Goal: Task Accomplishment & Management: Manage account settings

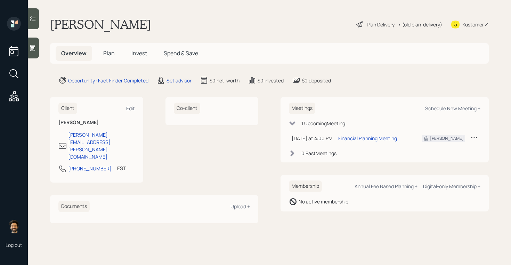
click at [180, 74] on main "David Gottschlich Plan Delivery • (old plan-delivery) Kustomer Overview Plan In…" at bounding box center [269, 132] width 483 height 265
click at [181, 80] on div "Set advisor" at bounding box center [178, 80] width 25 height 7
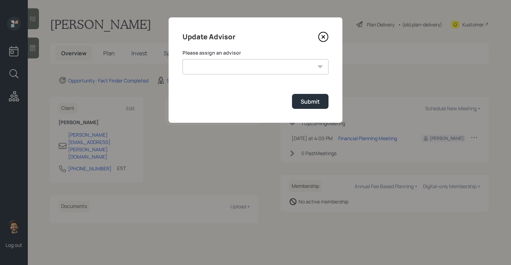
click at [217, 72] on select "James DiStasi Robby Grisanti Jonah Coleman Tyler End Treva Nostdahl Eric Schwar…" at bounding box center [255, 66] width 146 height 15
select select "f14b762f-c7c2-4b89-9227-8fa891345eea"
click at [182, 59] on select "James DiStasi Robby Grisanti Jonah Coleman Tyler End Treva Nostdahl Eric Schwar…" at bounding box center [255, 66] width 146 height 15
click at [299, 105] on button "Submit" at bounding box center [310, 101] width 36 height 15
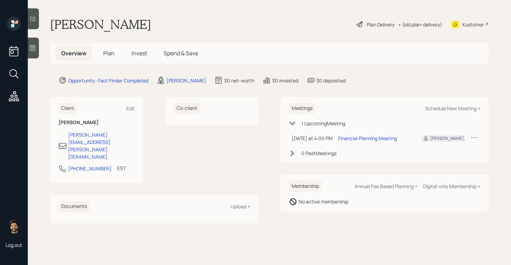
click at [31, 49] on icon at bounding box center [32, 48] width 5 height 6
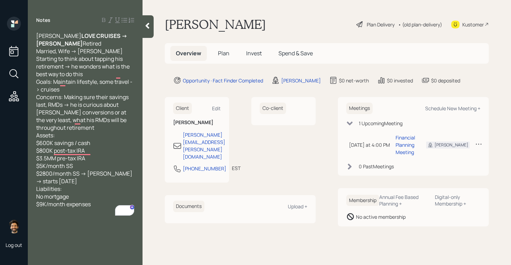
click at [223, 55] on span "Plan" at bounding box center [223, 53] width 11 height 8
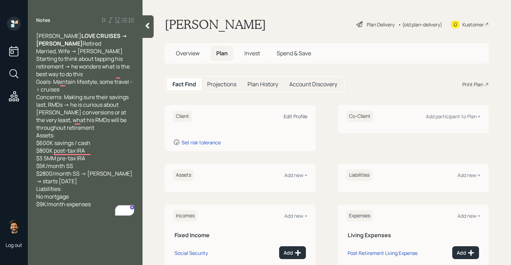
click at [298, 116] on div "Edit Profile" at bounding box center [296, 116] width 24 height 7
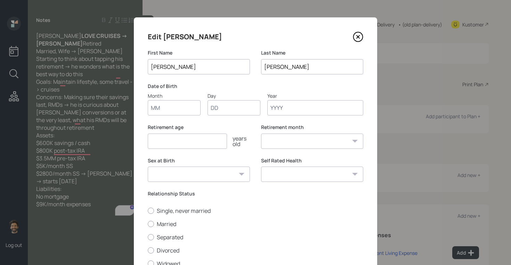
click at [182, 112] on input "Month" at bounding box center [174, 107] width 53 height 15
type input "01"
type input "1960"
select select "1"
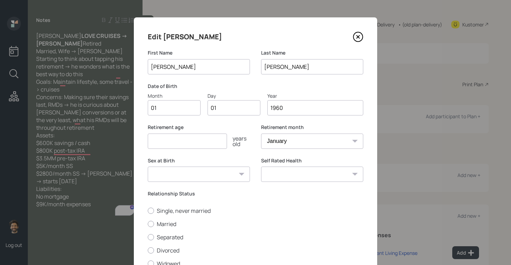
type input "1960"
click at [182, 138] on input "number" at bounding box center [187, 140] width 79 height 15
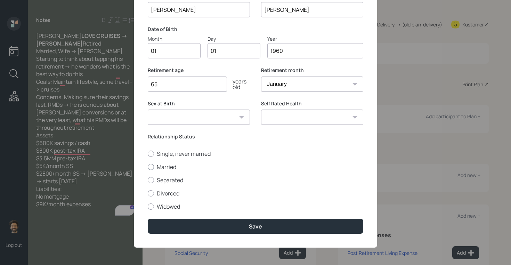
type input "65"
click at [154, 163] on label "Married" at bounding box center [255, 167] width 215 height 8
click at [148, 166] on input "Married" at bounding box center [147, 166] width 0 height 0
radio input "true"
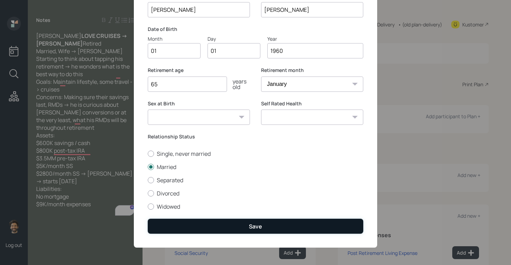
click at [168, 226] on button "Save" at bounding box center [255, 226] width 215 height 15
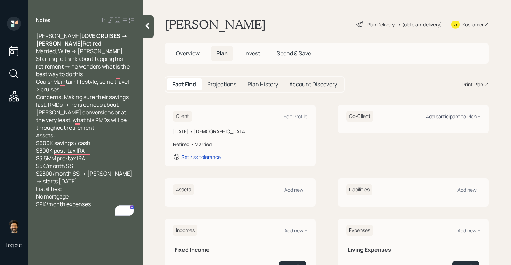
click at [442, 116] on div "Add participant to Plan +" at bounding box center [453, 116] width 55 height 7
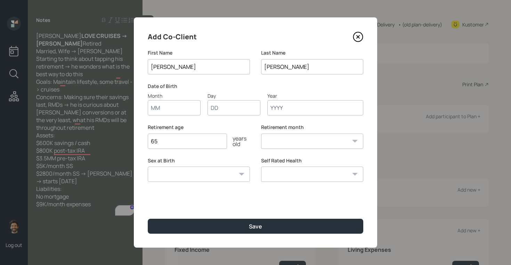
type input "[PERSON_NAME]"
click at [169, 112] on input "Month" at bounding box center [174, 107] width 53 height 15
type input "01"
type input "1960"
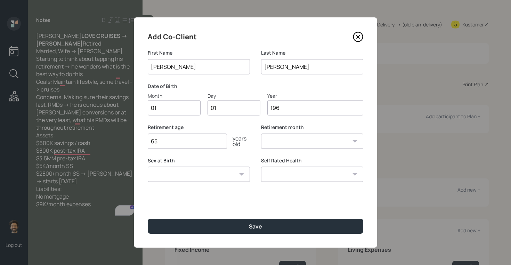
select select "1"
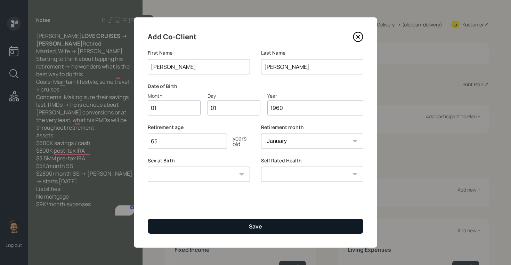
type input "1960"
click at [168, 221] on button "Save" at bounding box center [255, 226] width 215 height 15
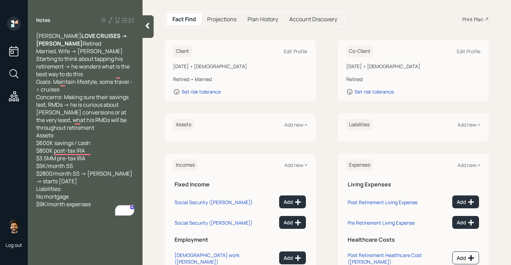
scroll to position [109, 0]
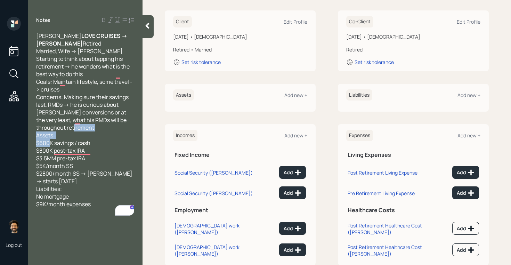
drag, startPoint x: 95, startPoint y: 150, endPoint x: 36, endPoint y: 152, distance: 58.1
click at [36, 152] on div "David Gottschlich LOVE CRUISES -> ERIC Retired Married, Wife -> Linda Starting …" at bounding box center [85, 120] width 98 height 176
click at [293, 92] on div "Add new +" at bounding box center [295, 95] width 23 height 7
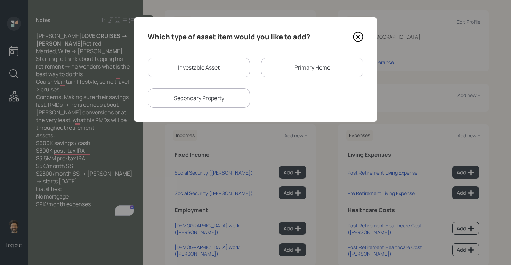
click at [203, 64] on div "Investable Asset" at bounding box center [199, 67] width 102 height 19
select select "taxable"
select select "balanced"
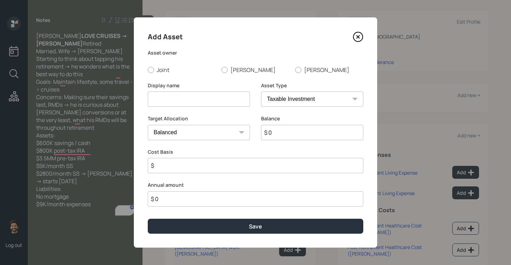
click at [180, 97] on input at bounding box center [199, 98] width 102 height 15
type input "Checking / Savings"
click at [157, 73] on label "Joint" at bounding box center [182, 70] width 68 height 8
click at [148, 70] on input "Joint" at bounding box center [147, 69] width 0 height 0
radio input "true"
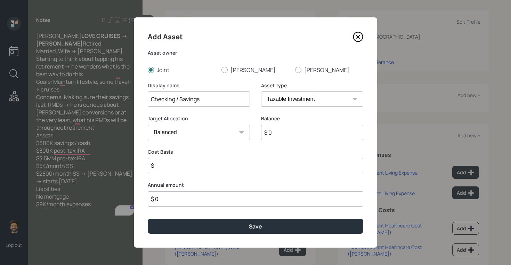
click at [287, 98] on select "SEP IRA IRA Roth IRA 401(k) Roth 401(k) 403(b) Roth 403(b) 457(b) Roth 457(b) H…" at bounding box center [312, 98] width 102 height 15
select select "emergency_fund"
click at [261, 91] on select "SEP IRA IRA Roth IRA 401(k) Roth 401(k) 403(b) Roth 403(b) 457(b) Roth 457(b) H…" at bounding box center [312, 98] width 102 height 15
click at [262, 135] on input "$ 0" at bounding box center [255, 132] width 215 height 15
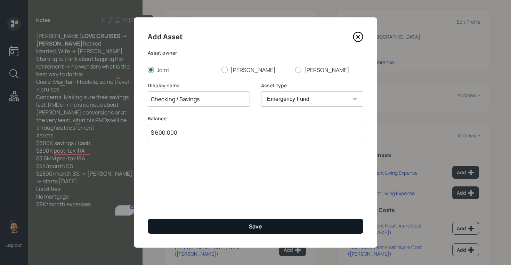
type input "$ 600,000"
click at [234, 222] on button "Save" at bounding box center [255, 226] width 215 height 15
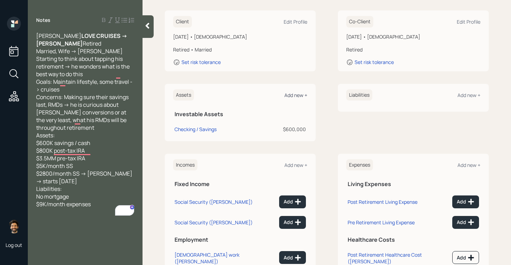
click at [290, 92] on div "Add new +" at bounding box center [295, 95] width 23 height 7
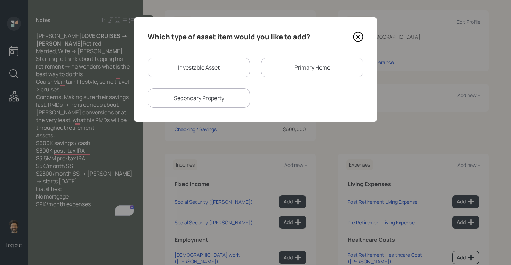
click at [204, 67] on div "Investable Asset" at bounding box center [199, 67] width 102 height 19
select select "taxable"
select select "balanced"
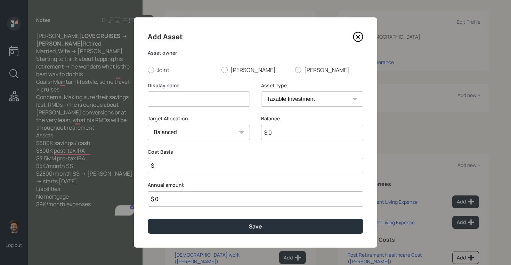
click at [175, 94] on input at bounding box center [199, 98] width 102 height 15
type input "r"
type input "Roth IRA"
click at [279, 130] on input "$ 0" at bounding box center [312, 132] width 102 height 15
type input "$ 800,000"
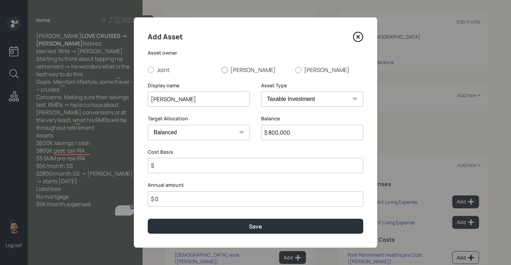
click at [230, 68] on label "[PERSON_NAME]" at bounding box center [255, 70] width 68 height 8
click at [221, 69] on input "[PERSON_NAME]" at bounding box center [221, 69] width 0 height 0
radio input "true"
click at [285, 97] on select "SEP IRA IRA Roth IRA 401(k) Roth 401(k) 403(b) Roth 403(b) 457(b) Roth 457(b) H…" at bounding box center [312, 98] width 102 height 15
select select "roth_ira"
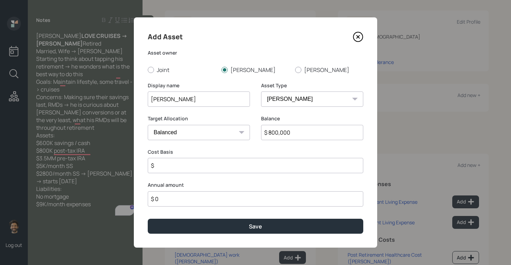
click at [261, 91] on select "SEP IRA IRA Roth IRA 401(k) Roth 401(k) 403(b) Roth 403(b) 457(b) Roth 457(b) H…" at bounding box center [312, 98] width 102 height 15
click at [194, 171] on input "$" at bounding box center [255, 165] width 215 height 15
type input "$ 0"
click at [187, 215] on div "Add Asset Asset owner Joint David Linda Display name Roth IRA Asset Type SEP IR…" at bounding box center [255, 132] width 243 height 230
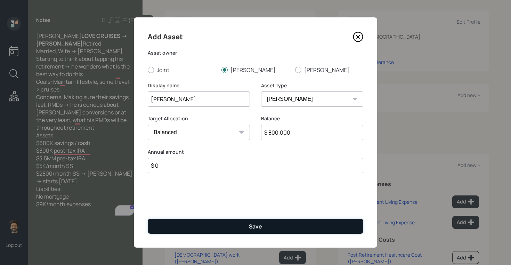
click at [188, 222] on button "Save" at bounding box center [255, 226] width 215 height 15
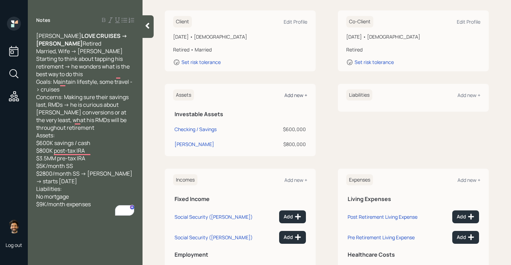
click at [289, 92] on div "Add new +" at bounding box center [295, 95] width 23 height 7
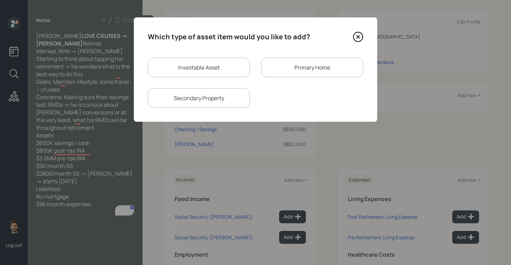
click at [184, 67] on div "Investable Asset" at bounding box center [199, 67] width 102 height 19
select select "taxable"
select select "balanced"
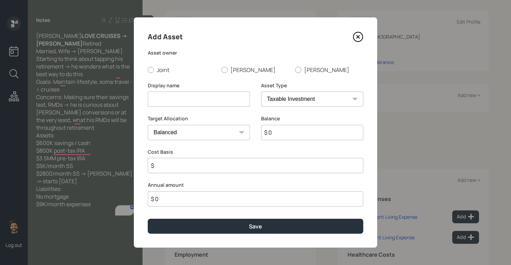
click at [163, 98] on input at bounding box center [199, 98] width 102 height 15
type input "Trad IRA"
click at [239, 70] on label "[PERSON_NAME]" at bounding box center [255, 70] width 68 height 8
click at [221, 70] on input "[PERSON_NAME]" at bounding box center [221, 69] width 0 height 0
radio input "true"
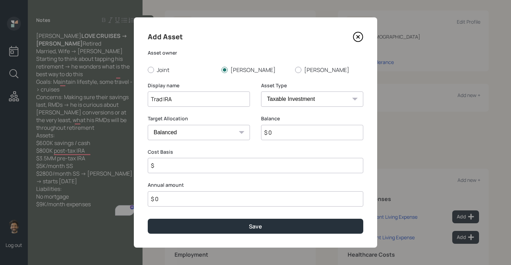
click at [280, 132] on input "$ 0" at bounding box center [312, 132] width 102 height 15
type input "$ 3,500,000"
click at [284, 101] on select "SEP IRA IRA Roth IRA 401(k) Roth 401(k) 403(b) Roth 403(b) 457(b) Roth 457(b) H…" at bounding box center [312, 98] width 102 height 15
select select "ira"
click at [261, 91] on select "SEP IRA IRA Roth IRA 401(k) Roth 401(k) 403(b) Roth 403(b) 457(b) Roth 457(b) H…" at bounding box center [312, 98] width 102 height 15
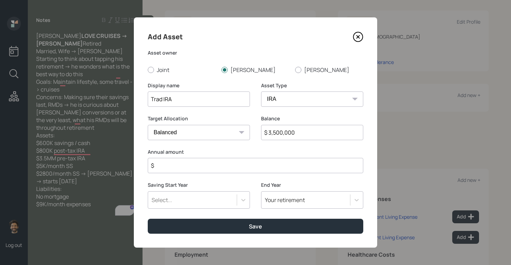
click at [166, 162] on input "$" at bounding box center [255, 165] width 215 height 15
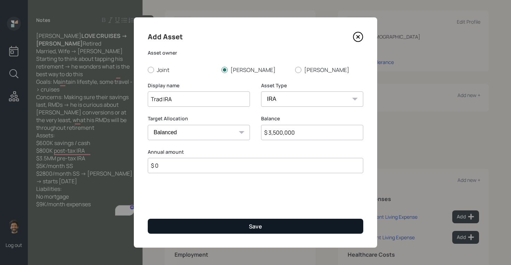
type input "$ 0"
click at [157, 222] on button "Save" at bounding box center [255, 226] width 215 height 15
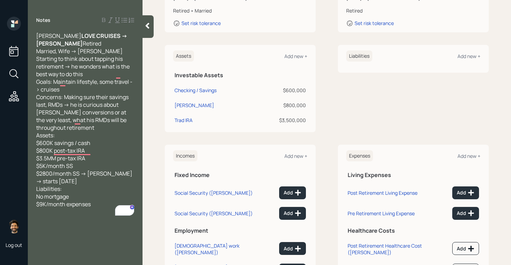
scroll to position [169, 0]
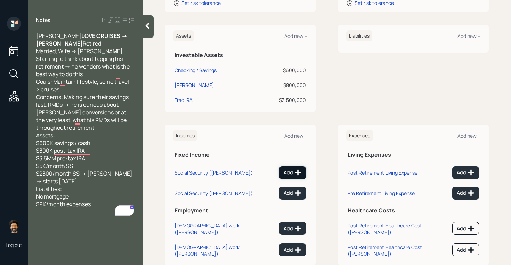
click at [296, 166] on button "Add" at bounding box center [292, 172] width 27 height 13
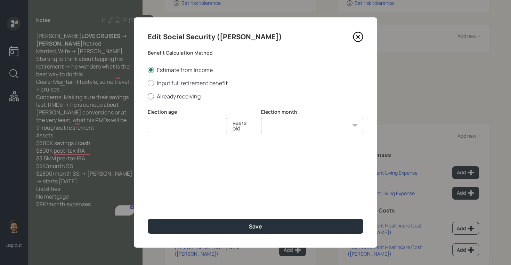
click at [158, 98] on label "Already receiving" at bounding box center [255, 96] width 215 height 8
click at [148, 96] on input "Already receiving" at bounding box center [147, 96] width 0 height 0
radio input "true"
click at [160, 161] on input "$" at bounding box center [255, 158] width 215 height 15
type input "$ 5,000"
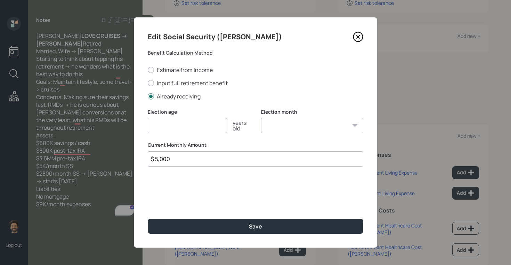
click at [170, 124] on input "number" at bounding box center [187, 125] width 79 height 15
type input "5"
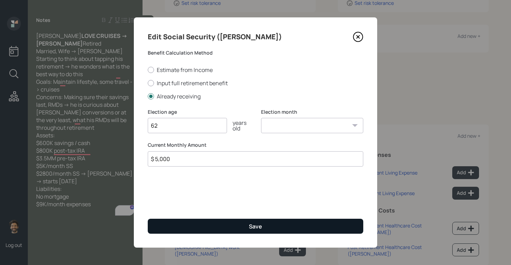
type input "62"
click at [184, 227] on button "Save" at bounding box center [255, 226] width 215 height 15
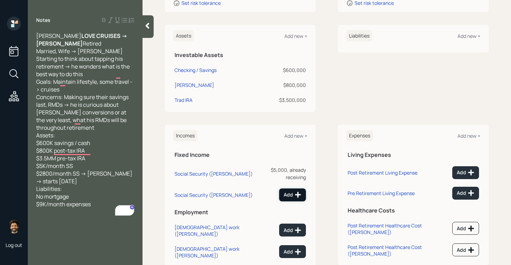
click at [287, 188] on button "Add" at bounding box center [292, 194] width 27 height 13
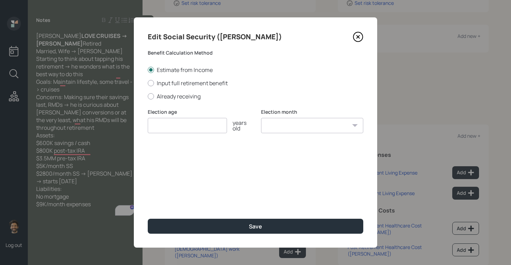
click at [169, 77] on div "Estimate from Income Input full retirement benefit Already receiving" at bounding box center [255, 83] width 215 height 34
click at [169, 84] on label "Input full retirement benefit" at bounding box center [255, 83] width 215 height 8
click at [148, 83] on input "Input full retirement benefit" at bounding box center [147, 83] width 0 height 0
radio input "true"
click at [167, 162] on input "$" at bounding box center [255, 158] width 215 height 15
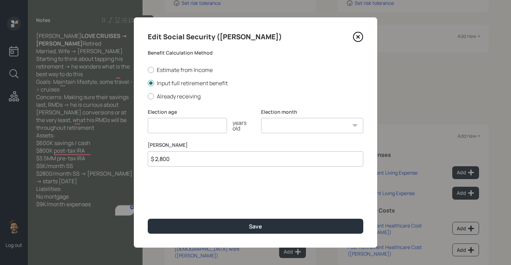
type input "$ 2,800"
click at [159, 125] on input "number" at bounding box center [187, 125] width 79 height 15
type input "65"
click at [282, 127] on select "January February March April May June July August September October November De…" at bounding box center [312, 125] width 102 height 15
select select "12"
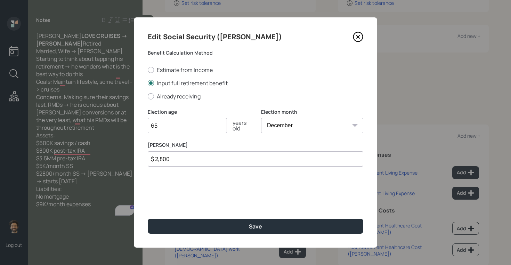
click at [261, 118] on select "January February March April May June July August September October November De…" at bounding box center [312, 125] width 102 height 15
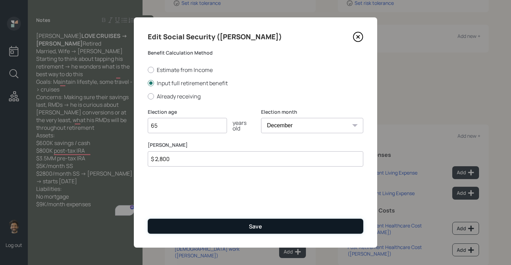
click at [237, 223] on button "Save" at bounding box center [255, 226] width 215 height 15
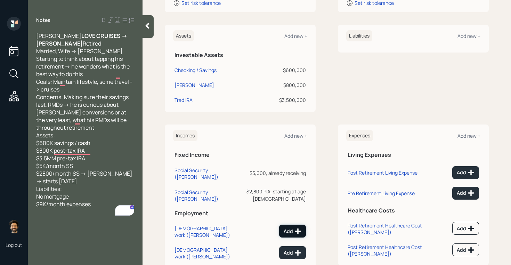
click at [287, 228] on div "Add" at bounding box center [293, 231] width 18 height 7
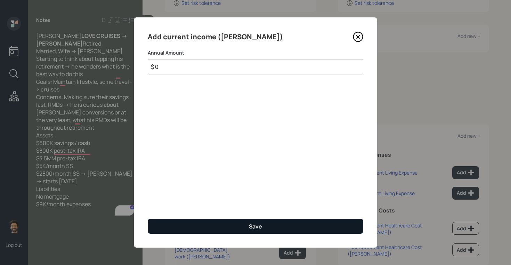
type input "$ 0"
click at [262, 227] on button "Save" at bounding box center [255, 226] width 215 height 15
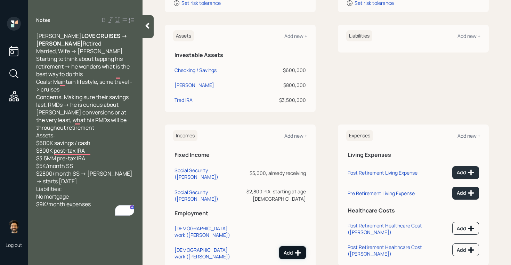
click at [290, 246] on button "Add" at bounding box center [292, 252] width 27 height 13
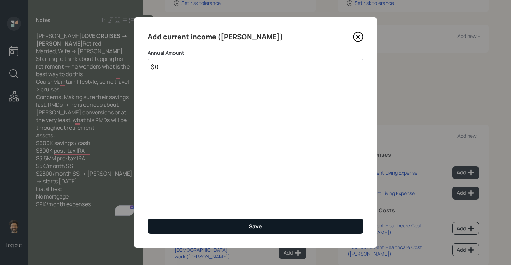
type input "$ 0"
click at [252, 226] on div "Save" at bounding box center [255, 226] width 13 height 8
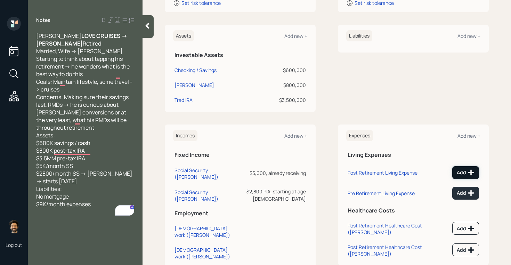
click at [462, 166] on button "Add" at bounding box center [465, 172] width 27 height 13
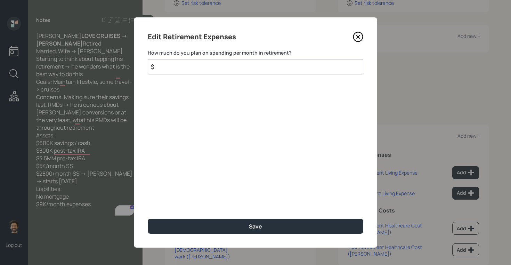
click at [236, 63] on input "$" at bounding box center [255, 66] width 215 height 15
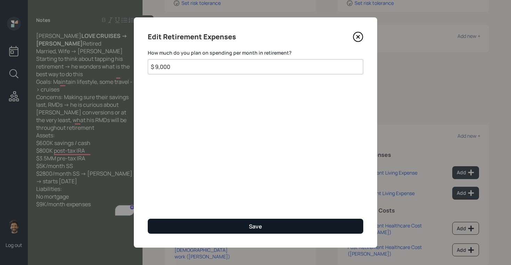
type input "$ 9,000"
click at [200, 231] on button "Save" at bounding box center [255, 226] width 215 height 15
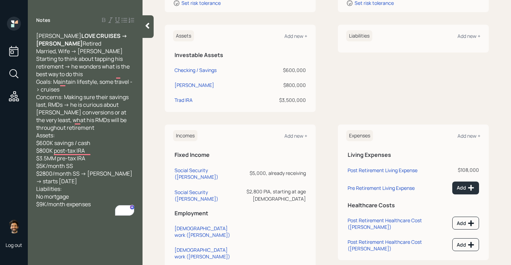
scroll to position [163, 0]
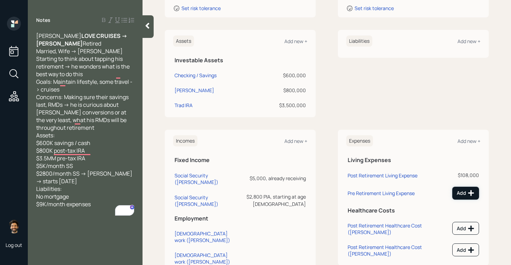
click at [478, 187] on button "Add" at bounding box center [465, 193] width 27 height 13
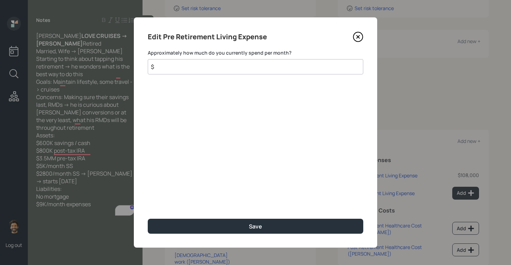
click at [241, 71] on input "$" at bounding box center [255, 66] width 215 height 15
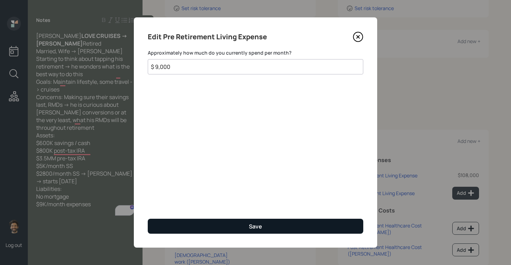
type input "$ 9,000"
click at [188, 222] on button "Save" at bounding box center [255, 226] width 215 height 15
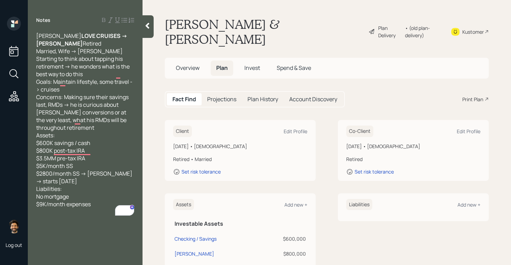
click at [420, 26] on div "• (old plan-delivery)" at bounding box center [423, 31] width 37 height 15
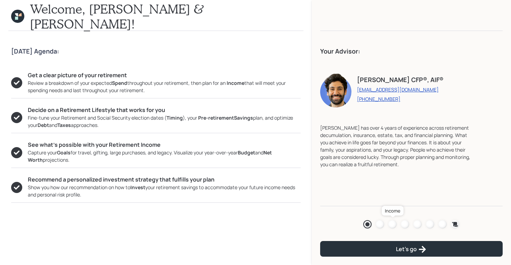
click at [393, 223] on div at bounding box center [392, 224] width 8 height 8
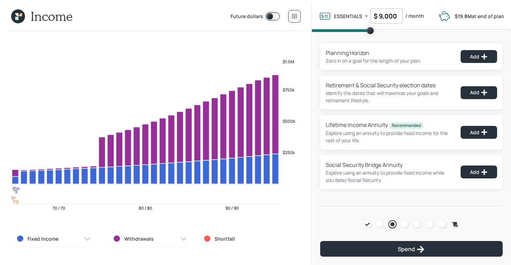
click at [17, 15] on icon at bounding box center [16, 14] width 3 height 3
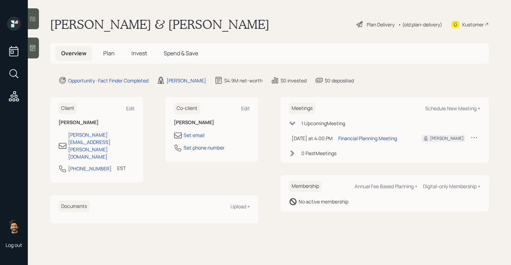
click at [107, 50] on span "Plan" at bounding box center [108, 53] width 11 height 8
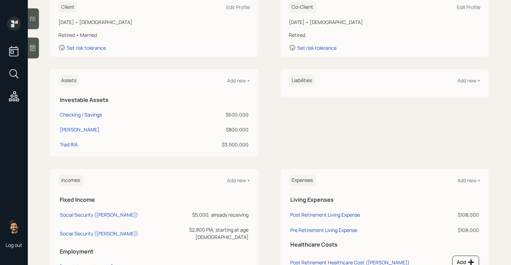
scroll to position [116, 0]
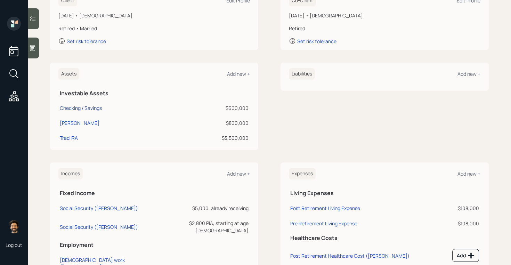
click at [86, 109] on div "Checking / Savings" at bounding box center [81, 107] width 42 height 7
select select "emergency_fund"
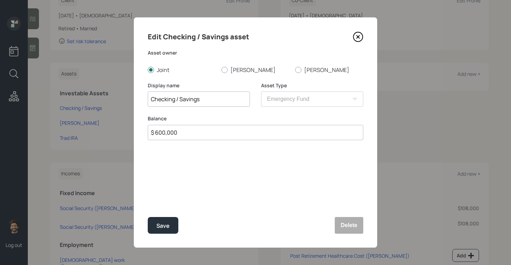
click at [166, 98] on input "Checking / Savings" at bounding box center [199, 98] width 102 height 15
click at [349, 229] on button "Delete" at bounding box center [349, 225] width 28 height 17
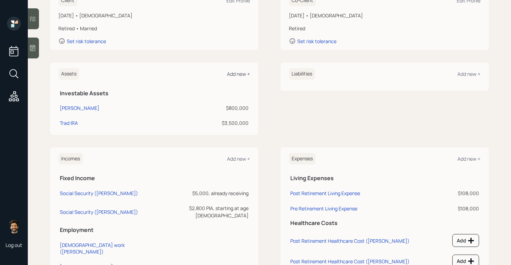
click at [243, 76] on div "Add new +" at bounding box center [238, 74] width 23 height 7
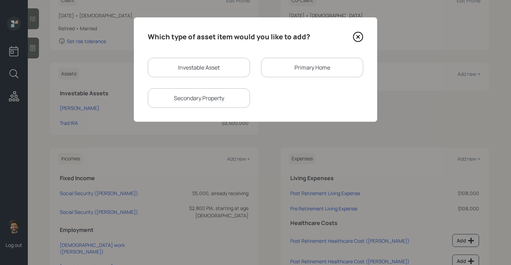
click at [167, 67] on div "Investable Asset" at bounding box center [199, 67] width 102 height 19
select select "taxable"
select select "balanced"
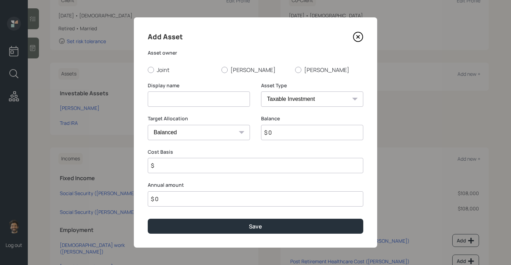
click at [172, 97] on input at bounding box center [199, 98] width 102 height 15
paste input "Checking / Savings"
type input "Checking / Savings"
click at [277, 102] on select "SEP IRA IRA Roth IRA 401(k) Roth 401(k) 403(b) Roth 403(b) 457(b) Roth 457(b) H…" at bounding box center [312, 98] width 102 height 15
select select "cash"
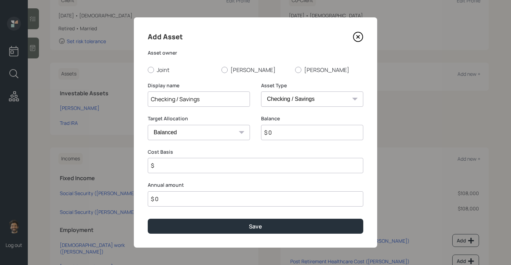
click at [261, 91] on select "SEP IRA IRA Roth IRA 401(k) Roth 401(k) 403(b) Roth 403(b) 457(b) Roth 457(b) H…" at bounding box center [312, 98] width 102 height 15
type input "$"
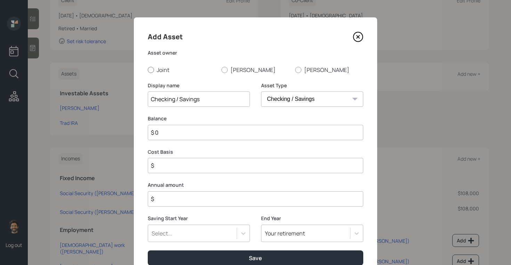
click at [154, 72] on label "Joint" at bounding box center [182, 70] width 68 height 8
click at [148, 70] on input "Joint" at bounding box center [147, 69] width 0 height 0
radio input "true"
click at [169, 130] on input "$ 0" at bounding box center [255, 132] width 215 height 15
type input "$"
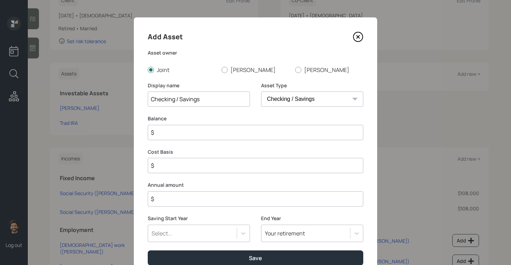
type input "$ 6"
type input "$ 60"
type input "$ 600"
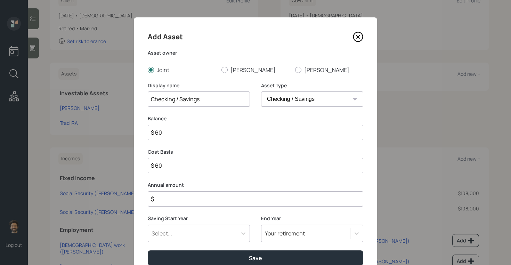
type input "$ 600"
type input "$ 6,000"
type input "$ 60,000"
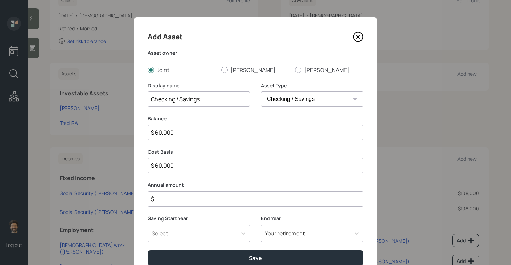
type input "$ 600,000"
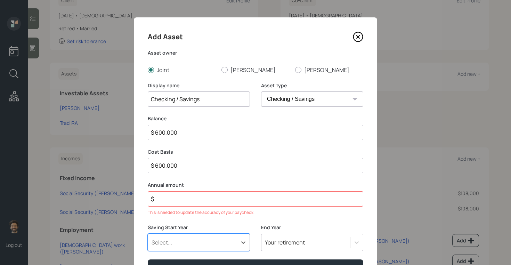
click at [158, 199] on input "$" at bounding box center [255, 198] width 215 height 15
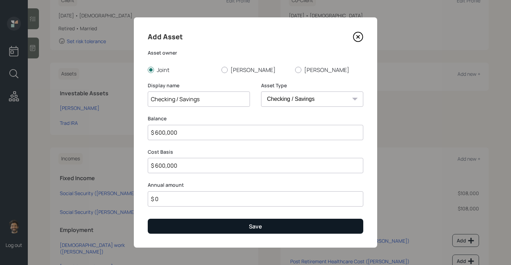
type input "$ 0"
click at [156, 222] on button "Save" at bounding box center [255, 226] width 215 height 15
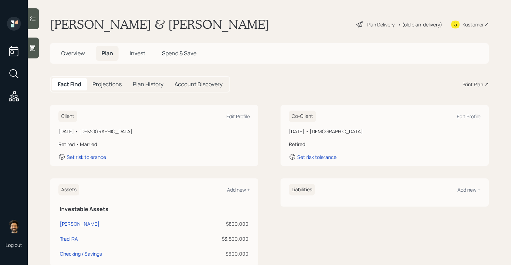
click at [142, 49] on h5 "Invest" at bounding box center [137, 53] width 27 height 15
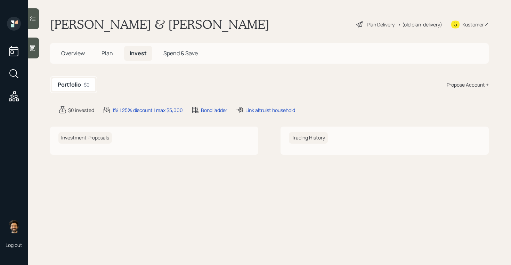
click at [471, 83] on div "Propose Account +" at bounding box center [468, 84] width 42 height 7
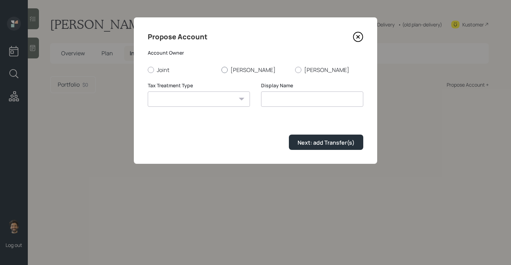
click at [237, 70] on label "[PERSON_NAME]" at bounding box center [255, 70] width 68 height 8
click at [221, 70] on input "[PERSON_NAME]" at bounding box center [221, 69] width 0 height 0
radio input "true"
click at [199, 104] on select "[PERSON_NAME] Taxable Traditional" at bounding box center [199, 98] width 102 height 15
select select "traditional"
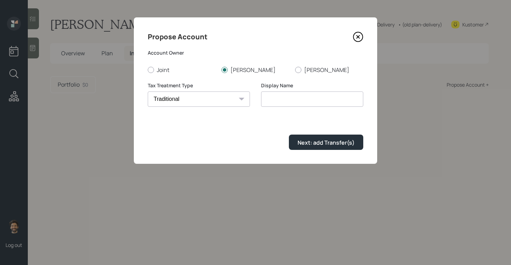
click at [148, 91] on select "[PERSON_NAME] Taxable Traditional" at bounding box center [199, 98] width 102 height 15
type input "Traditional"
click at [326, 139] on div "Next: add Transfer(s)" at bounding box center [325, 143] width 57 height 8
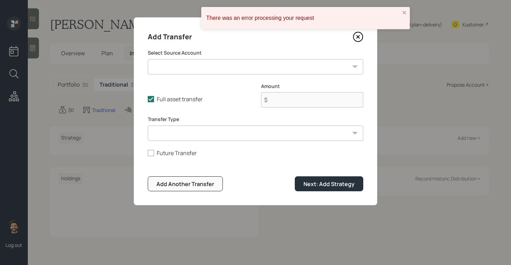
click at [164, 66] on select "Roth IRA ($800,000 | Roth IRA) Trad IRA ($3,500,000 | IRA) Checking / Savings (…" at bounding box center [255, 66] width 215 height 15
select select "c01f4411-761b-46c4-9433-1e798e70d55f"
click at [148, 59] on select "Roth IRA ($800,000 | Roth IRA) Trad IRA ($3,500,000 | IRA) Checking / Savings (…" at bounding box center [255, 66] width 215 height 15
type input "$ 3,500,000"
click at [174, 133] on select "ACAT Transfer Non ACAT Transfer Capitalize Rollover Rollover Deposit" at bounding box center [255, 132] width 215 height 15
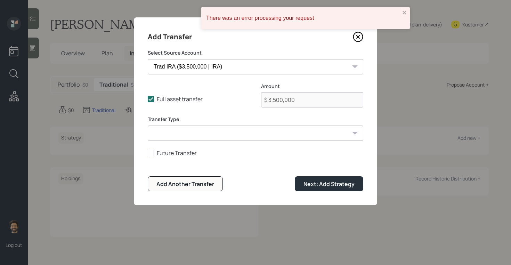
select select "acat_transfer"
click at [148, 125] on select "ACAT Transfer Non ACAT Transfer Capitalize Rollover Rollover Deposit" at bounding box center [255, 132] width 215 height 15
click at [306, 183] on div "Next: Add Strategy" at bounding box center [328, 184] width 51 height 8
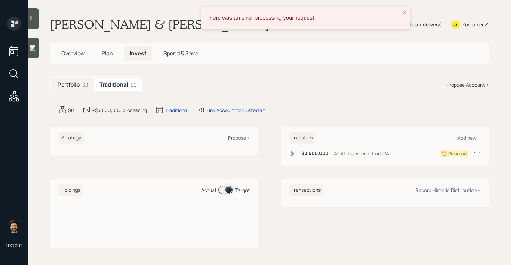
click at [482, 84] on div "Propose Account +" at bounding box center [468, 84] width 42 height 7
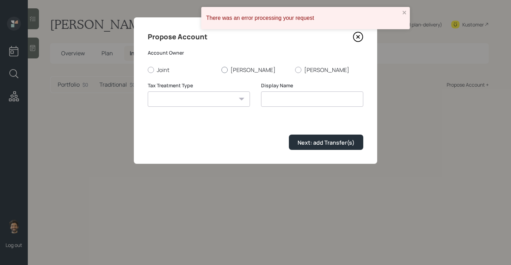
click at [231, 69] on label "[PERSON_NAME]" at bounding box center [255, 70] width 68 height 8
click at [221, 69] on input "[PERSON_NAME]" at bounding box center [221, 69] width 0 height 0
radio input "true"
click at [188, 103] on select "[PERSON_NAME] Taxable Traditional" at bounding box center [199, 98] width 102 height 15
select select "roth"
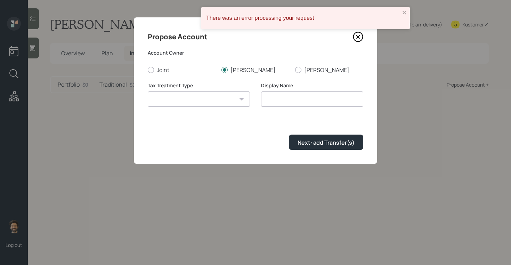
click at [148, 91] on select "[PERSON_NAME] Taxable Traditional" at bounding box center [199, 98] width 102 height 15
type input "[PERSON_NAME]"
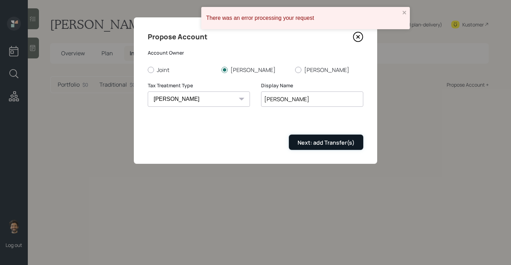
click at [306, 138] on button "Next: add Transfer(s)" at bounding box center [326, 141] width 74 height 15
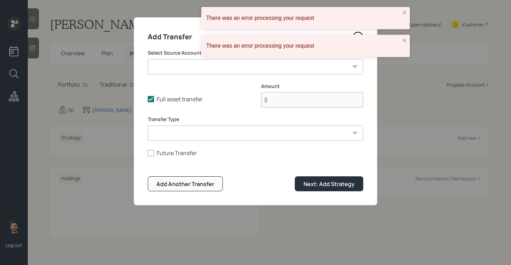
click at [186, 70] on select "Roth IRA ($800,000 | Roth IRA) Trad IRA ($3,500,000 | IRA) Checking / Savings (…" at bounding box center [255, 66] width 215 height 15
select select "c3f9fe92-cdfe-4dba-8300-ffe8a5dbe7a7"
click at [148, 59] on select "Roth IRA ($800,000 | Roth IRA) Trad IRA ($3,500,000 | IRA) Checking / Savings (…" at bounding box center [255, 66] width 215 height 15
type input "$ 800,000"
click at [176, 139] on select "ACAT Transfer Non ACAT Transfer Capitalize Rollover Rollover Deposit" at bounding box center [255, 132] width 215 height 15
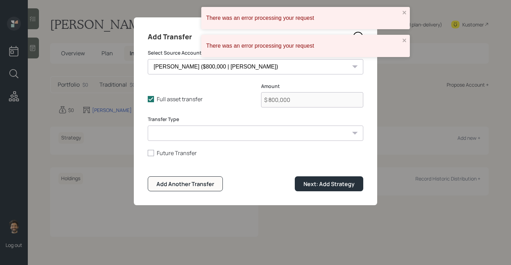
select select "acat_transfer"
click at [148, 125] on select "ACAT Transfer Non ACAT Transfer Capitalize Rollover Rollover Deposit" at bounding box center [255, 132] width 215 height 15
click at [313, 183] on div "Next: Add Strategy" at bounding box center [328, 184] width 51 height 8
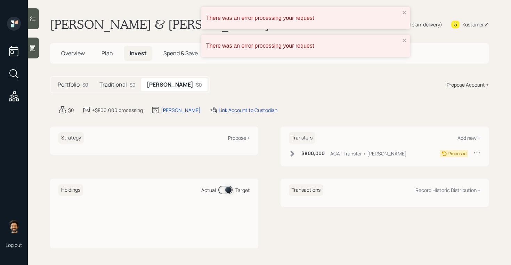
click at [74, 89] on div "Portfolio $0" at bounding box center [73, 84] width 42 height 13
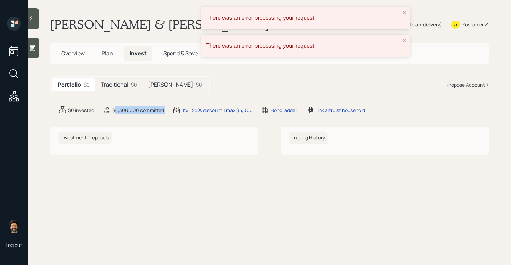
drag, startPoint x: 115, startPoint y: 111, endPoint x: 176, endPoint y: 108, distance: 61.6
click at [176, 108] on div "$0 invested $4,300,000 committed 1% | 25% discount | max $5,000 Bond ladder Lin…" at bounding box center [273, 110] width 430 height 8
click at [225, 78] on div "Portfolio $0 Traditional $0 Roth $0 Propose Account +" at bounding box center [269, 84] width 439 height 17
click at [403, 13] on icon "close" at bounding box center [404, 13] width 5 height 6
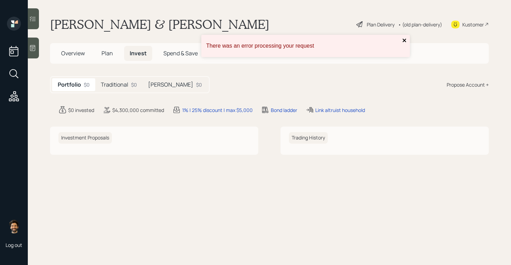
click at [402, 42] on icon "close" at bounding box center [404, 41] width 5 height 6
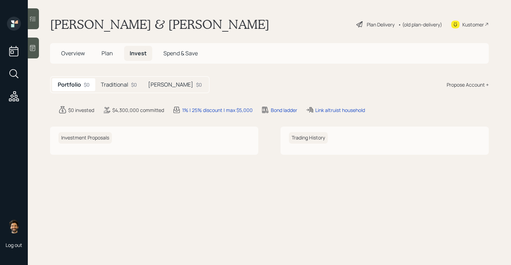
click at [33, 51] on icon at bounding box center [32, 47] width 7 height 7
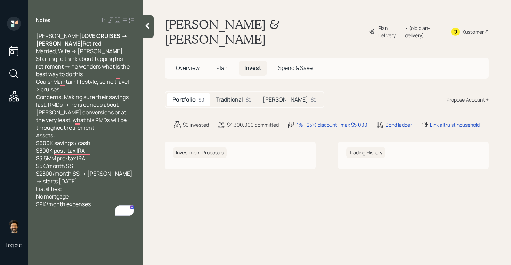
click at [144, 29] on icon at bounding box center [147, 25] width 7 height 7
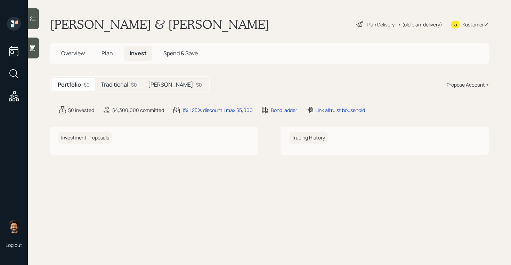
click at [31, 48] on icon at bounding box center [32, 47] width 7 height 7
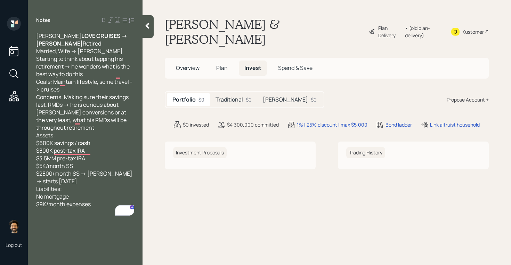
click at [149, 25] on icon at bounding box center [147, 25] width 7 height 7
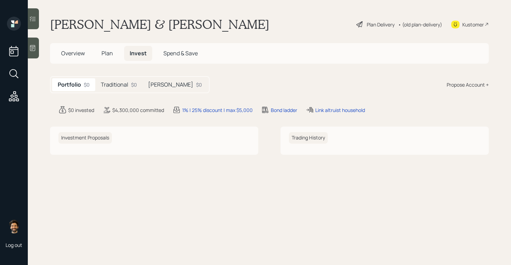
click at [121, 27] on h1 "[PERSON_NAME] & [PERSON_NAME]" at bounding box center [159, 24] width 219 height 15
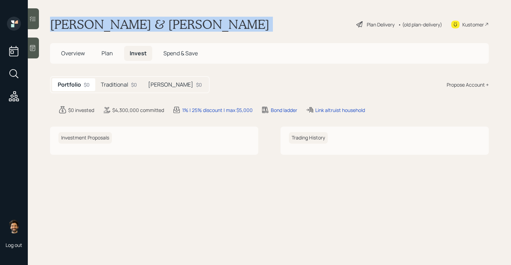
click at [121, 27] on h1 "[PERSON_NAME] & [PERSON_NAME]" at bounding box center [159, 24] width 219 height 15
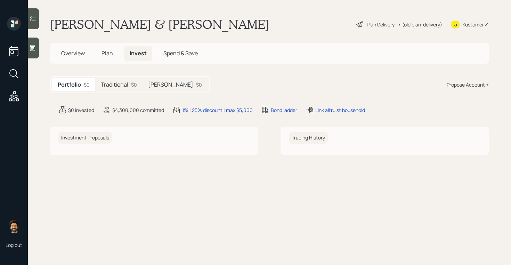
click at [105, 53] on span "Plan" at bounding box center [106, 53] width 11 height 8
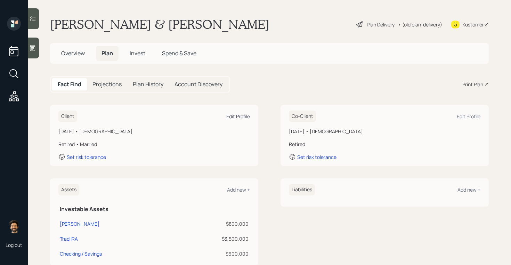
click at [229, 115] on div "Edit Profile" at bounding box center [238, 116] width 24 height 7
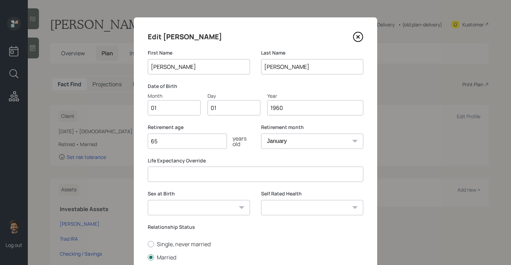
click at [163, 105] on input "01" at bounding box center [174, 107] width 53 height 15
type input "02"
click at [337, 110] on input "1960" at bounding box center [315, 107] width 96 height 15
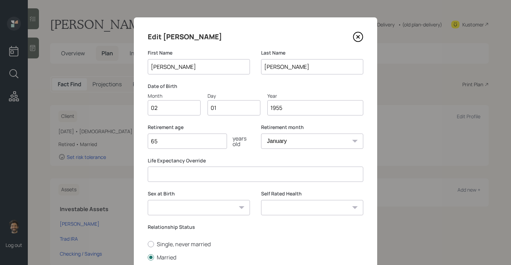
type input "1955"
drag, startPoint x: 178, startPoint y: 143, endPoint x: 132, endPoint y: 143, distance: 45.9
click at [132, 143] on div "Edit David First Name David Last Name Gottschlich Date of Birth Month 02 Day 01…" at bounding box center [255, 132] width 511 height 265
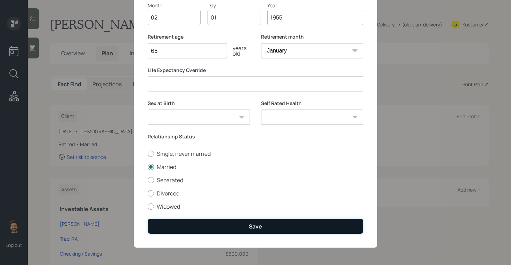
click at [191, 228] on button "Save" at bounding box center [255, 226] width 215 height 15
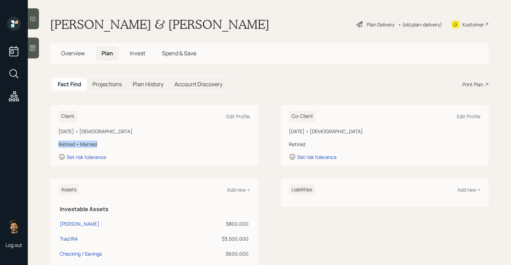
drag, startPoint x: 100, startPoint y: 144, endPoint x: 57, endPoint y: 144, distance: 42.7
click at [57, 144] on div "Client Edit Profile February 1, 1955 • 70 years old Retired • Married Set risk …" at bounding box center [154, 135] width 208 height 61
click at [464, 115] on div "Edit Profile" at bounding box center [469, 116] width 24 height 7
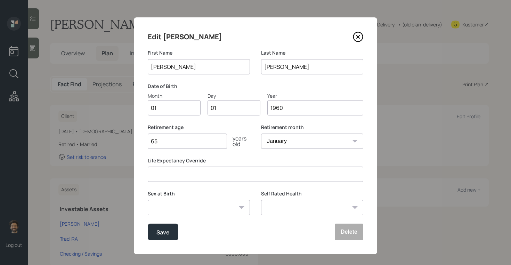
click at [179, 107] on input "01" at bounding box center [174, 107] width 53 height 15
type input "06"
type input "0"
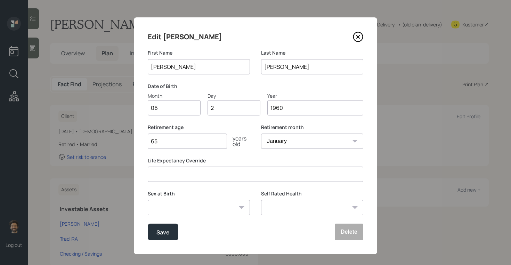
type input "22"
type input "1956"
click at [162, 238] on button "Save" at bounding box center [163, 231] width 31 height 17
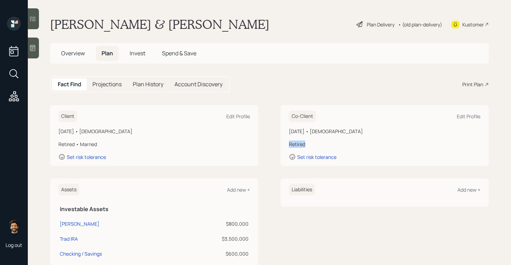
drag, startPoint x: 310, startPoint y: 144, endPoint x: 275, endPoint y: 144, distance: 35.8
click at [275, 144] on div "Client Edit Profile February 1, 1955 • 70 years old Retired • Married Set risk …" at bounding box center [269, 135] width 439 height 61
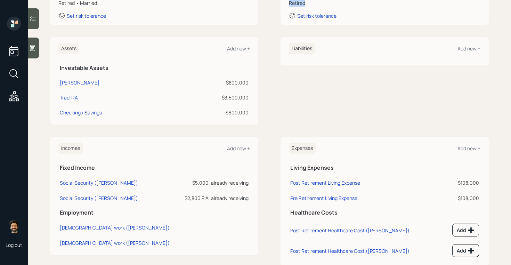
scroll to position [158, 0]
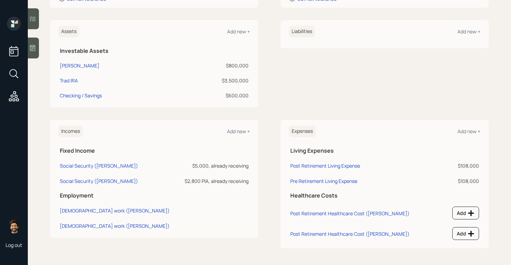
click at [59, 195] on th "Employment" at bounding box center [153, 194] width 191 height 14
drag, startPoint x: 59, startPoint y: 149, endPoint x: 104, endPoint y: 149, distance: 44.5
click at [104, 149] on th "Fixed Income" at bounding box center [153, 149] width 191 height 14
drag, startPoint x: 190, startPoint y: 165, endPoint x: 215, endPoint y: 165, distance: 25.0
click at [215, 165] on div "$5,000, already receiving" at bounding box center [214, 165] width 68 height 7
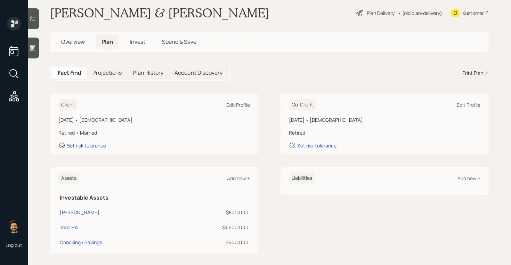
scroll to position [0, 0]
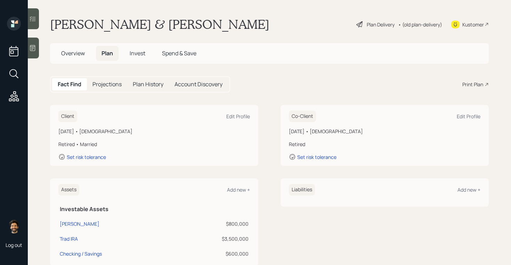
click at [109, 84] on h5 "Projections" at bounding box center [106, 84] width 29 height 7
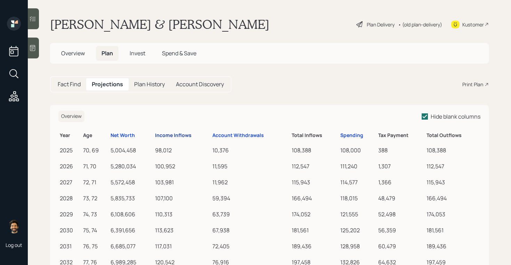
click at [170, 135] on div "Income Inflows" at bounding box center [173, 135] width 36 height 6
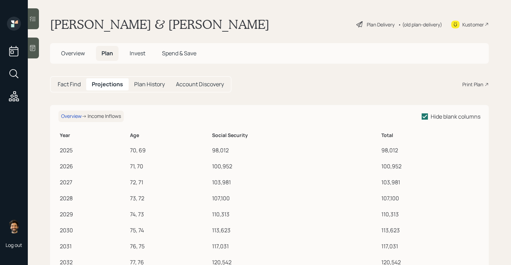
scroll to position [4, 0]
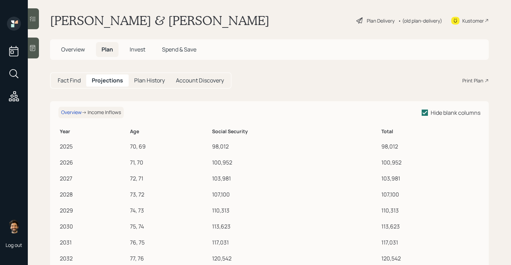
click at [64, 79] on h5 "Fact Find" at bounding box center [69, 80] width 23 height 7
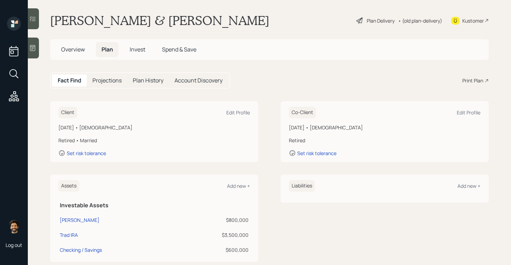
scroll to position [158, 0]
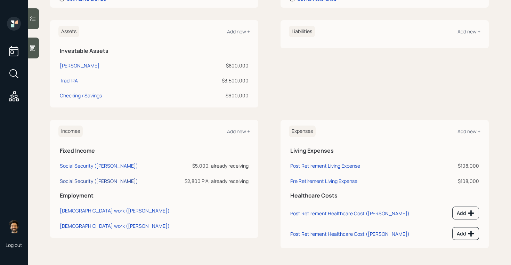
click at [98, 181] on div "Social Security ([PERSON_NAME])" at bounding box center [99, 181] width 78 height 7
select select "12"
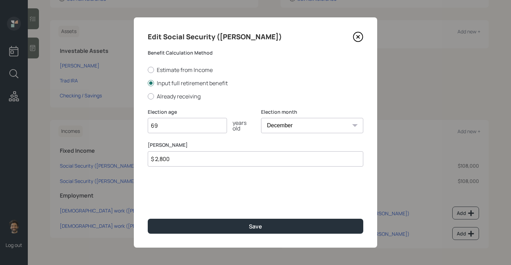
type input "69"
click at [278, 123] on select "January February March April May June July August September October November De…" at bounding box center [312, 125] width 102 height 15
select select "6"
click at [261, 118] on select "January February March April May June July August September October November De…" at bounding box center [312, 125] width 102 height 15
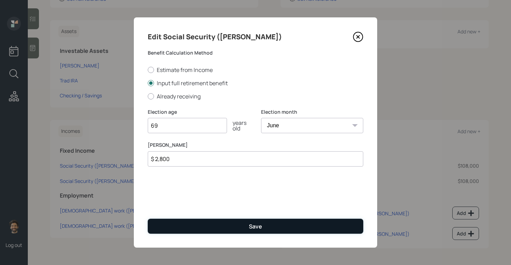
click at [219, 222] on button "Save" at bounding box center [255, 226] width 215 height 15
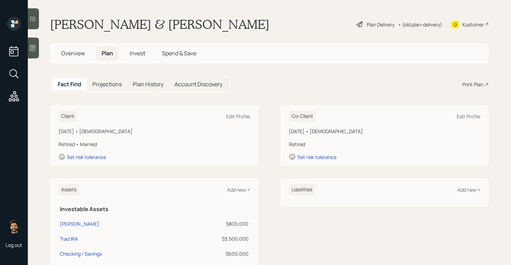
click at [113, 84] on h5 "Projections" at bounding box center [106, 84] width 29 height 7
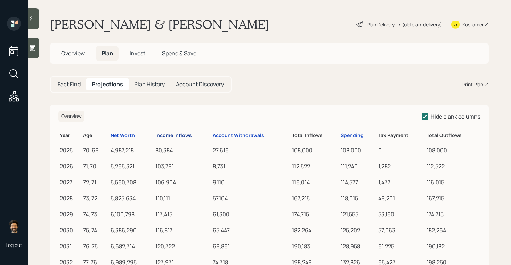
click at [178, 135] on div "Income Inflows" at bounding box center [173, 135] width 36 height 6
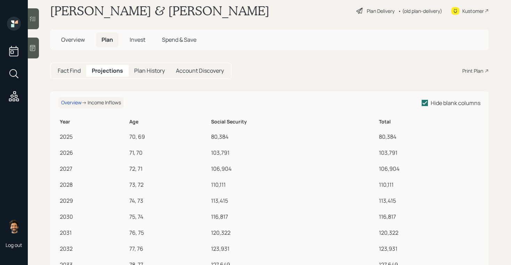
scroll to position [14, 0]
click at [67, 71] on h5 "Fact Find" at bounding box center [69, 70] width 23 height 7
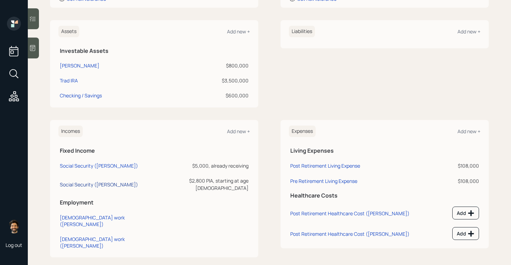
scroll to position [157, 0]
click at [93, 182] on div "Social Security ([PERSON_NAME])" at bounding box center [99, 185] width 78 height 7
select select "6"
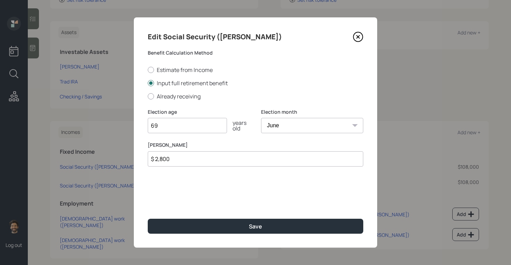
type input "6"
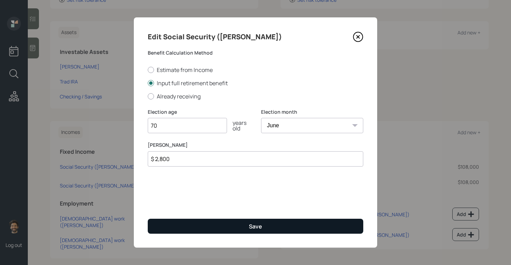
type input "70"
click at [181, 224] on button "Save" at bounding box center [255, 226] width 215 height 15
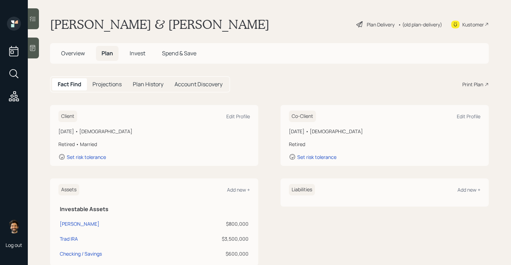
click at [107, 79] on div "Projections" at bounding box center [107, 84] width 40 height 12
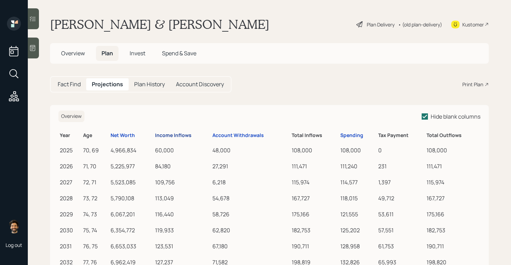
click at [168, 134] on div "Income Inflows" at bounding box center [173, 135] width 36 height 6
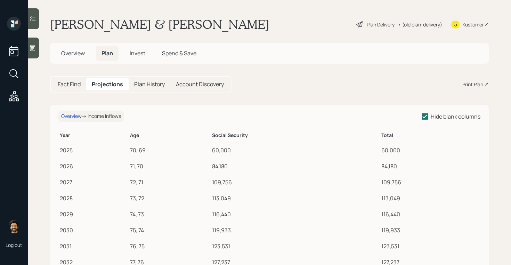
click at [218, 150] on div "60,000" at bounding box center [295, 150] width 166 height 8
drag, startPoint x: 213, startPoint y: 179, endPoint x: 239, endPoint y: 181, distance: 25.4
click at [239, 181] on div "109,756" at bounding box center [295, 182] width 166 height 8
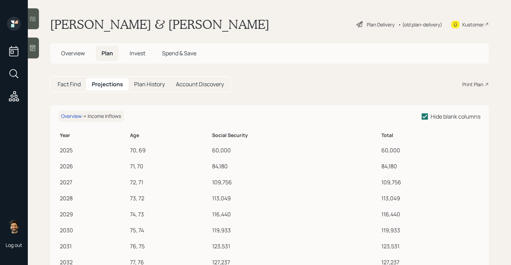
click at [74, 89] on div "Fact Find" at bounding box center [69, 84] width 34 height 12
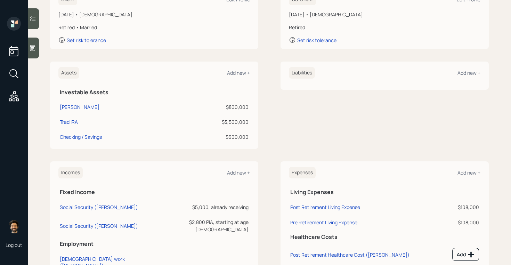
scroll to position [158, 0]
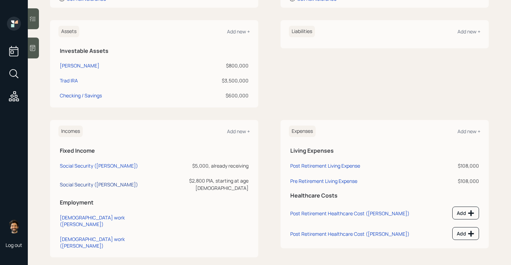
click at [94, 182] on div "Social Security ([PERSON_NAME])" at bounding box center [99, 184] width 78 height 7
select select "6"
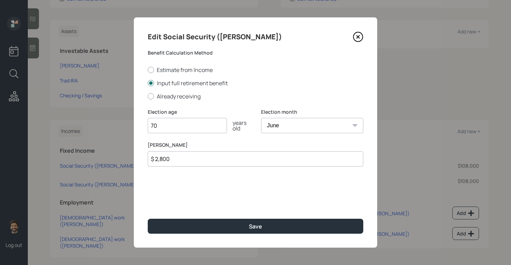
click at [167, 156] on input "$ 2,800" at bounding box center [255, 158] width 215 height 15
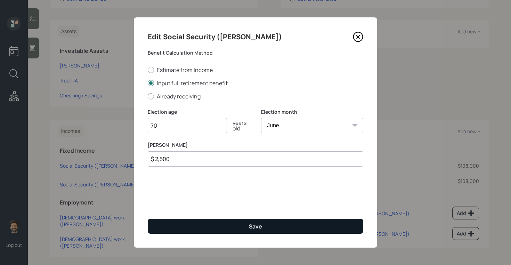
type input "$ 2,500"
click at [167, 230] on button "Save" at bounding box center [255, 226] width 215 height 15
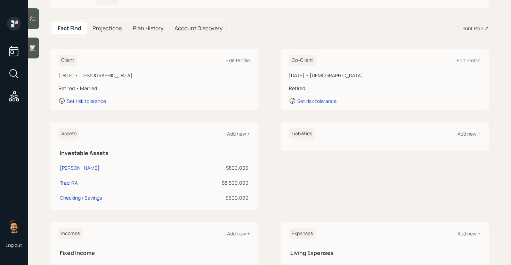
scroll to position [54, 0]
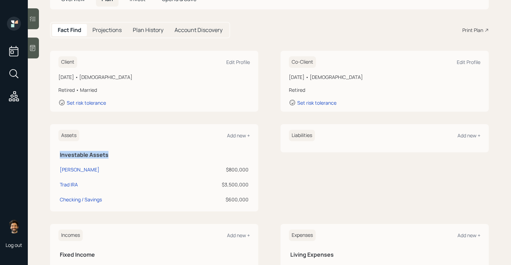
drag, startPoint x: 58, startPoint y: 155, endPoint x: 113, endPoint y: 155, distance: 54.2
click at [113, 155] on th "Investable Assets" at bounding box center [153, 154] width 191 height 14
drag, startPoint x: 228, startPoint y: 169, endPoint x: 256, endPoint y: 169, distance: 28.8
click at [256, 169] on div "Assets Add new + Investable Assets Roth IRA $800,000 Trad IRA $3,500,000 Checki…" at bounding box center [154, 167] width 208 height 87
click at [244, 169] on div "$800,000" at bounding box center [211, 169] width 73 height 7
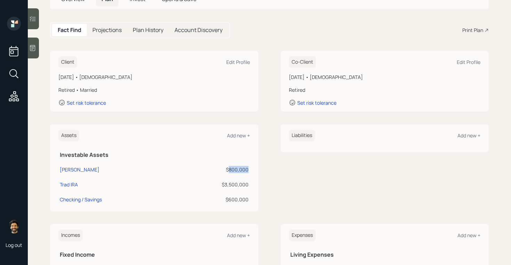
click at [244, 169] on div "$800,000" at bounding box center [211, 169] width 73 height 7
click at [33, 44] on div at bounding box center [33, 48] width 11 height 21
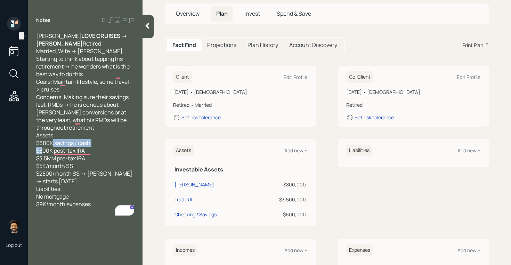
drag, startPoint x: 87, startPoint y: 159, endPoint x: 37, endPoint y: 159, distance: 49.7
click at [37, 159] on div "David Gottschlich LOVE CRUISES -> ERIC Retired Married, Wife -> Linda Starting …" at bounding box center [85, 120] width 98 height 176
click at [146, 30] on div at bounding box center [147, 26] width 11 height 23
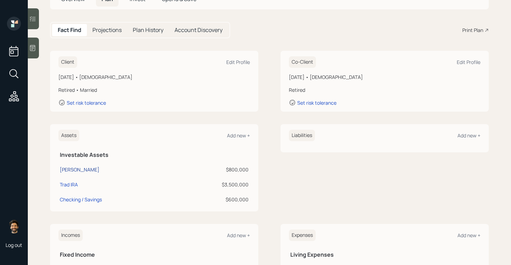
click at [72, 172] on div "Roth IRA" at bounding box center [80, 169] width 40 height 7
select select "roth_ira"
select select "balanced"
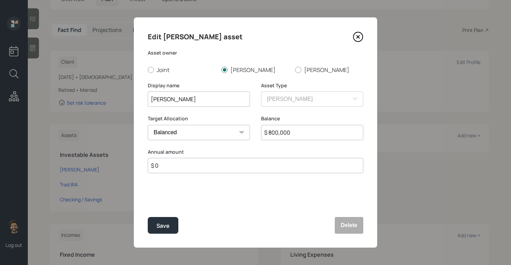
click at [174, 98] on input "Roth IRA" at bounding box center [199, 98] width 102 height 15
click at [350, 226] on button "Delete" at bounding box center [349, 225] width 28 height 17
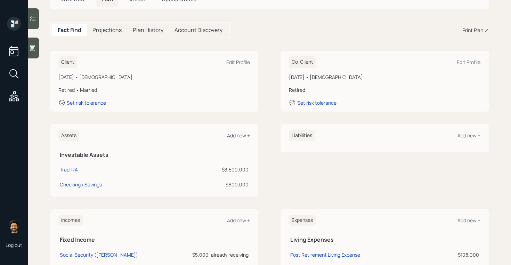
click at [239, 136] on div "Add new +" at bounding box center [238, 135] width 23 height 7
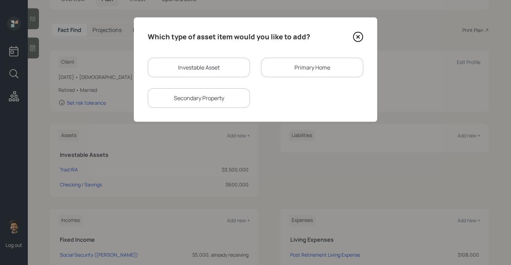
click at [200, 73] on div "Investable Asset" at bounding box center [199, 67] width 102 height 19
select select "taxable"
select select "balanced"
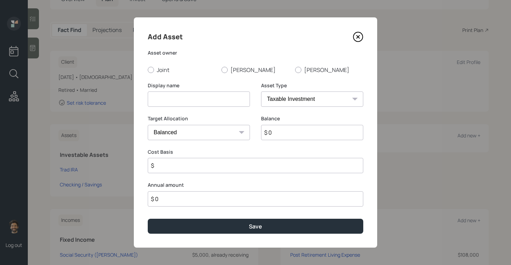
click at [197, 102] on input at bounding box center [199, 98] width 102 height 15
paste input "Roth IRA"
type input "Roth IRA"
click at [280, 129] on input "$ 0" at bounding box center [312, 132] width 102 height 15
type input "$ 1,000,000"
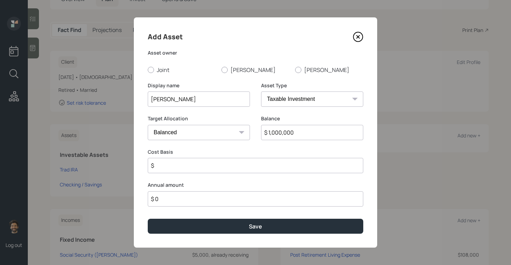
click at [158, 103] on input "Roth IRA" at bounding box center [199, 98] width 102 height 15
type input "Individual"
click at [190, 165] on input "$" at bounding box center [255, 165] width 215 height 15
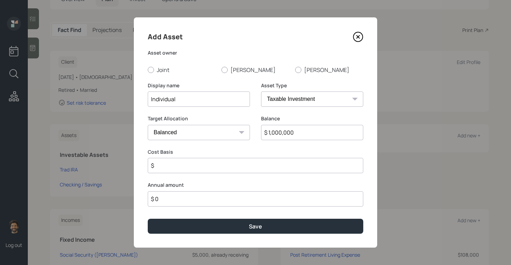
click at [190, 168] on input "$" at bounding box center [255, 165] width 215 height 15
type input "$ 300,000"
click at [157, 71] on label "Joint" at bounding box center [182, 70] width 68 height 8
click at [148, 70] on input "Joint" at bounding box center [147, 69] width 0 height 0
radio input "true"
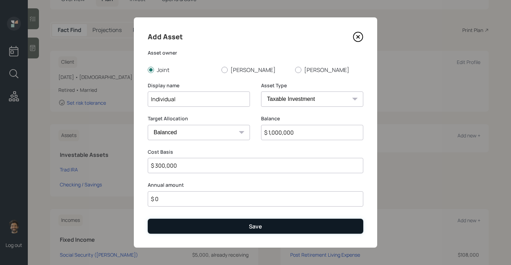
click at [198, 228] on button "Save" at bounding box center [255, 226] width 215 height 15
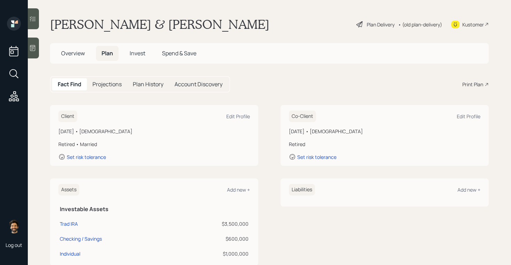
click at [136, 54] on span "Invest" at bounding box center [138, 53] width 16 height 8
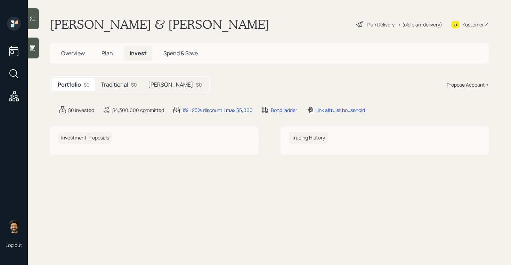
click at [159, 81] on h5 "[PERSON_NAME]" at bounding box center [170, 84] width 45 height 7
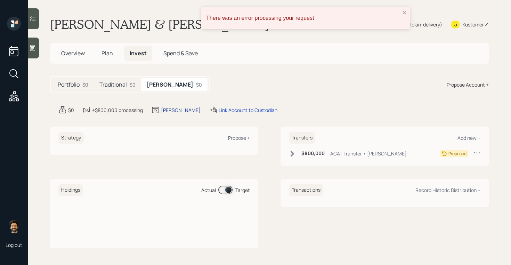
click at [162, 110] on div "[PERSON_NAME]" at bounding box center [181, 109] width 40 height 7
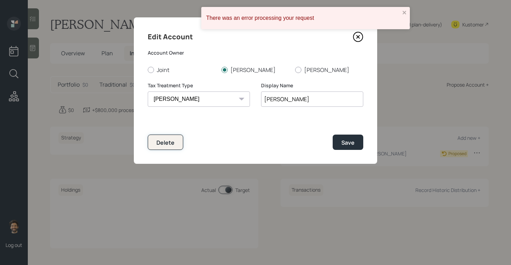
click at [173, 148] on button "Delete" at bounding box center [165, 141] width 35 height 15
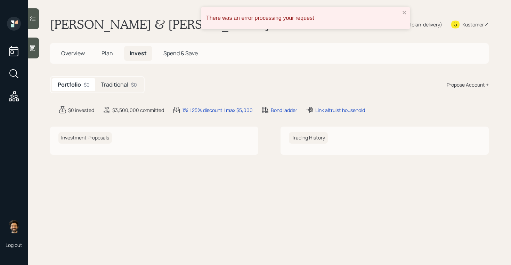
click at [107, 52] on span "Plan" at bounding box center [106, 53] width 11 height 8
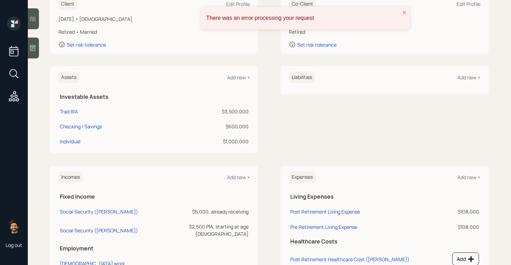
scroll to position [94, 0]
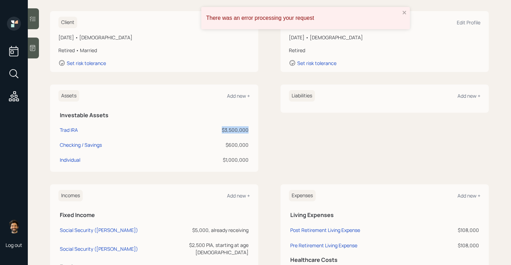
drag, startPoint x: 250, startPoint y: 131, endPoint x: 218, endPoint y: 129, distance: 32.0
click at [218, 129] on div "Assets Add new + Investable Assets Trad IRA $3,500,000 Checking / Savings $600,…" at bounding box center [154, 127] width 208 height 87
click at [403, 14] on icon "close" at bounding box center [404, 13] width 5 height 6
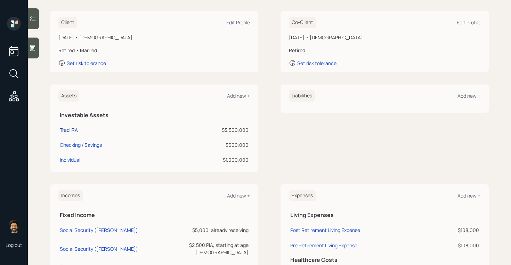
click at [66, 131] on div "Trad IRA" at bounding box center [69, 129] width 18 height 7
select select "ira"
select select "balanced"
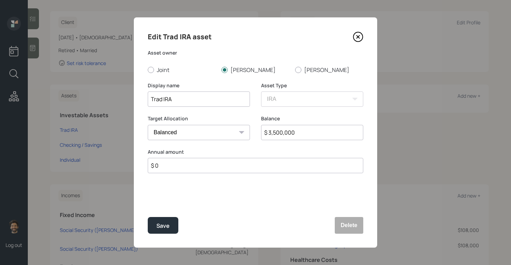
click at [282, 130] on input "$ 3,500,000" at bounding box center [312, 132] width 102 height 15
type input "$ 3,700,000"
click at [171, 223] on button "Save" at bounding box center [163, 225] width 31 height 17
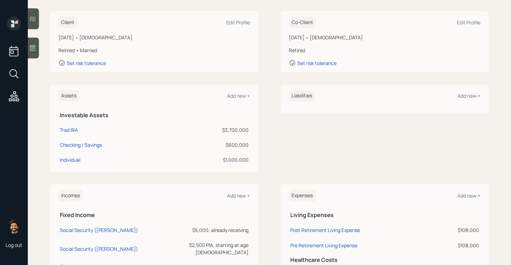
click at [230, 146] on div "$600,000" at bounding box center [212, 144] width 73 height 7
click at [80, 146] on div "Checking / Savings" at bounding box center [81, 144] width 42 height 7
select select "cash"
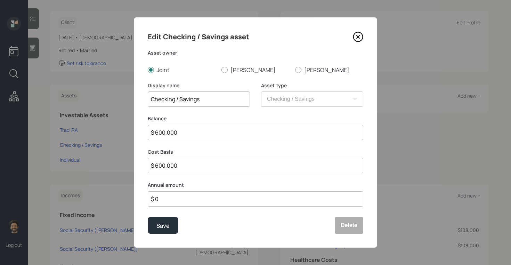
click at [186, 128] on input "$ 600,000" at bounding box center [255, 132] width 215 height 15
type input "$ 6"
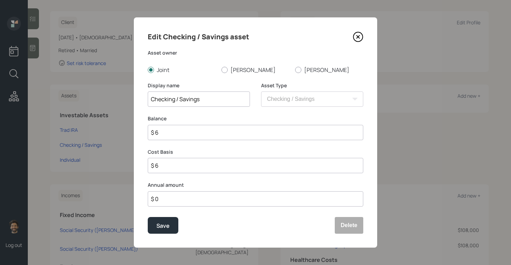
type input "$ 65"
type input "$ 650"
type input "$ 6,500"
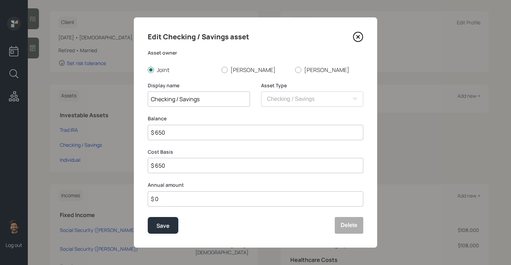
type input "$ 6,500"
type input "$ 65,000"
type input "$ 650,000"
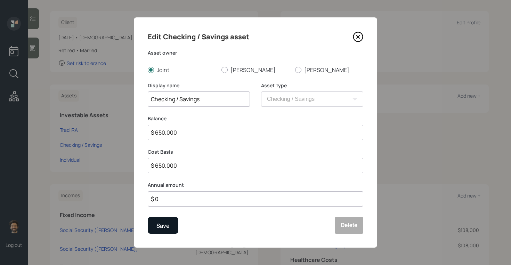
type input "$ 650,000"
click at [156, 224] on button "Save" at bounding box center [163, 225] width 31 height 17
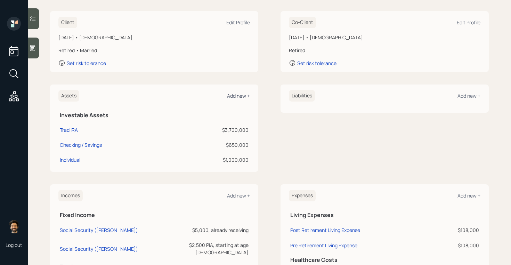
click at [240, 94] on div "Add new +" at bounding box center [238, 95] width 23 height 7
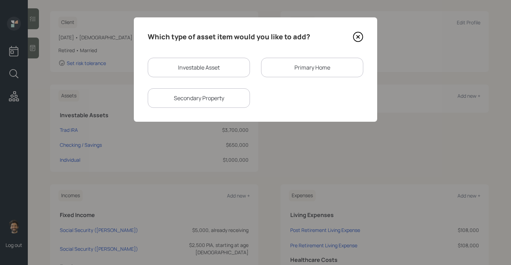
click at [278, 68] on div "Primary Home" at bounding box center [312, 67] width 102 height 19
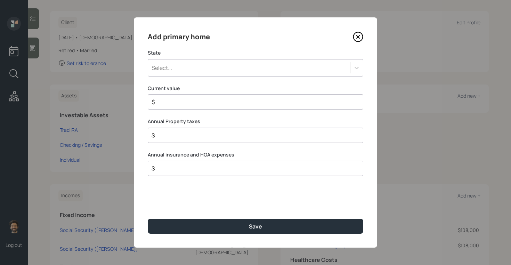
click at [266, 67] on div "Select..." at bounding box center [249, 68] width 202 height 12
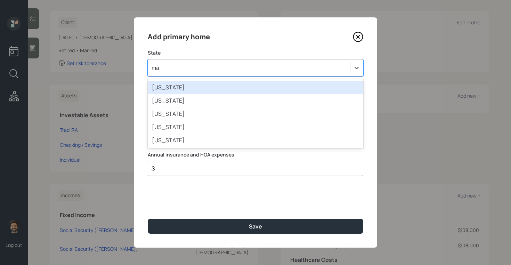
type input "mar"
click at [207, 84] on div "Maryland" at bounding box center [255, 87] width 215 height 13
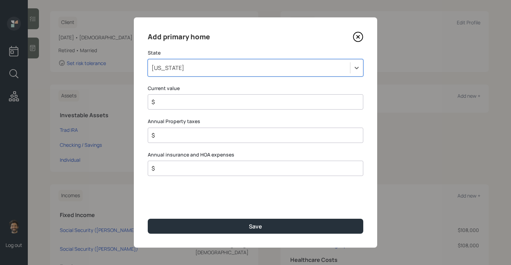
click at [173, 97] on div "$" at bounding box center [255, 101] width 215 height 15
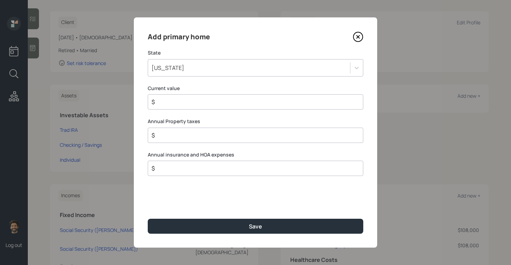
click at [173, 100] on input "$" at bounding box center [253, 102] width 204 height 8
type input "$ 440,000"
click at [169, 102] on input "$ 440,000" at bounding box center [253, 102] width 204 height 8
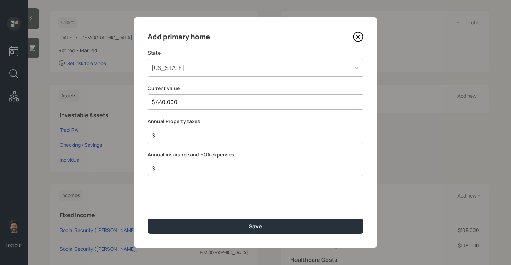
click at [165, 122] on label "Annual Property taxes" at bounding box center [255, 121] width 215 height 7
click at [170, 155] on label "Annual insurance and HOA expenses" at bounding box center [255, 154] width 215 height 7
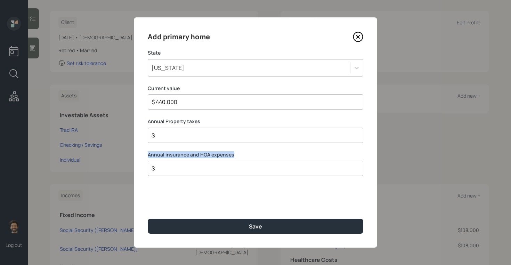
click at [170, 155] on label "Annual insurance and HOA expenses" at bounding box center [255, 154] width 215 height 7
click at [172, 141] on div "$" at bounding box center [255, 135] width 215 height 15
click at [170, 138] on input "$" at bounding box center [253, 135] width 204 height 8
click at [173, 166] on input "$" at bounding box center [253, 168] width 204 height 8
type input "$ 5,000"
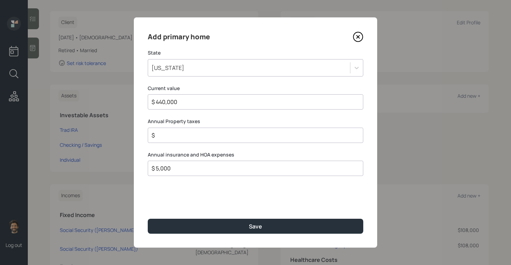
click at [163, 137] on input "$" at bounding box center [253, 135] width 204 height 8
click at [164, 137] on input "$" at bounding box center [253, 135] width 204 height 8
type input "$ 5,000"
click at [168, 171] on input "$ 5,000" at bounding box center [253, 168] width 204 height 8
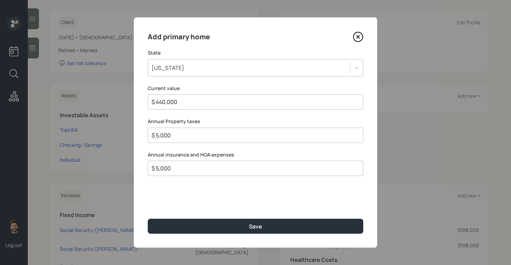
click at [168, 171] on input "$ 5,000" at bounding box center [253, 168] width 204 height 8
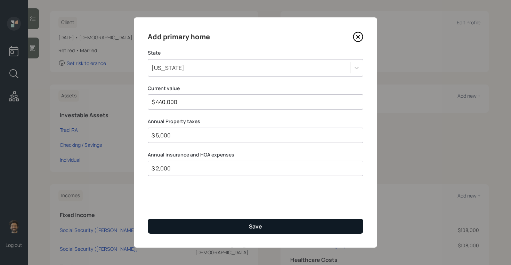
type input "$ 2,000"
click at [172, 228] on button "Save" at bounding box center [255, 226] width 215 height 15
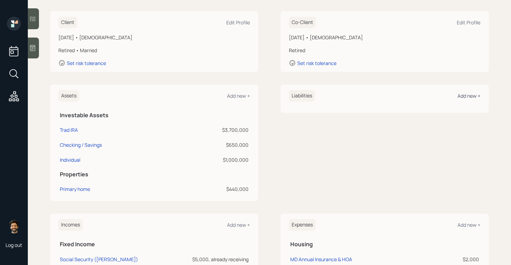
click at [461, 96] on div "Add new +" at bounding box center [468, 95] width 23 height 7
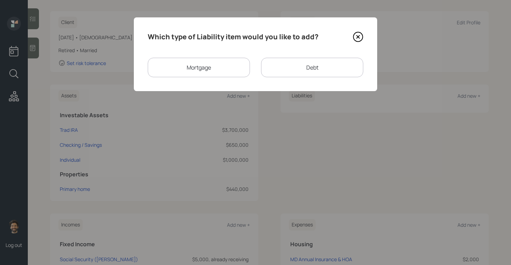
click at [360, 35] on icon at bounding box center [358, 37] width 10 height 10
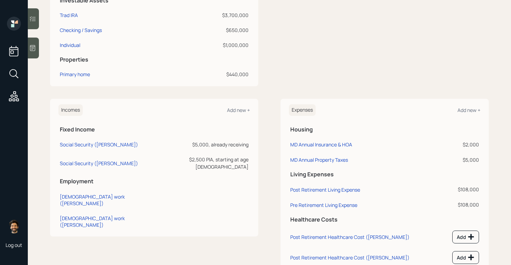
scroll to position [226, 0]
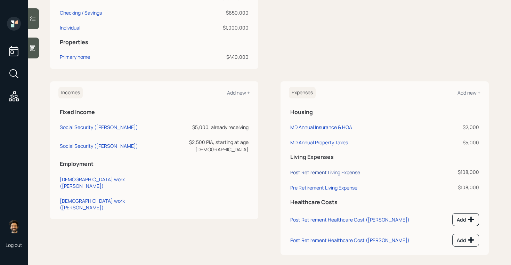
click at [329, 171] on div "Post Retirement Living Expense" at bounding box center [325, 172] width 70 height 7
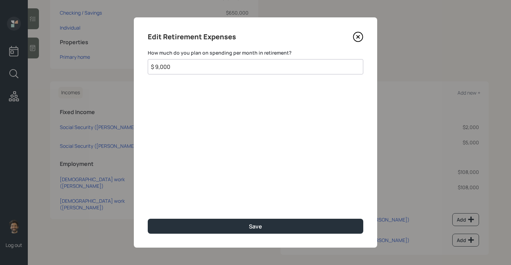
click at [169, 69] on input "$ 9,000" at bounding box center [255, 66] width 215 height 15
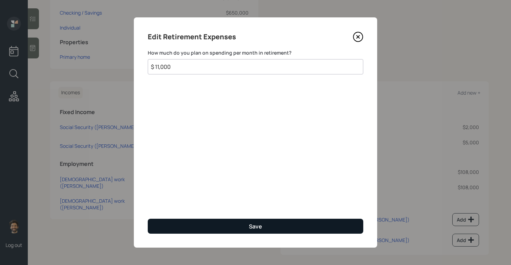
type input "$ 11,000"
click at [189, 221] on button "Save" at bounding box center [255, 226] width 215 height 15
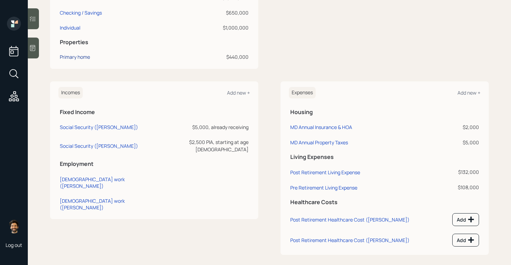
click at [71, 55] on div "Primary home" at bounding box center [75, 56] width 30 height 7
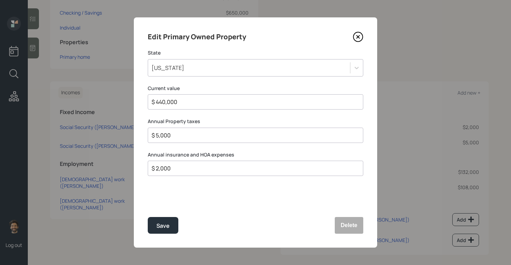
click at [164, 131] on input "$ 5,000" at bounding box center [253, 135] width 204 height 8
type input "$ 0"
click at [165, 169] on input "$ 2,000" at bounding box center [253, 168] width 204 height 8
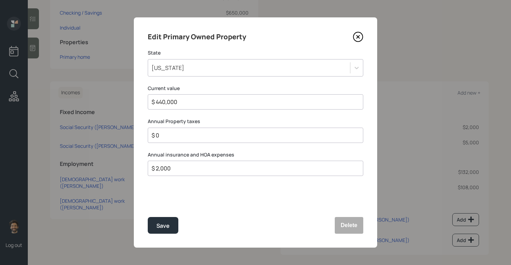
click at [165, 169] on input "$ 2,000" at bounding box center [253, 168] width 204 height 8
type input "$ 0"
click at [156, 224] on button "Save" at bounding box center [163, 225] width 31 height 17
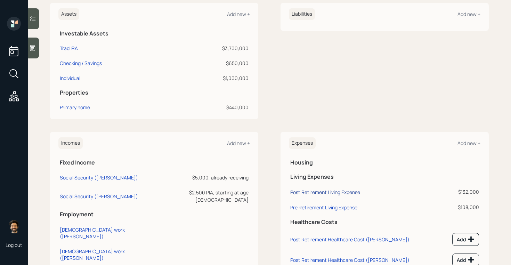
scroll to position [194, 0]
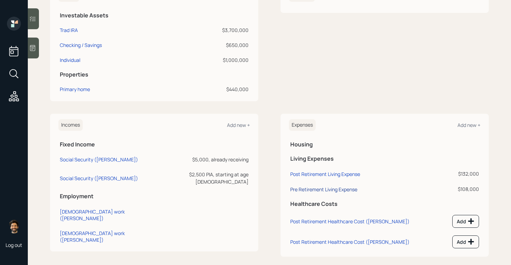
click at [319, 188] on div "Pre Retirement Living Expense" at bounding box center [323, 189] width 67 height 7
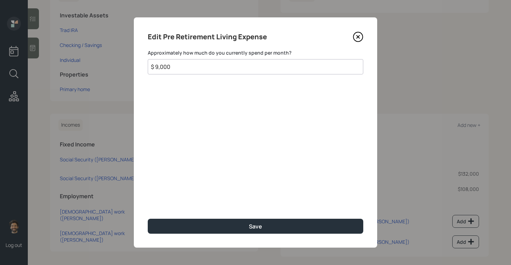
click at [203, 68] on input "$ 9,000" at bounding box center [255, 66] width 215 height 15
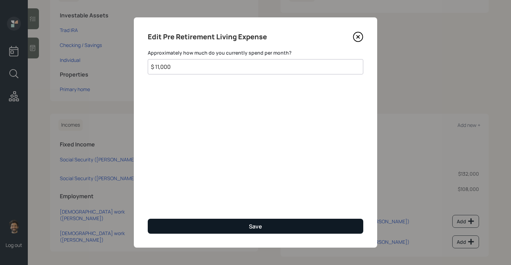
type input "$ 11,000"
click at [181, 223] on button "Save" at bounding box center [255, 226] width 215 height 15
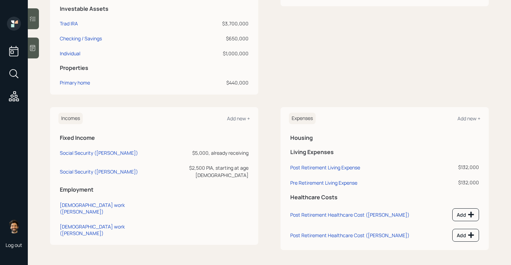
scroll to position [202, 0]
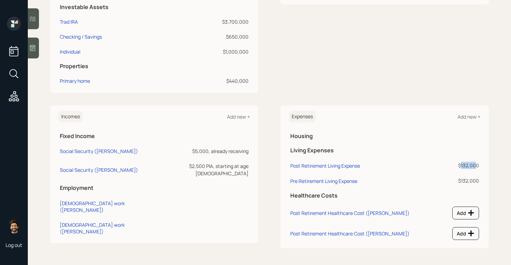
drag, startPoint x: 460, startPoint y: 164, endPoint x: 477, endPoint y: 165, distance: 16.7
click at [477, 165] on div "$132,000" at bounding box center [461, 165] width 34 height 7
click at [36, 45] on icon at bounding box center [32, 47] width 7 height 7
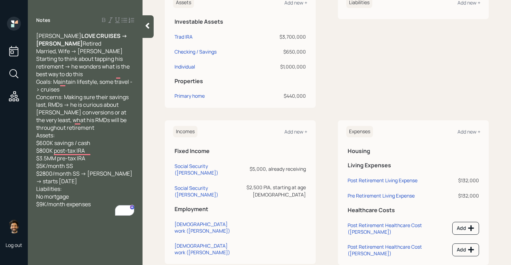
click at [147, 28] on icon at bounding box center [147, 25] width 7 height 7
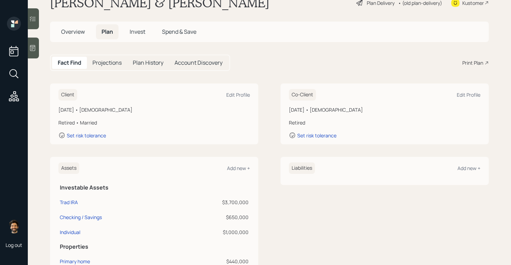
scroll to position [0, 0]
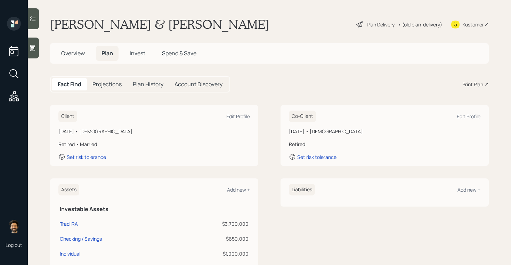
click at [108, 86] on h5 "Projections" at bounding box center [106, 84] width 29 height 7
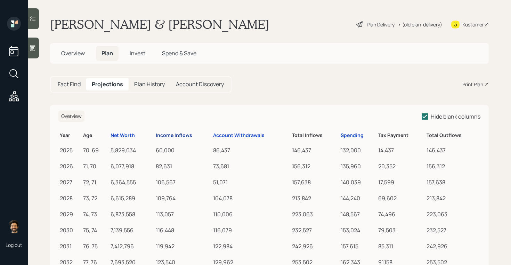
click at [171, 136] on div "Income Inflows" at bounding box center [174, 135] width 36 height 6
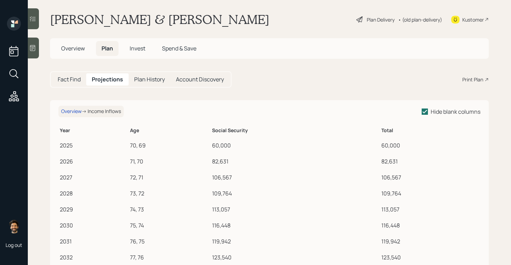
scroll to position [6, 0]
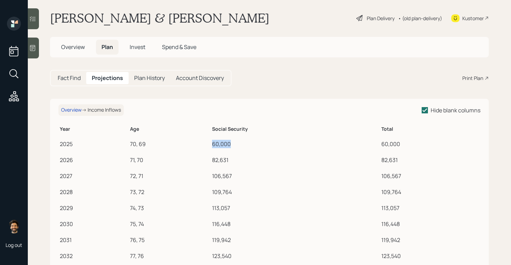
drag, startPoint x: 213, startPoint y: 144, endPoint x: 236, endPoint y: 144, distance: 23.3
click at [236, 144] on div "60,000" at bounding box center [295, 144] width 166 height 8
drag, startPoint x: 211, startPoint y: 174, endPoint x: 252, endPoint y: 177, distance: 40.7
click at [252, 177] on td "106,567" at bounding box center [295, 175] width 169 height 16
click at [67, 79] on h5 "Fact Find" at bounding box center [69, 78] width 23 height 7
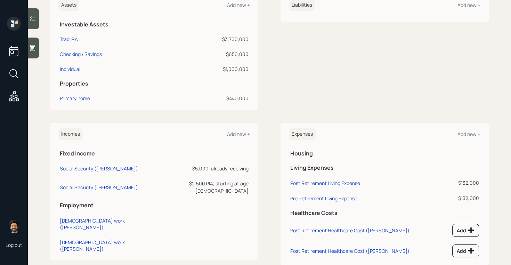
scroll to position [202, 0]
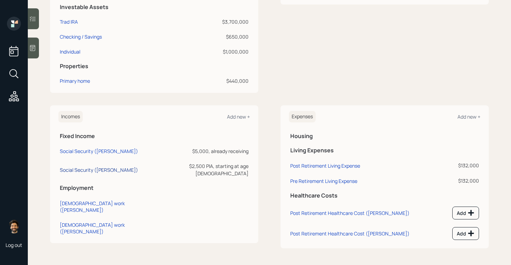
click at [82, 167] on div "Social Security ([PERSON_NAME])" at bounding box center [99, 169] width 78 height 7
select select "6"
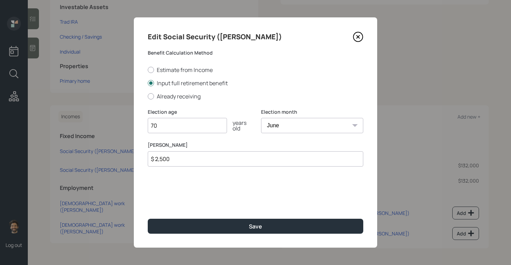
click at [162, 155] on input "$ 2,500" at bounding box center [255, 158] width 215 height 15
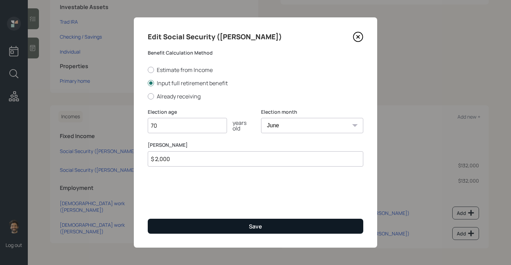
type input "$ 2,000"
click at [169, 224] on button "Save" at bounding box center [255, 226] width 215 height 15
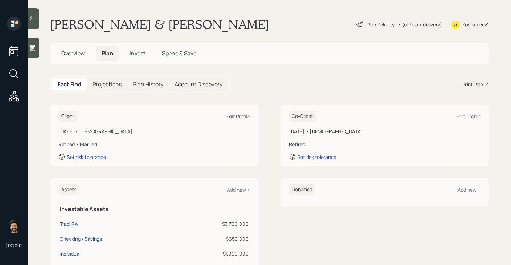
click at [111, 87] on h5 "Projections" at bounding box center [106, 84] width 29 height 7
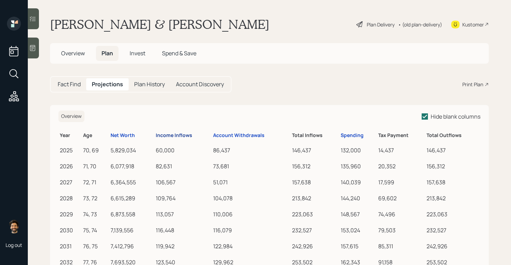
click at [171, 136] on div "Income Inflows" at bounding box center [174, 135] width 36 height 6
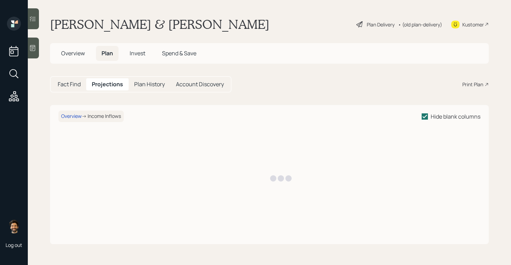
click at [74, 82] on h5 "Fact Find" at bounding box center [69, 84] width 23 height 7
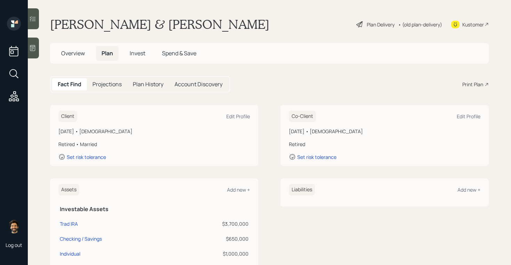
scroll to position [202, 0]
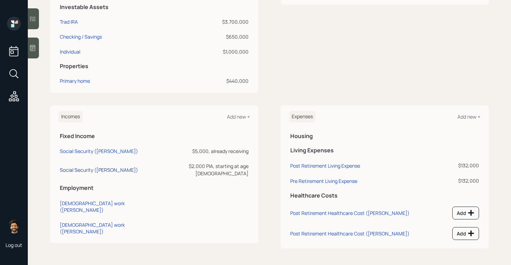
click at [84, 166] on div "Social Security ([PERSON_NAME])" at bounding box center [99, 169] width 78 height 7
select select "6"
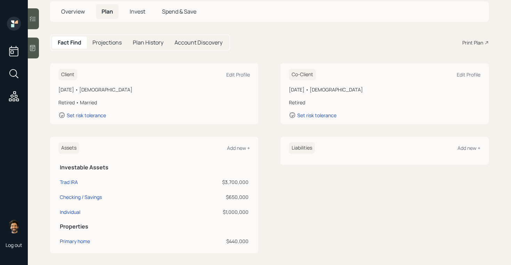
scroll to position [35, 0]
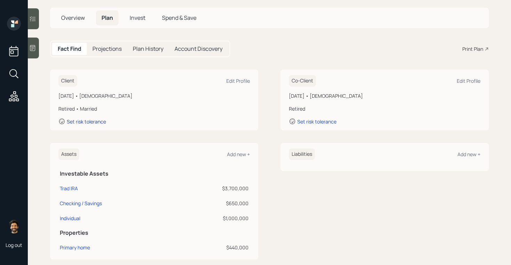
click at [95, 119] on div "Set risk tolerance" at bounding box center [86, 121] width 39 height 7
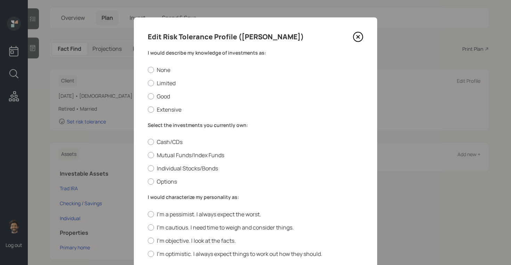
click at [184, 53] on label "I would describe my knowledge of investments as:" at bounding box center [255, 52] width 215 height 7
click at [162, 153] on label "Mutual Funds/Index Funds" at bounding box center [255, 155] width 215 height 8
click at [148, 155] on input "Mutual Funds/Index Funds" at bounding box center [147, 155] width 0 height 0
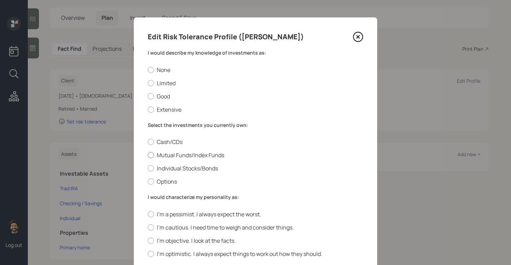
radio input "true"
click at [160, 96] on label "Good" at bounding box center [255, 96] width 215 height 8
click at [148, 96] on input "Good" at bounding box center [147, 96] width 0 height 0
radio input "true"
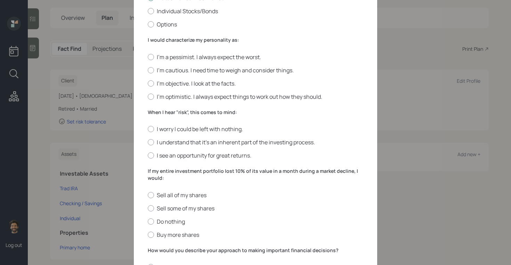
scroll to position [162, 0]
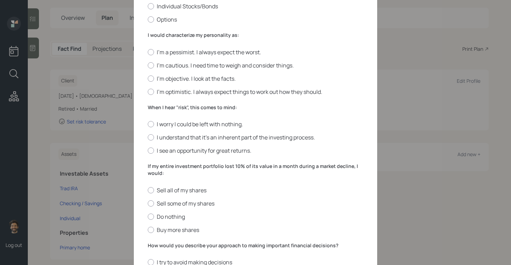
click at [167, 35] on label "I would characterize my personality as:" at bounding box center [255, 35] width 215 height 7
click at [166, 77] on label "I'm objective. I look at the facts." at bounding box center [255, 79] width 215 height 8
click at [148, 78] on input "I'm objective. I look at the facts." at bounding box center [147, 78] width 0 height 0
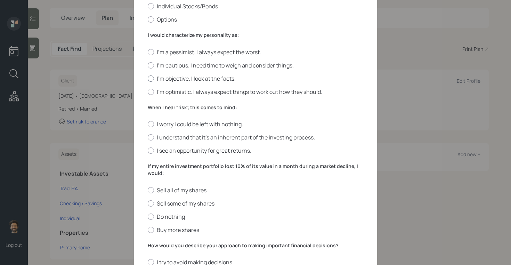
radio input "true"
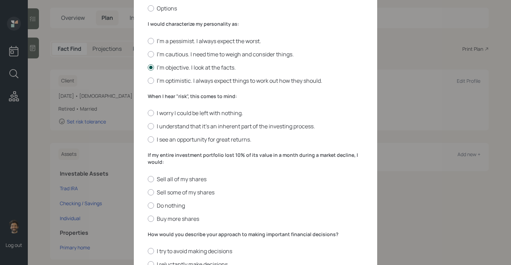
scroll to position [187, 0]
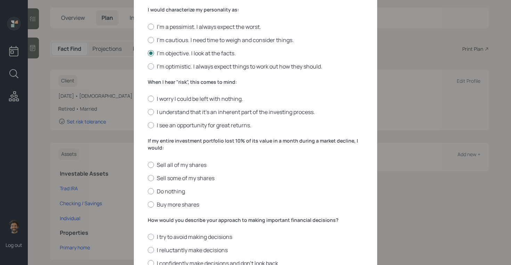
click at [161, 85] on div "When I hear "risk", this comes to mind: I worry I could be left with nothing. I…" at bounding box center [255, 104] width 215 height 51
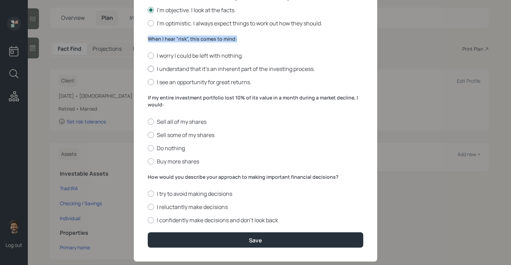
scroll to position [233, 0]
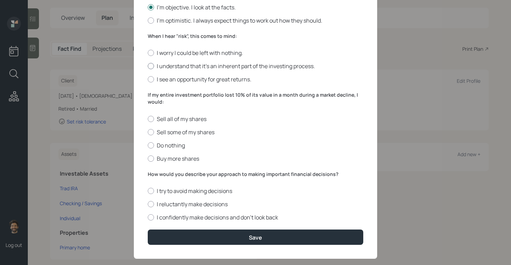
click at [155, 65] on label "I understand that it’s an inherent part of the investing process." at bounding box center [255, 66] width 215 height 8
click at [148, 66] on input "I understand that it’s an inherent part of the investing process." at bounding box center [147, 66] width 0 height 0
radio input "true"
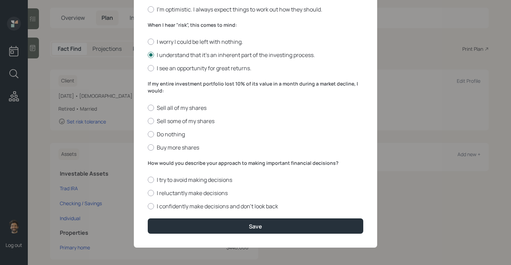
drag, startPoint x: 167, startPoint y: 87, endPoint x: 141, endPoint y: 84, distance: 26.9
click at [141, 84] on div "Edit Risk Tolerance Profile (David) I would describe my knowledge of investment…" at bounding box center [255, 10] width 243 height 474
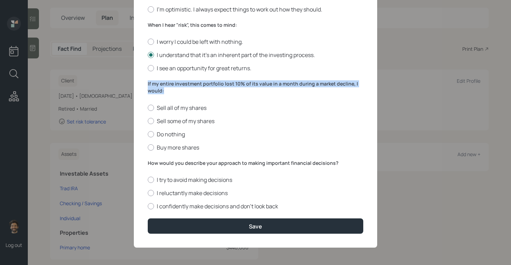
drag, startPoint x: 164, startPoint y: 90, endPoint x: 140, endPoint y: 85, distance: 24.6
click at [140, 85] on div "Edit Risk Tolerance Profile (David) I would describe my knowledge of investment…" at bounding box center [255, 10] width 243 height 474
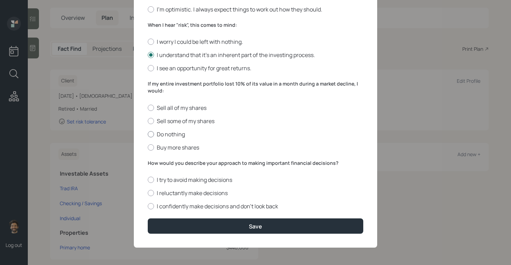
click at [161, 136] on label "Do nothing" at bounding box center [255, 134] width 215 height 8
click at [148, 134] on input "Do nothing" at bounding box center [147, 134] width 0 height 0
radio input "true"
click at [156, 162] on label "How would you describe your approach to making important financial decisions?" at bounding box center [255, 162] width 215 height 7
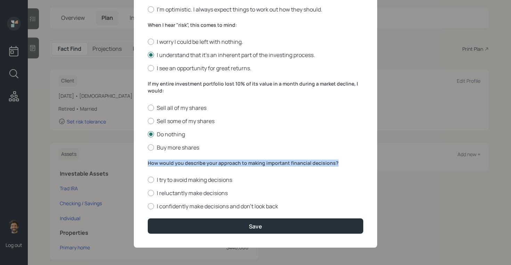
click at [156, 162] on label "How would you describe your approach to making important financial decisions?" at bounding box center [255, 162] width 215 height 7
click at [156, 195] on label "I reluctantly make decisions" at bounding box center [255, 193] width 215 height 8
click at [148, 193] on input "I reluctantly make decisions" at bounding box center [147, 193] width 0 height 0
radio input "true"
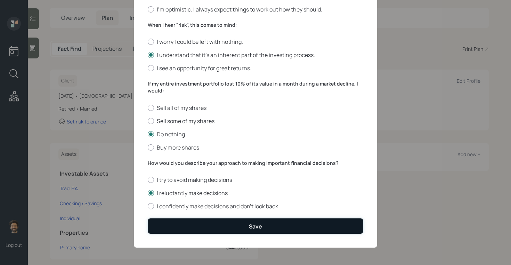
click at [164, 222] on button "Save" at bounding box center [255, 225] width 215 height 15
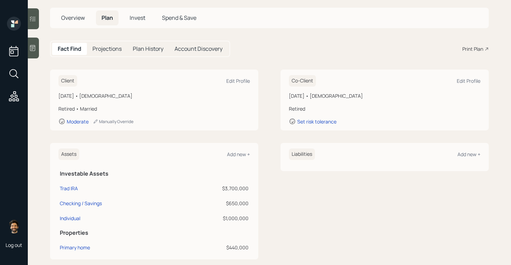
click at [106, 48] on h5 "Projections" at bounding box center [106, 49] width 29 height 7
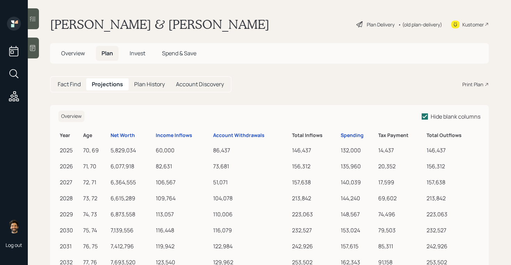
click at [78, 86] on h5 "Fact Find" at bounding box center [69, 84] width 23 height 7
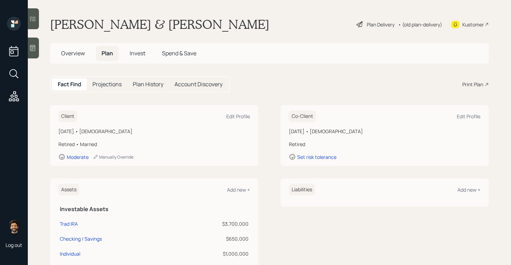
click at [136, 55] on span "Invest" at bounding box center [138, 53] width 16 height 8
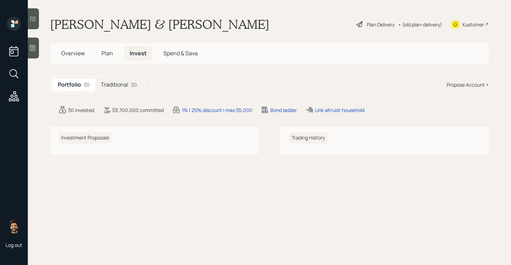
click at [120, 85] on h5 "Traditional" at bounding box center [114, 84] width 27 height 7
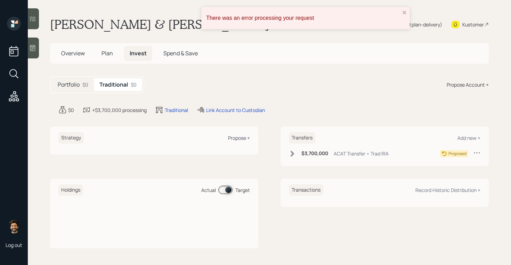
click at [235, 139] on div "Propose +" at bounding box center [239, 137] width 22 height 7
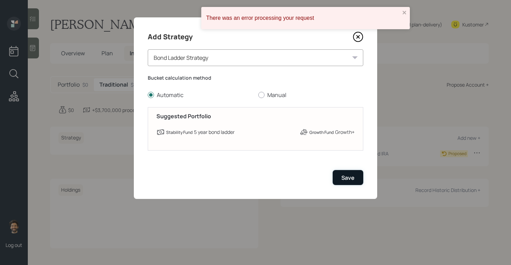
click at [351, 176] on div "Save" at bounding box center [347, 178] width 13 height 8
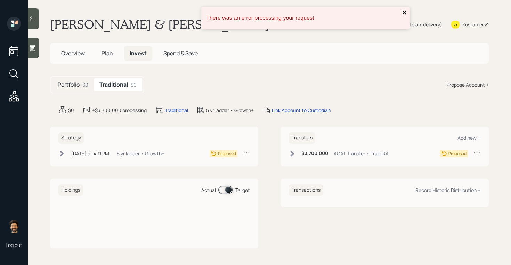
click at [403, 12] on icon "close" at bounding box center [404, 13] width 5 height 6
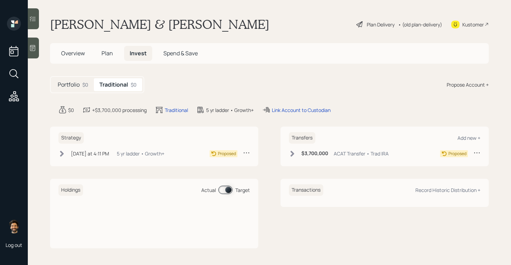
click at [425, 23] on div "• (old plan-delivery)" at bounding box center [420, 24] width 44 height 7
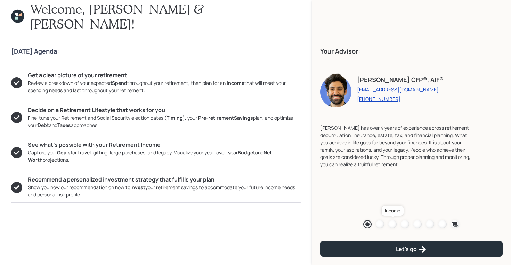
click at [391, 222] on div at bounding box center [392, 224] width 8 height 8
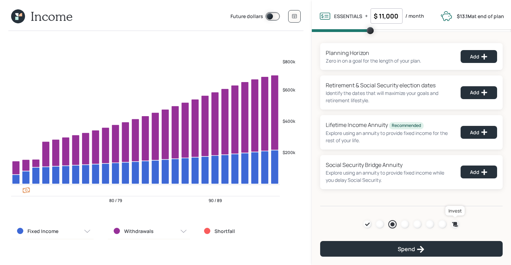
click at [453, 224] on icon at bounding box center [455, 224] width 6 height 5
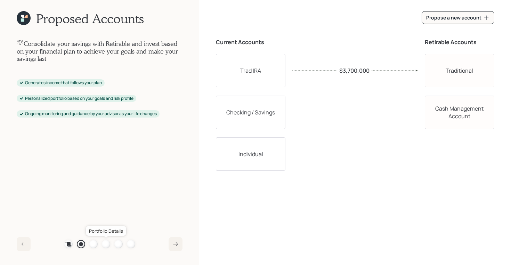
click at [104, 245] on div at bounding box center [106, 244] width 8 height 8
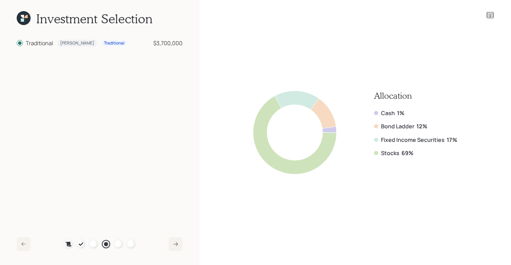
click at [22, 15] on icon at bounding box center [24, 18] width 14 height 14
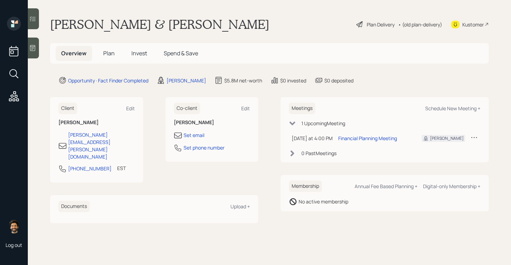
click at [144, 53] on span "Invest" at bounding box center [139, 53] width 16 height 8
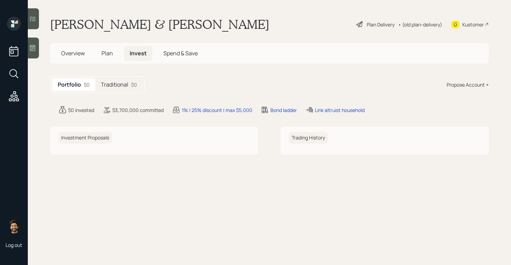
click at [454, 87] on div "Propose Account +" at bounding box center [468, 84] width 42 height 7
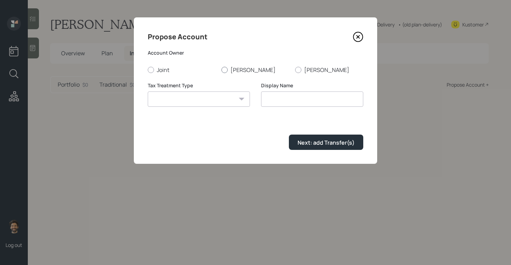
click at [223, 68] on div at bounding box center [224, 70] width 6 height 6
click at [221, 69] on input "David" at bounding box center [221, 69] width 0 height 0
radio input "true"
click at [215, 98] on select "Roth Taxable Traditional" at bounding box center [199, 98] width 102 height 15
select select "taxable"
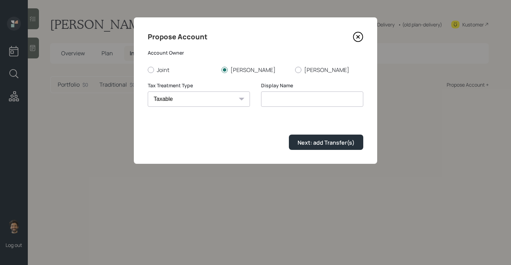
click at [148, 91] on select "Roth Taxable Traditional" at bounding box center [199, 98] width 102 height 15
type input "Taxable"
click at [302, 144] on div "Next: add Transfer(s)" at bounding box center [325, 143] width 57 height 8
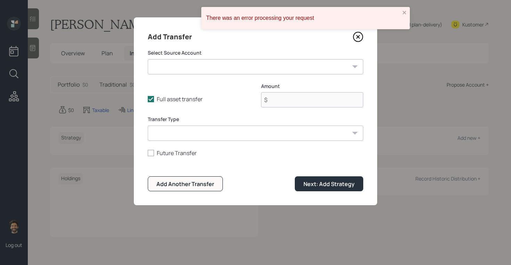
click at [197, 70] on select "Trad IRA ($3,700,000 | IRA) Checking / Savings ($650,000 | Checking / Savings) …" at bounding box center [255, 66] width 215 height 15
click at [360, 37] on icon at bounding box center [358, 37] width 10 height 10
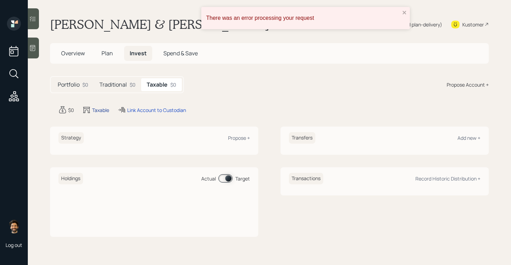
click at [103, 110] on div "Taxable" at bounding box center [100, 109] width 17 height 7
select select "taxable"
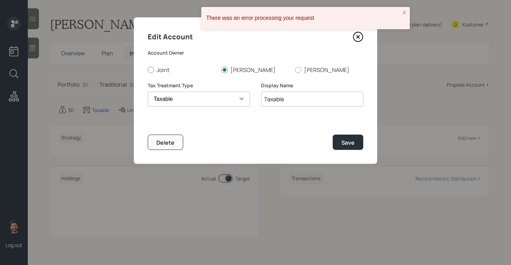
click at [161, 71] on label "Joint" at bounding box center [182, 70] width 68 height 8
click at [148, 70] on input "Joint" at bounding box center [147, 69] width 0 height 0
radio input "true"
click at [347, 143] on div "Save" at bounding box center [347, 143] width 13 height 8
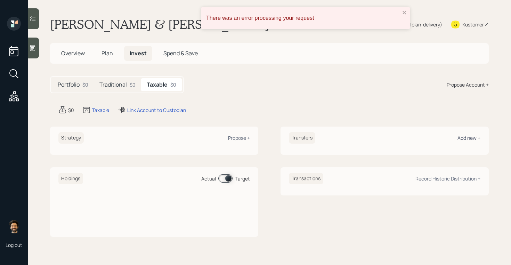
click at [471, 140] on div "Add new +" at bounding box center [468, 137] width 23 height 7
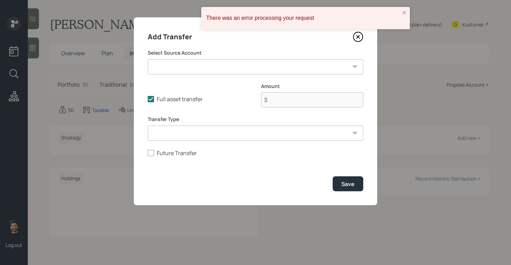
click at [260, 72] on select "Trad IRA ($3,700,000 | IRA) Checking / Savings ($650,000 | Checking / Savings) …" at bounding box center [255, 66] width 215 height 15
select select "0a0c9f68-6c3b-4b95-aa41-3cf74ff4184a"
click at [148, 59] on select "Trad IRA ($3,700,000 | IRA) Checking / Savings ($650,000 | Checking / Savings) …" at bounding box center [255, 66] width 215 height 15
type input "$ 1,000,000"
click at [196, 136] on select "ACAT Transfer Non ACAT Transfer Capitalize Rollover Rollover Deposit" at bounding box center [255, 132] width 215 height 15
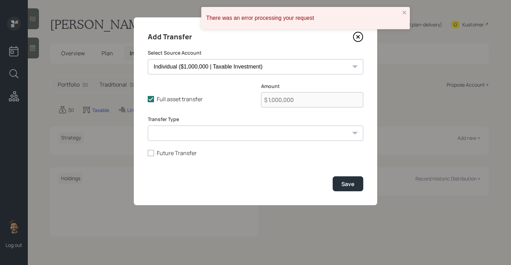
select select "acat_transfer"
click at [148, 125] on select "ACAT Transfer Non ACAT Transfer Capitalize Rollover Rollover Deposit" at bounding box center [255, 132] width 215 height 15
click at [346, 184] on div "Save" at bounding box center [347, 184] width 13 height 8
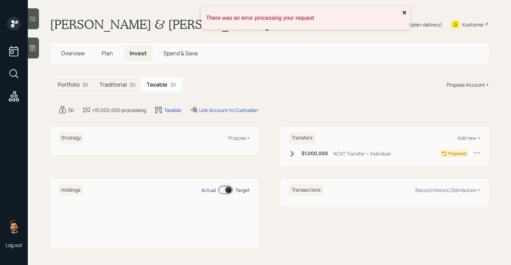
click at [406, 15] on icon "close" at bounding box center [404, 13] width 5 height 6
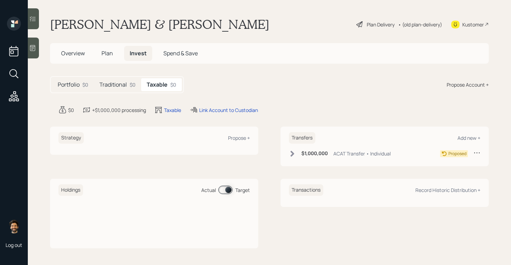
click at [410, 26] on div "• (old plan-delivery)" at bounding box center [420, 24] width 44 height 7
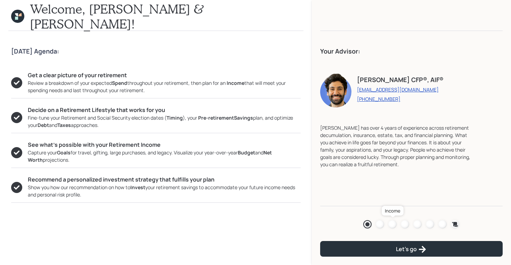
click at [394, 226] on div at bounding box center [392, 224] width 8 height 8
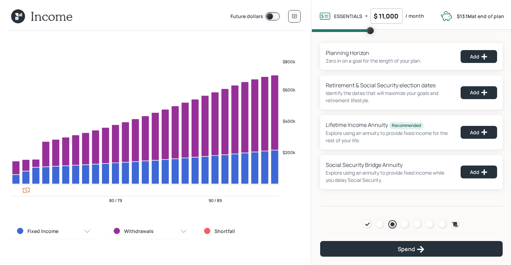
drag, startPoint x: 398, startPoint y: 19, endPoint x: 365, endPoint y: 15, distance: 33.2
click at [365, 15] on div "ESSENTIALS Essentials are all of your fixed spending that we know about such as…" at bounding box center [371, 15] width 105 height 15
click at [397, 17] on input "$ 11,000" at bounding box center [386, 15] width 32 height 15
drag, startPoint x: 400, startPoint y: 16, endPoint x: 366, endPoint y: 16, distance: 34.7
click at [366, 16] on div "ESSENTIALS Essentials are all of your fixed spending that we know about such as…" at bounding box center [371, 15] width 105 height 15
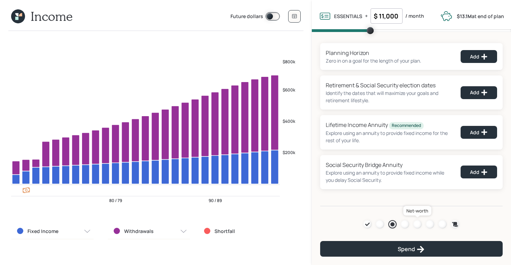
click at [416, 222] on div at bounding box center [417, 224] width 8 height 8
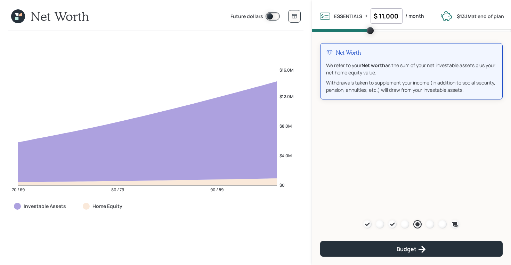
click at [232, 16] on label "Future dollars" at bounding box center [246, 17] width 33 height 8
drag, startPoint x: 230, startPoint y: 16, endPoint x: 262, endPoint y: 14, distance: 32.4
click at [262, 14] on header "Net Worth Future dollars" at bounding box center [155, 18] width 295 height 25
click at [403, 222] on div at bounding box center [405, 224] width 8 height 8
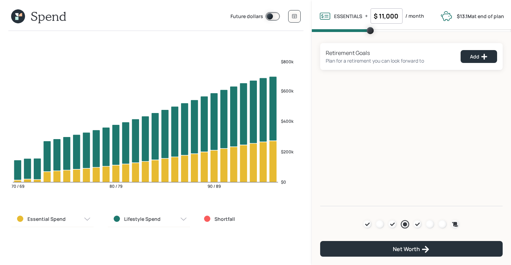
click at [300, 10] on div "Future dollars" at bounding box center [265, 16] width 70 height 17
click at [295, 14] on icon at bounding box center [295, 17] width 6 height 6
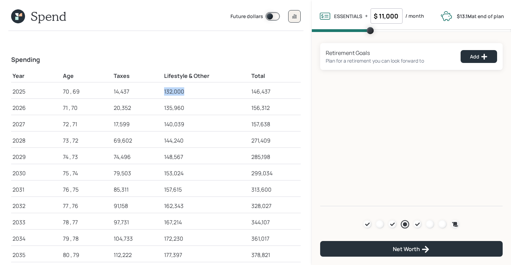
drag, startPoint x: 165, startPoint y: 92, endPoint x: 187, endPoint y: 91, distance: 22.2
click at [187, 91] on div "132,000" at bounding box center [206, 91] width 84 height 8
drag, startPoint x: 164, startPoint y: 107, endPoint x: 186, endPoint y: 107, distance: 21.5
click at [186, 107] on td "135,960" at bounding box center [206, 106] width 87 height 16
drag, startPoint x: 164, startPoint y: 123, endPoint x: 185, endPoint y: 125, distance: 20.6
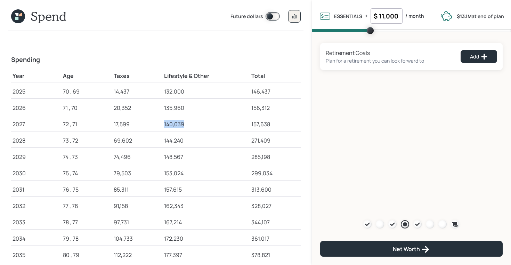
click at [185, 125] on td "140,039" at bounding box center [206, 123] width 87 height 16
drag, startPoint x: 164, startPoint y: 141, endPoint x: 187, endPoint y: 141, distance: 22.9
click at [187, 141] on td "144,240" at bounding box center [206, 139] width 87 height 16
drag, startPoint x: 164, startPoint y: 155, endPoint x: 194, endPoint y: 155, distance: 29.5
click at [194, 155] on div "148,567" at bounding box center [206, 157] width 84 height 8
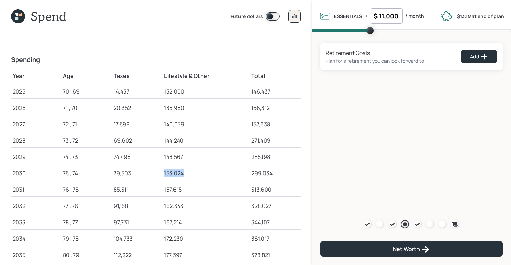
drag, startPoint x: 164, startPoint y: 174, endPoint x: 187, endPoint y: 174, distance: 23.6
click at [187, 174] on td "153,024" at bounding box center [206, 172] width 87 height 16
click at [276, 15] on span at bounding box center [272, 16] width 14 height 8
drag, startPoint x: 166, startPoint y: 92, endPoint x: 190, endPoint y: 92, distance: 24.7
click at [190, 92] on div "132,000" at bounding box center [206, 91] width 84 height 8
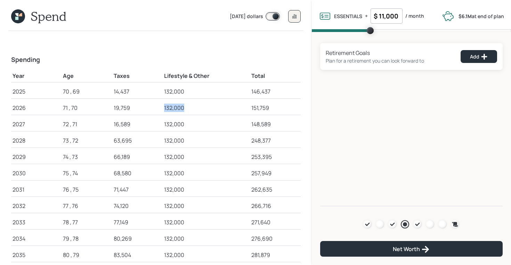
drag, startPoint x: 164, startPoint y: 111, endPoint x: 190, endPoint y: 114, distance: 26.2
click at [190, 114] on td "132,000" at bounding box center [206, 106] width 87 height 16
click at [416, 223] on icon at bounding box center [418, 224] width 6 height 6
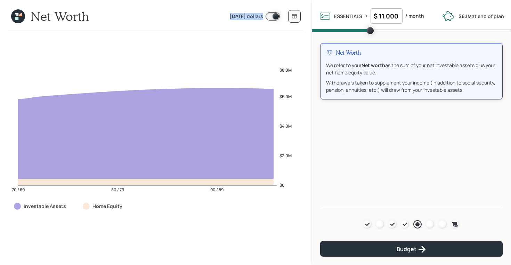
drag, startPoint x: 229, startPoint y: 16, endPoint x: 270, endPoint y: 18, distance: 40.7
click at [270, 18] on div "Today's dollars" at bounding box center [255, 16] width 50 height 8
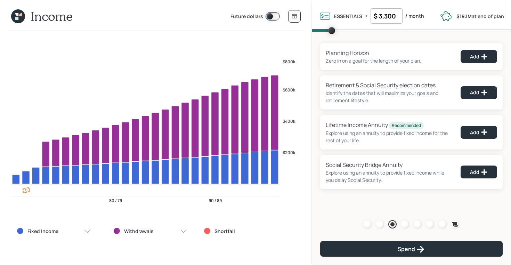
click at [390, 18] on input "$ 3,300" at bounding box center [386, 15] width 32 height 15
click at [344, 47] on div "Planning Horizon Zero in on a goal for the length of your plan. Add" at bounding box center [411, 56] width 182 height 27
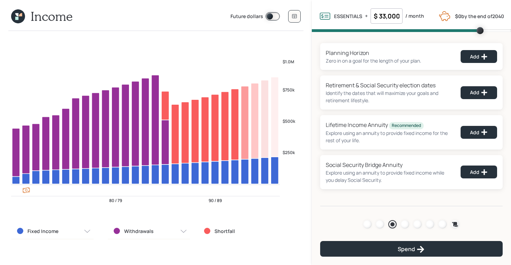
click at [387, 17] on input "$ 33,000" at bounding box center [386, 15] width 32 height 15
type input "$ 11,000"
click at [327, 52] on div "Planning Horizon" at bounding box center [374, 53] width 96 height 8
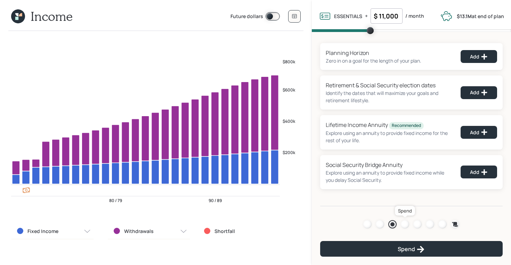
click at [405, 224] on div at bounding box center [405, 224] width 8 height 8
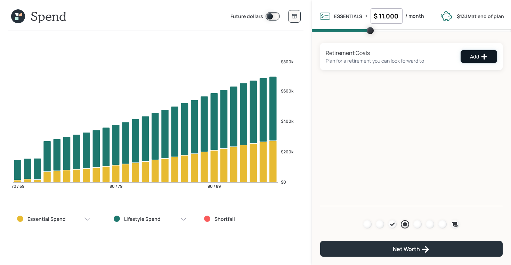
click at [470, 56] on div "Add" at bounding box center [479, 56] width 18 height 7
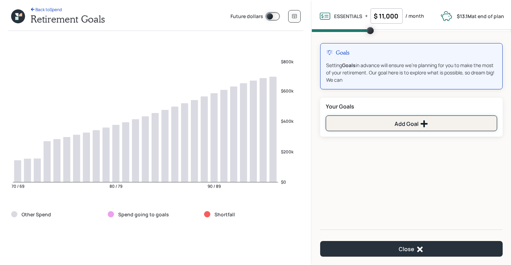
click at [360, 123] on button "Add Goal" at bounding box center [411, 123] width 171 height 16
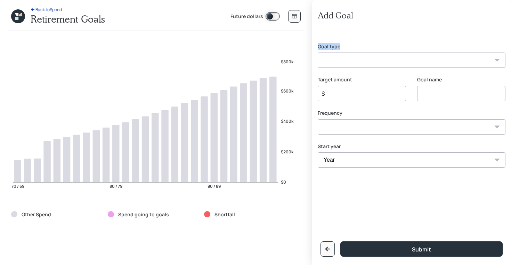
drag, startPoint x: 316, startPoint y: 47, endPoint x: 350, endPoint y: 50, distance: 33.9
click at [350, 50] on div "Goal type Create an emergency fund Donate to charity Purchase a home Make a pur…" at bounding box center [411, 123] width 193 height 189
click at [341, 58] on select "Create an emergency fund Donate to charity Purchase a home Make a purchase Supp…" at bounding box center [412, 59] width 188 height 15
select select "other"
click at [318, 52] on select "Create an emergency fund Donate to charity Purchase a home Make a purchase Supp…" at bounding box center [412, 59] width 188 height 15
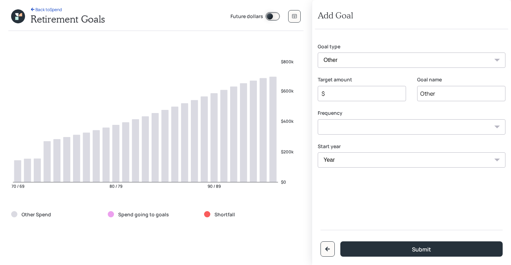
click at [434, 94] on input "Other" at bounding box center [461, 93] width 88 height 15
type input "Prepare for Assisted Living"
click at [352, 92] on input "$" at bounding box center [359, 93] width 76 height 8
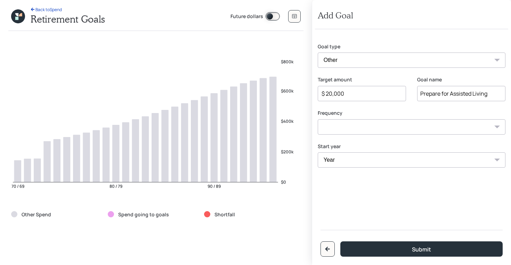
drag, startPoint x: 357, startPoint y: 94, endPoint x: 317, endPoint y: 92, distance: 39.7
click at [318, 92] on div "$ 20,000" at bounding box center [362, 93] width 88 height 15
click at [332, 124] on select "One time Every 1 year Every 2 years Every 3 years Every 4 years Every 5 years E…" at bounding box center [412, 126] width 188 height 15
click at [339, 92] on input "$ 120,000" at bounding box center [359, 93] width 76 height 8
type input "$ 240,000"
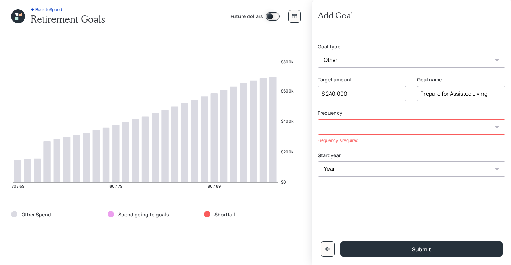
click at [338, 126] on select "One time Every 1 year Every 2 years Every 3 years Every 4 years Every 5 years E…" at bounding box center [412, 126] width 188 height 15
select select "1"
click at [318, 119] on select "One time Every 1 year Every 2 years Every 3 years Every 4 years Every 5 years E…" at bounding box center [412, 126] width 188 height 15
click at [337, 161] on select "Year 2025 2026 2027 2028 2029 2030 2031 2032 2033 2034 2035 2036 2037 2038 2039…" at bounding box center [362, 159] width 88 height 15
select select "2045"
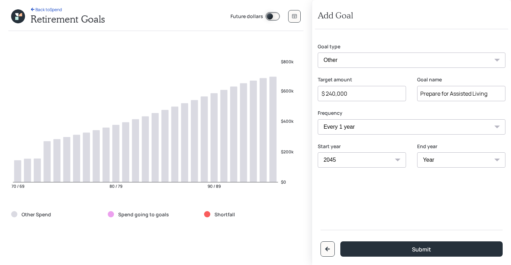
click at [318, 152] on select "Year 2025 2026 2027 2028 2029 2030 2031 2032 2033 2034 2035 2036 2037 2038 2039…" at bounding box center [362, 159] width 88 height 15
click at [432, 164] on select "Year 2045 2046 2047 2048 2049" at bounding box center [461, 159] width 88 height 15
select select "2049"
click at [417, 152] on select "Year 2045 2046 2047 2048 2049" at bounding box center [461, 159] width 88 height 15
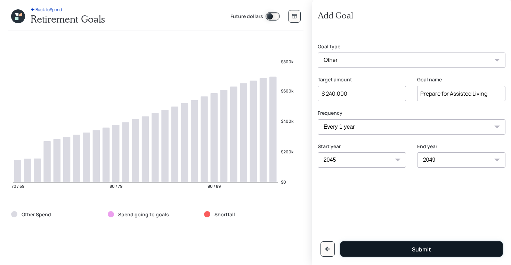
click at [410, 247] on button "Submit" at bounding box center [421, 248] width 162 height 15
type input "$"
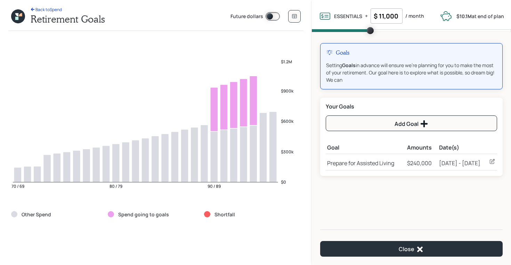
click at [242, 18] on label "Future dollars" at bounding box center [246, 17] width 33 height 8
drag, startPoint x: 416, startPoint y: 163, endPoint x: 440, endPoint y: 163, distance: 24.0
click at [436, 163] on div "$240,000" at bounding box center [421, 163] width 29 height 8
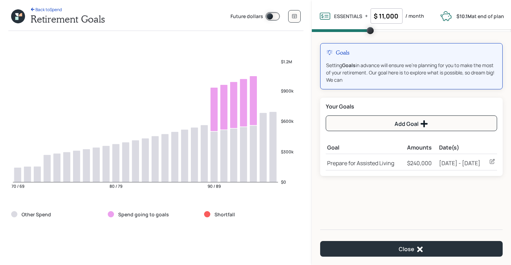
click at [270, 17] on span at bounding box center [272, 16] width 14 height 8
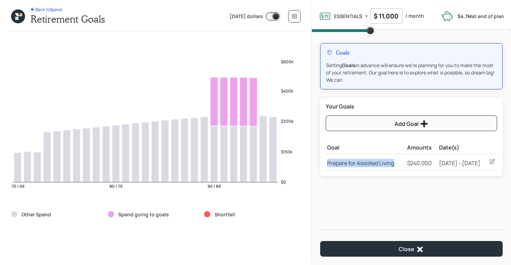
drag, startPoint x: 326, startPoint y: 165, endPoint x: 398, endPoint y: 167, distance: 72.0
click at [398, 167] on td "Prepare for Assisted Living" at bounding box center [366, 162] width 80 height 16
click at [270, 17] on span at bounding box center [272, 16] width 14 height 8
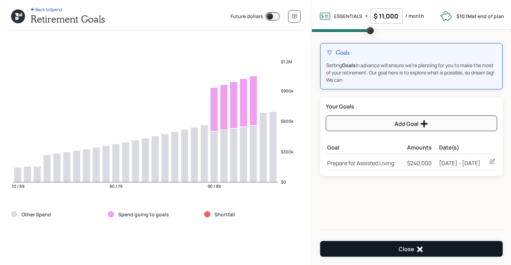
click at [410, 244] on button "Close" at bounding box center [411, 249] width 182 height 16
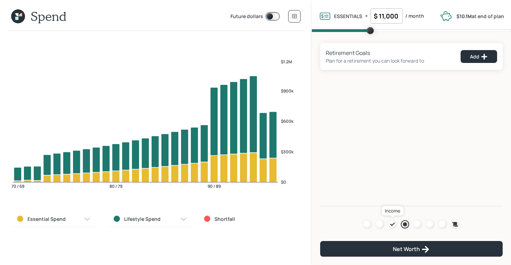
click at [393, 221] on icon at bounding box center [393, 224] width 6 height 6
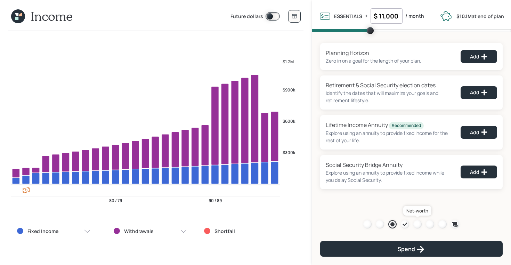
click at [421, 223] on div at bounding box center [417, 224] width 8 height 8
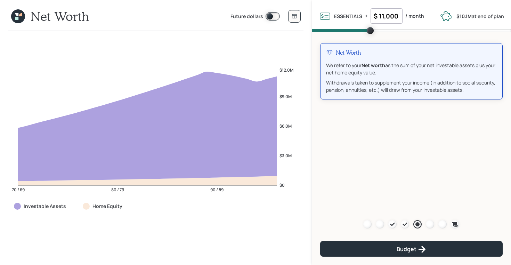
click at [268, 16] on span at bounding box center [272, 16] width 14 height 8
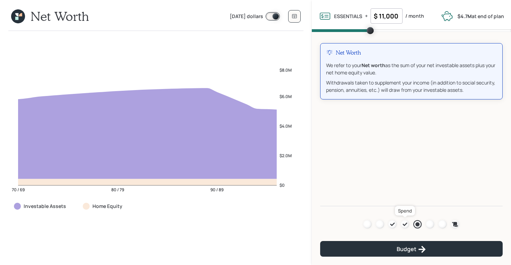
click at [405, 222] on icon at bounding box center [405, 224] width 6 height 6
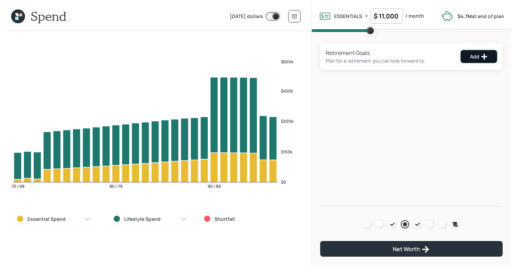
click at [474, 55] on div "Add" at bounding box center [479, 56] width 18 height 7
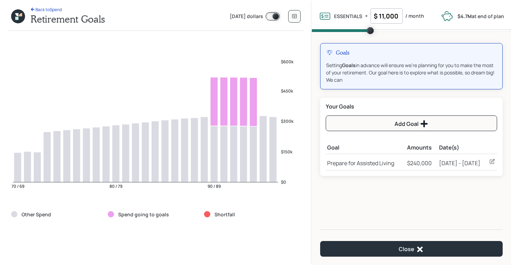
click at [491, 160] on icon at bounding box center [492, 161] width 5 height 5
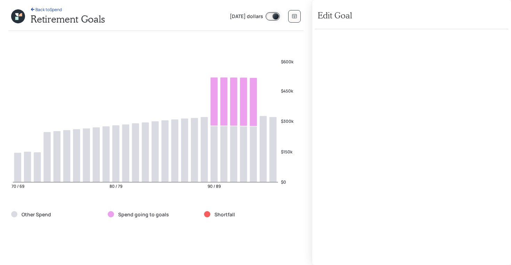
select select "1"
select select "2045"
select select "2049"
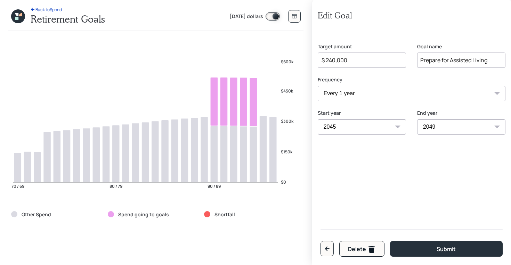
click at [381, 129] on select "2025 2026 2027 2028 2029 2030 2031 2032 2033 2034 2035 2036 2037 2038 2039 2040…" at bounding box center [362, 126] width 88 height 15
click at [318, 119] on select "2025 2026 2027 2028 2029 2030 2031 2032 2033 2034 2035 2036 2037 2038 2039 2040…" at bounding box center [362, 126] width 88 height 15
click at [428, 130] on select "2040 2041 2042 2043 2044 2045 2046 2047 2048 2049" at bounding box center [461, 126] width 88 height 15
click at [417, 119] on select "2040 2041 2042 2043 2044 2045 2046 2047 2048 2049" at bounding box center [461, 126] width 88 height 15
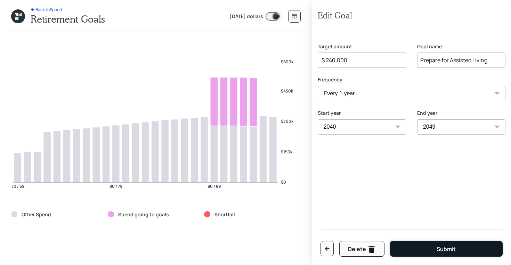
click at [414, 249] on button "Submit" at bounding box center [446, 249] width 113 height 16
select select "2045"
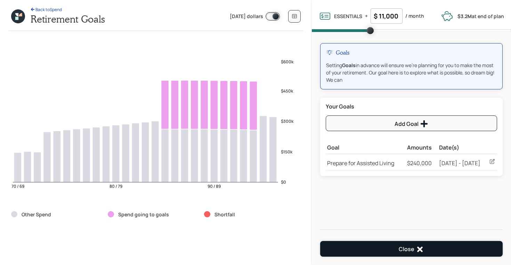
click at [416, 247] on icon at bounding box center [420, 249] width 8 height 8
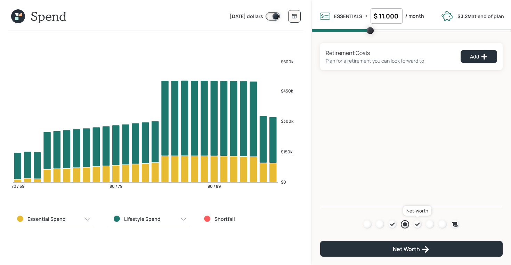
click at [415, 223] on icon at bounding box center [418, 224] width 6 height 6
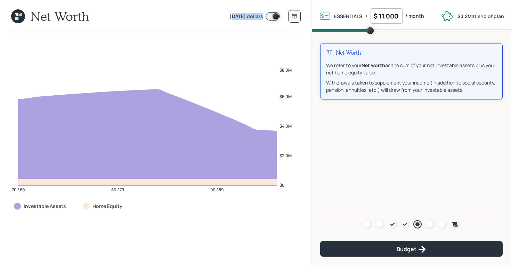
drag, startPoint x: 230, startPoint y: 15, endPoint x: 270, endPoint y: 20, distance: 40.0
click at [270, 20] on div "[DATE] dollars" at bounding box center [255, 16] width 50 height 8
click at [392, 224] on icon at bounding box center [392, 223] width 5 height 3
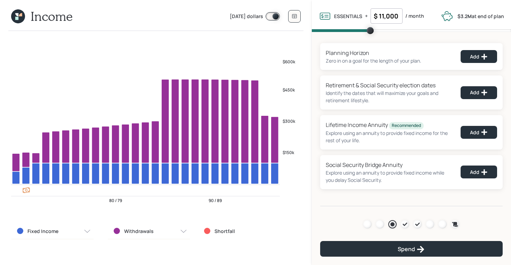
click at [269, 16] on span at bounding box center [272, 16] width 14 height 8
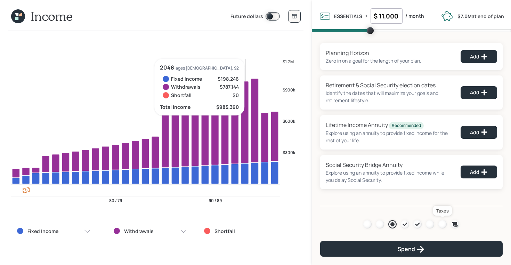
click at [440, 222] on div at bounding box center [442, 224] width 8 height 8
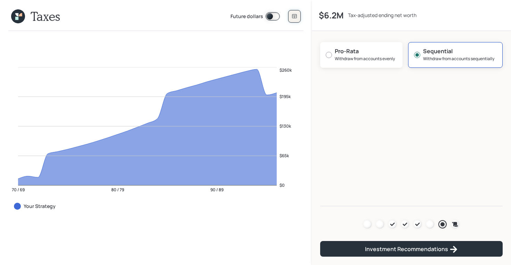
click at [297, 15] on button at bounding box center [294, 16] width 13 height 13
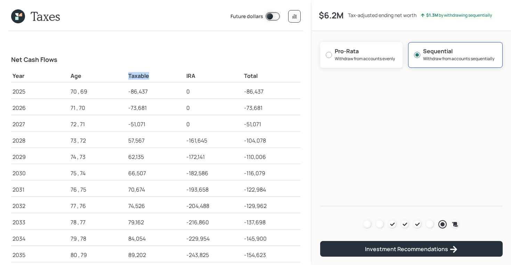
drag, startPoint x: 128, startPoint y: 77, endPoint x: 155, endPoint y: 81, distance: 27.1
click at [155, 81] on td "Taxable" at bounding box center [156, 75] width 58 height 15
drag, startPoint x: 186, startPoint y: 76, endPoint x: 202, endPoint y: 77, distance: 16.3
click at [202, 77] on td "IRA" at bounding box center [214, 75] width 58 height 15
drag, startPoint x: 150, startPoint y: 75, endPoint x: 124, endPoint y: 75, distance: 26.1
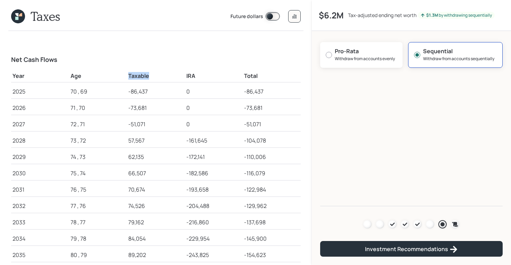
click at [124, 75] on tr "Year Age Taxable IRA Total" at bounding box center [155, 75] width 289 height 15
click at [16, 15] on icon at bounding box center [18, 14] width 5 height 5
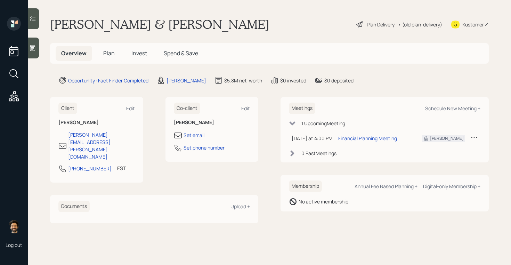
click at [108, 57] on h5 "Plan" at bounding box center [109, 53] width 23 height 15
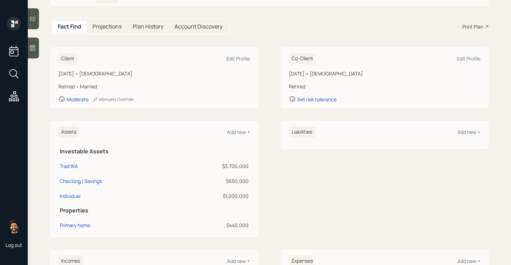
scroll to position [83, 0]
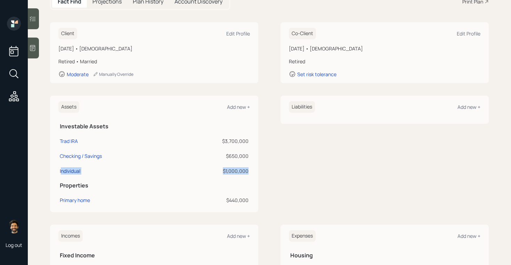
drag, startPoint x: 248, startPoint y: 172, endPoint x: 60, endPoint y: 170, distance: 188.0
click at [60, 170] on tr "Individual $1,000,000" at bounding box center [153, 169] width 191 height 15
drag, startPoint x: 249, startPoint y: 140, endPoint x: 59, endPoint y: 141, distance: 189.7
click at [59, 141] on tr "Trad IRA $3,700,000" at bounding box center [153, 139] width 191 height 15
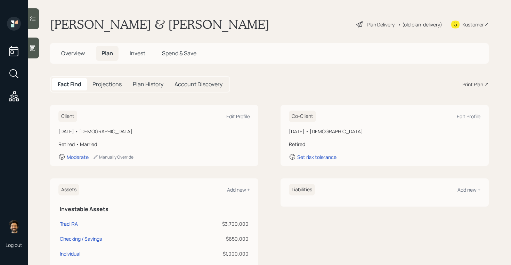
click at [421, 23] on div "• (old plan-delivery)" at bounding box center [420, 24] width 44 height 7
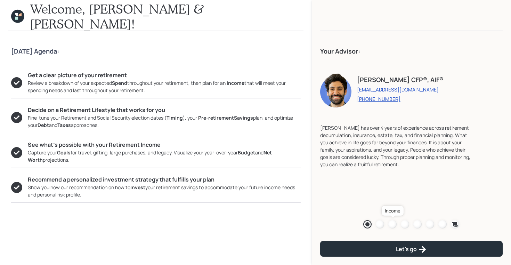
click at [390, 223] on div at bounding box center [392, 224] width 8 height 8
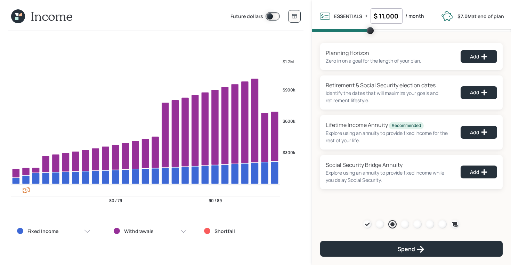
click at [22, 16] on icon at bounding box center [18, 16] width 14 height 14
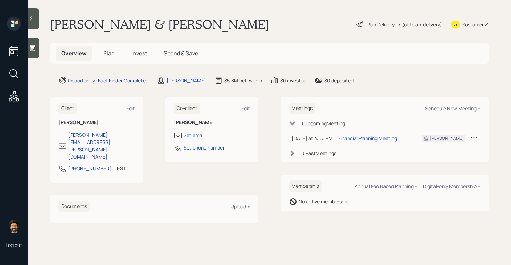
click at [108, 54] on span "Plan" at bounding box center [108, 53] width 11 height 8
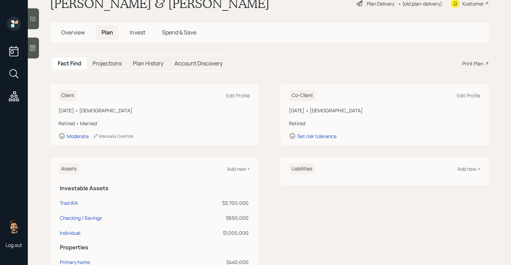
scroll to position [22, 0]
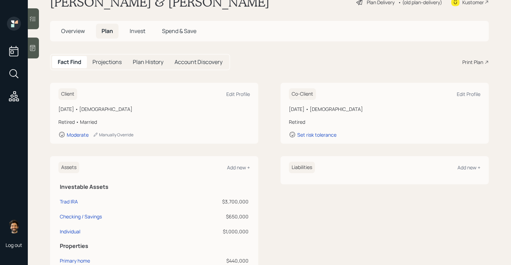
click at [425, 3] on div "• (old plan-delivery)" at bounding box center [420, 2] width 44 height 7
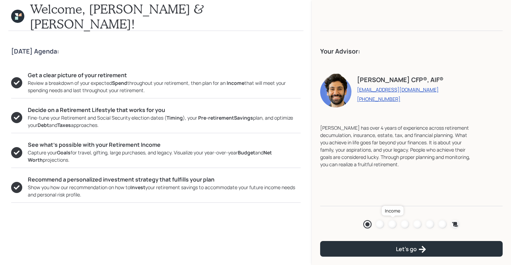
click at [392, 223] on div at bounding box center [392, 224] width 8 height 8
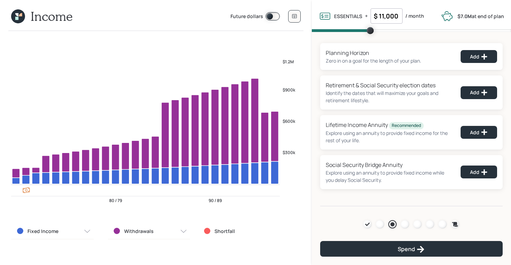
click at [19, 15] on icon at bounding box center [20, 14] width 3 height 3
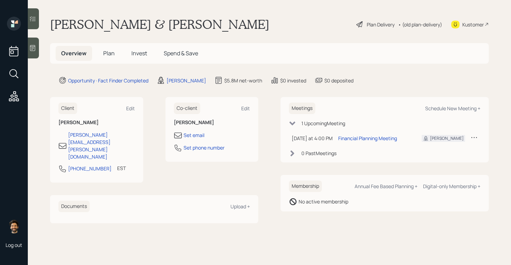
click at [411, 23] on div "• (old plan-delivery)" at bounding box center [420, 24] width 44 height 7
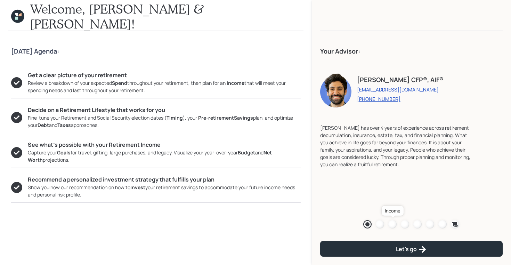
click at [392, 224] on div at bounding box center [392, 224] width 8 height 8
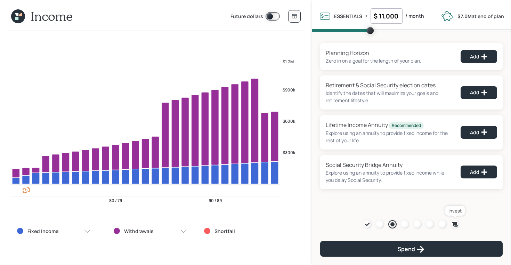
click at [455, 223] on icon at bounding box center [455, 224] width 6 height 5
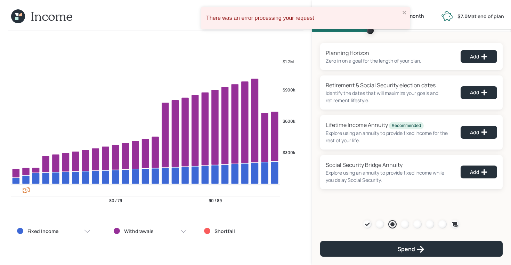
click at [18, 17] on icon at bounding box center [16, 18] width 3 height 3
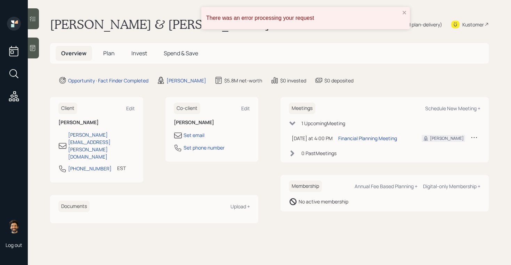
click at [137, 52] on span "Invest" at bounding box center [139, 53] width 16 height 8
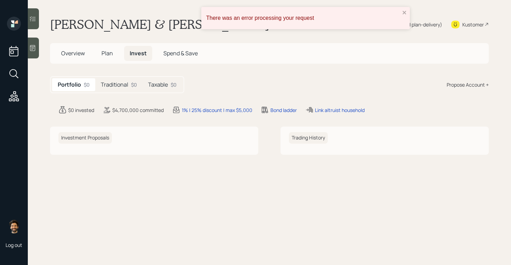
click at [126, 85] on h5 "Traditional" at bounding box center [114, 84] width 27 height 7
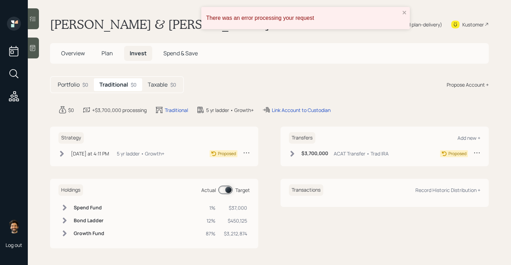
click at [161, 83] on h5 "Taxable" at bounding box center [158, 84] width 20 height 7
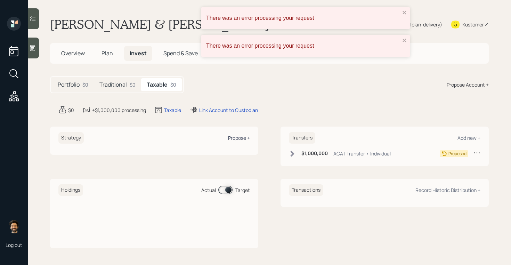
click at [236, 135] on div "Propose +" at bounding box center [239, 137] width 22 height 7
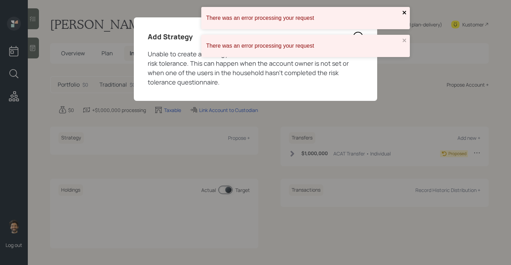
click at [403, 15] on button "close" at bounding box center [404, 13] width 5 height 7
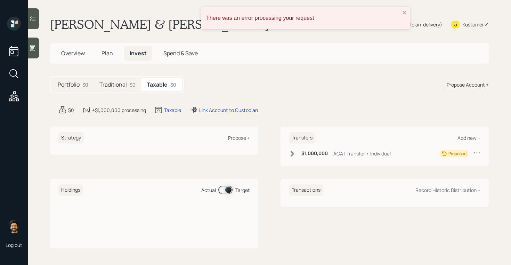
click at [404, 39] on main "David & Linda Gottschlich Plan Delivery • (old plan-delivery) Kustomer Overview…" at bounding box center [269, 132] width 483 height 265
click at [238, 140] on div "Propose +" at bounding box center [239, 137] width 22 height 7
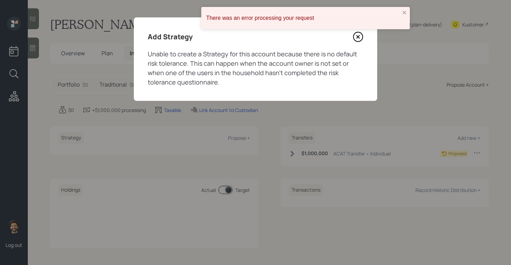
click at [356, 38] on icon at bounding box center [358, 37] width 10 height 10
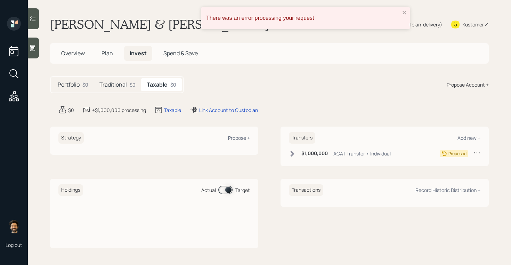
click at [110, 49] on h5 "Plan" at bounding box center [107, 53] width 23 height 15
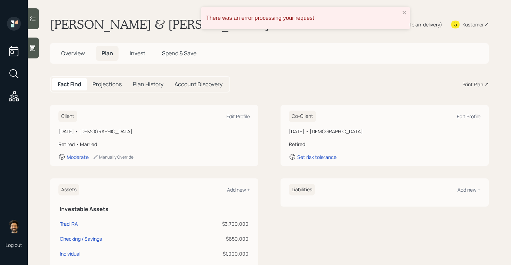
click at [459, 117] on div "Edit Profile" at bounding box center [469, 116] width 24 height 7
click at [314, 153] on div "June 22, 1956 • 69 years old Retired Set risk tolerance" at bounding box center [384, 144] width 191 height 33
click at [314, 155] on div "Set risk tolerance" at bounding box center [316, 157] width 39 height 7
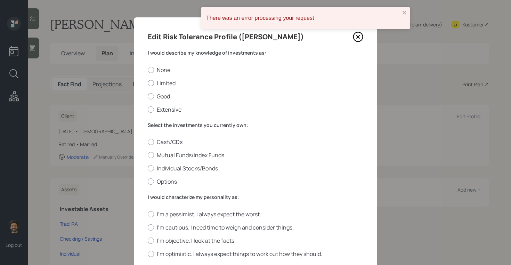
click at [158, 82] on label "Limited" at bounding box center [255, 83] width 215 height 8
click at [148, 83] on input "Limited" at bounding box center [147, 83] width 0 height 0
radio input "true"
click at [160, 152] on label "Mutual Funds/Index Funds" at bounding box center [255, 155] width 215 height 8
click at [148, 155] on input "Mutual Funds/Index Funds" at bounding box center [147, 155] width 0 height 0
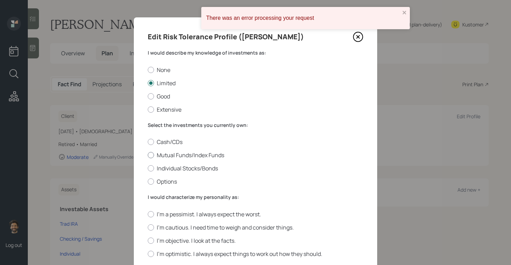
radio input "true"
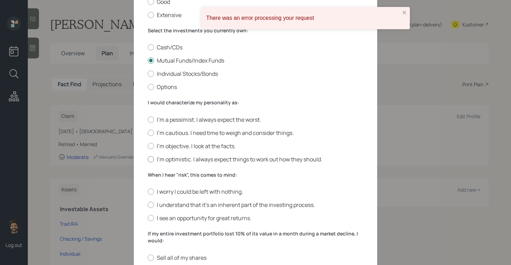
scroll to position [107, 0]
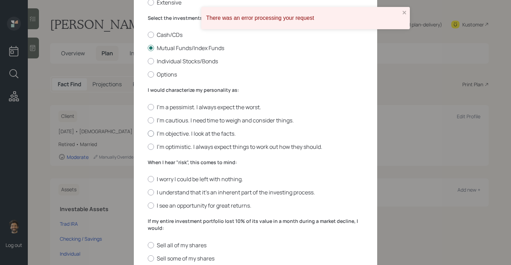
click at [155, 136] on label "I'm objective. I look at the facts." at bounding box center [255, 134] width 215 height 8
click at [148, 133] on input "I'm objective. I look at the facts." at bounding box center [147, 133] width 0 height 0
radio input "true"
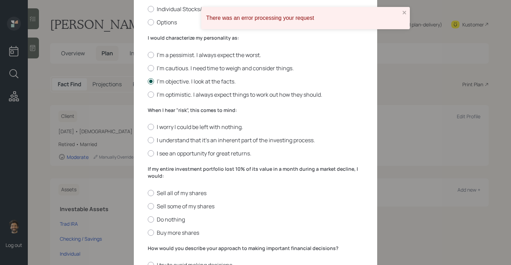
scroll to position [244, 0]
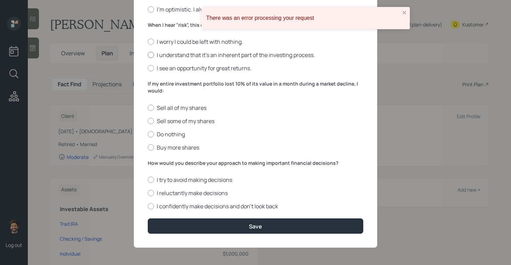
click at [158, 58] on label "I understand that it’s an inherent part of the investing process." at bounding box center [255, 55] width 215 height 8
click at [148, 55] on input "I understand that it’s an inherent part of the investing process." at bounding box center [147, 55] width 0 height 0
radio input "true"
click at [156, 136] on label "Do nothing" at bounding box center [255, 134] width 215 height 8
click at [148, 134] on input "Do nothing" at bounding box center [147, 134] width 0 height 0
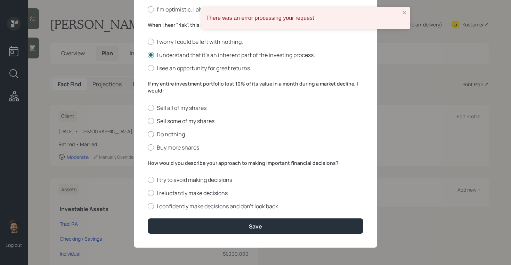
radio input "true"
click at [156, 195] on label "I reluctantly make decisions" at bounding box center [255, 193] width 215 height 8
click at [148, 193] on input "I reluctantly make decisions" at bounding box center [147, 193] width 0 height 0
radio input "true"
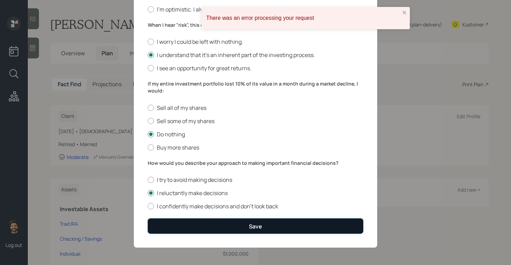
click at [165, 227] on button "Save" at bounding box center [255, 225] width 215 height 15
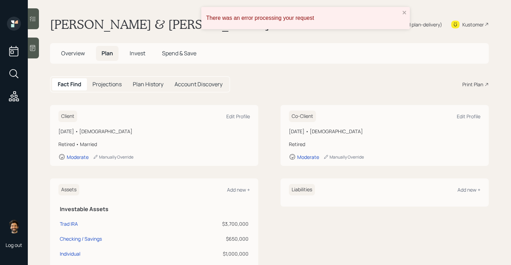
click at [134, 55] on span "Invest" at bounding box center [138, 53] width 16 height 8
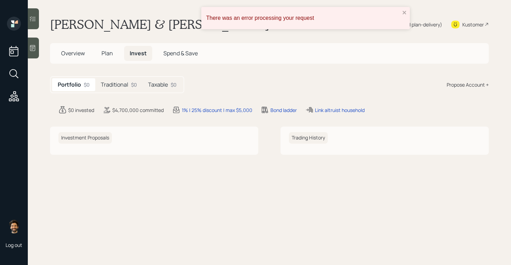
click at [162, 85] on h5 "Taxable" at bounding box center [158, 84] width 20 height 7
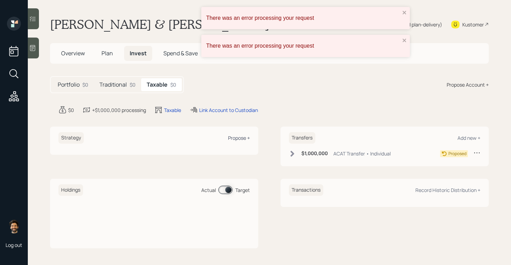
click at [241, 137] on div "Propose +" at bounding box center [239, 137] width 22 height 7
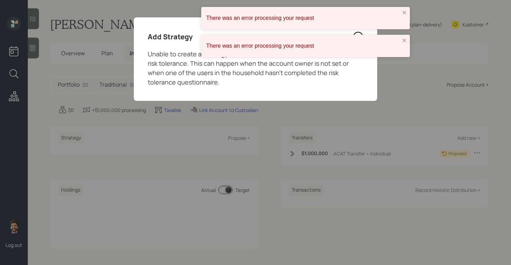
click at [401, 10] on div "There was an error processing your request" at bounding box center [305, 18] width 208 height 22
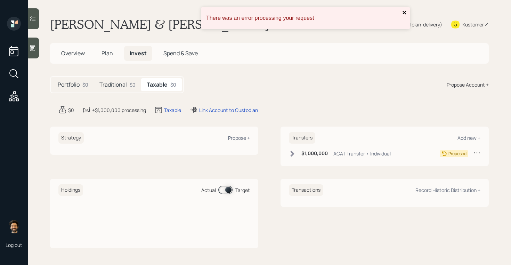
click at [406, 10] on icon "close" at bounding box center [404, 13] width 5 height 6
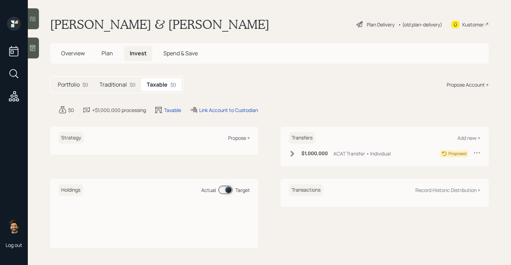
click at [236, 138] on div "Propose +" at bounding box center [239, 137] width 22 height 7
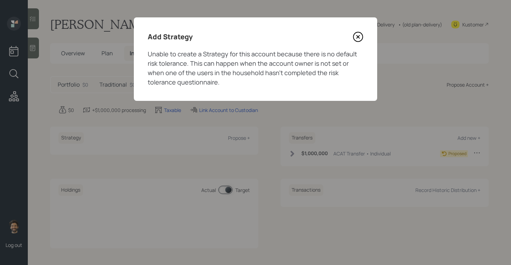
click at [353, 38] on icon at bounding box center [357, 36] width 9 height 9
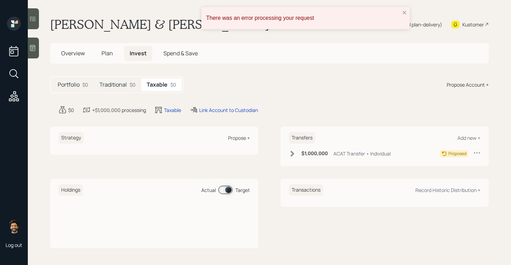
click at [238, 139] on div "Propose +" at bounding box center [239, 137] width 22 height 7
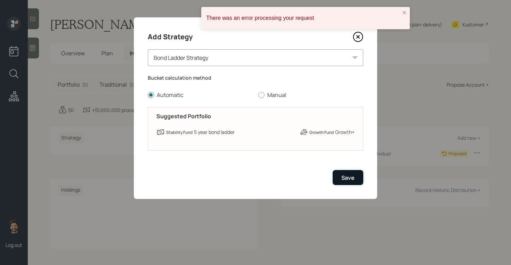
click at [352, 173] on button "Save" at bounding box center [348, 177] width 31 height 15
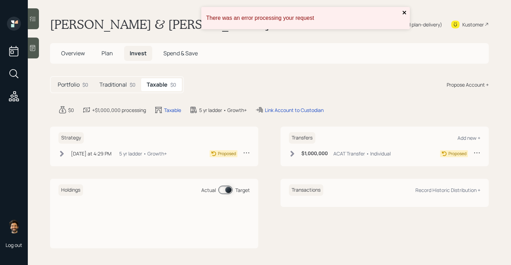
click at [404, 13] on icon "close" at bounding box center [403, 12] width 3 height 3
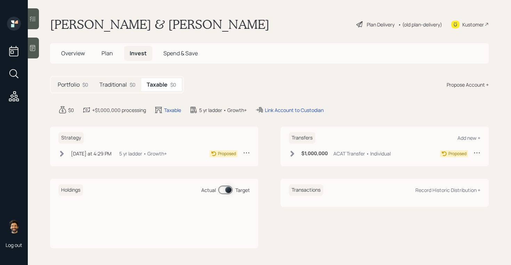
click at [420, 26] on div "• (old plan-delivery)" at bounding box center [420, 24] width 44 height 7
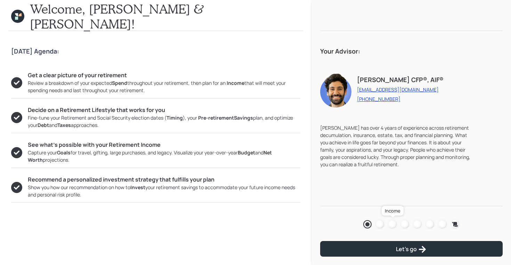
click at [393, 222] on div at bounding box center [392, 224] width 8 height 8
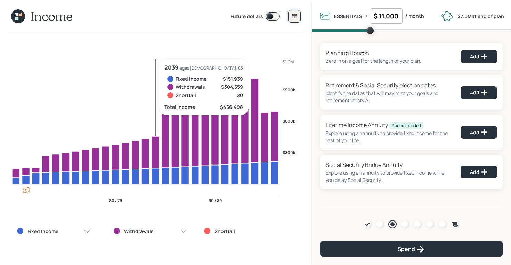
click at [295, 13] on button at bounding box center [294, 16] width 13 height 13
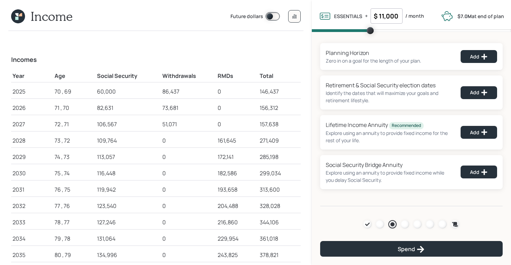
click at [225, 142] on div "161,645" at bounding box center [237, 140] width 39 height 8
click at [403, 223] on div at bounding box center [405, 224] width 8 height 8
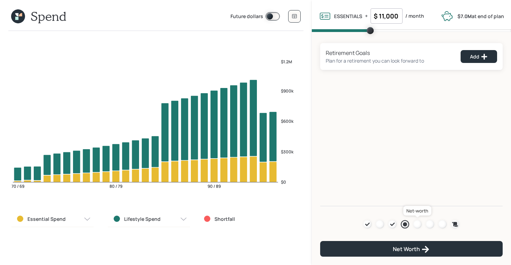
click at [418, 224] on div at bounding box center [417, 224] width 8 height 8
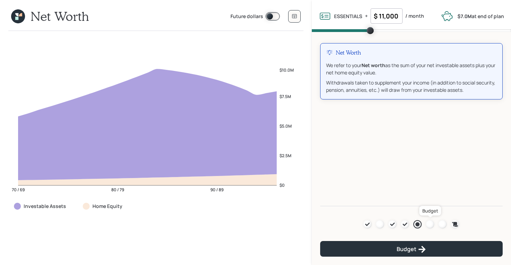
click at [429, 223] on div at bounding box center [430, 224] width 8 height 8
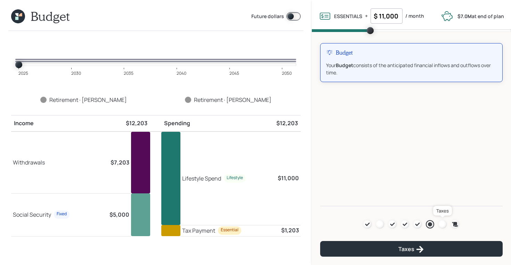
click at [443, 222] on div at bounding box center [442, 224] width 8 height 8
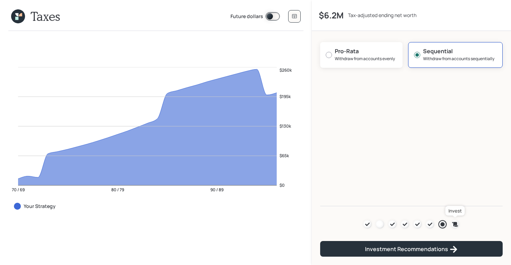
click at [453, 222] on icon at bounding box center [455, 224] width 6 height 5
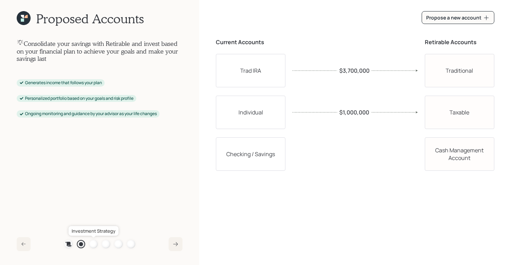
click at [95, 243] on div at bounding box center [93, 244] width 8 height 8
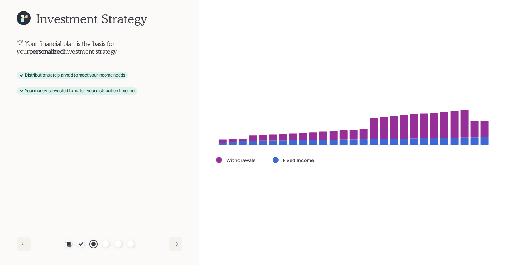
click at [25, 14] on icon at bounding box center [24, 18] width 14 height 14
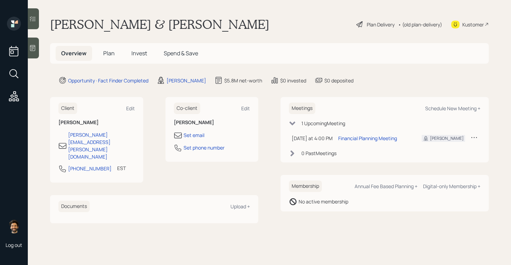
click at [380, 23] on div "Plan Delivery" at bounding box center [381, 24] width 28 height 7
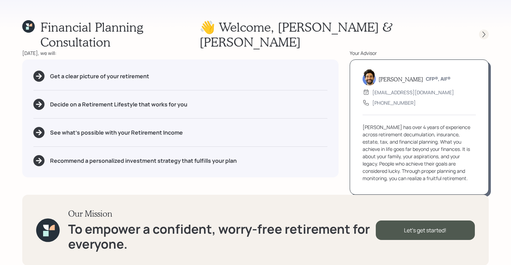
click at [482, 31] on icon at bounding box center [483, 34] width 7 height 7
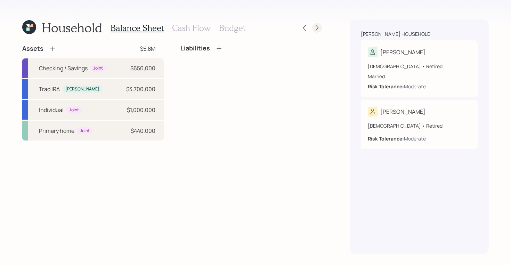
click at [320, 28] on div at bounding box center [317, 28] width 10 height 10
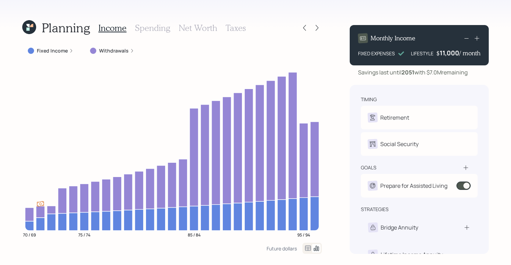
click at [320, 28] on div at bounding box center [317, 28] width 10 height 10
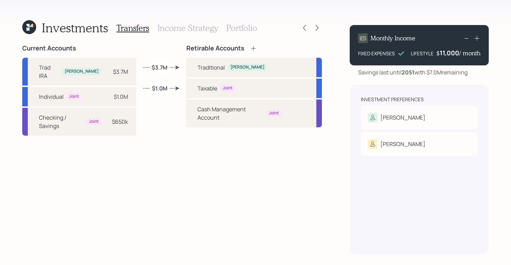
click at [191, 28] on h3 "Income Strategy" at bounding box center [187, 28] width 60 height 10
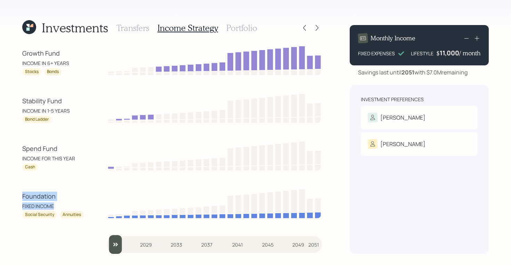
drag, startPoint x: 23, startPoint y: 198, endPoint x: 63, endPoint y: 206, distance: 41.4
click at [63, 206] on div "Foundation FIXED INCOME Social Security Annuities" at bounding box center [53, 204] width 63 height 27
click at [36, 214] on div "Social Security" at bounding box center [39, 215] width 29 height 6
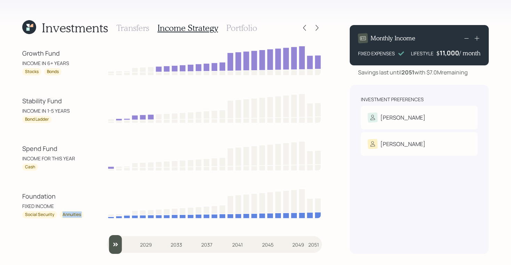
drag, startPoint x: 64, startPoint y: 214, endPoint x: 84, endPoint y: 216, distance: 20.2
click at [84, 216] on div "Social Security Annuities" at bounding box center [53, 214] width 63 height 7
click at [72, 214] on div "Annuities" at bounding box center [72, 215] width 18 height 6
click at [31, 215] on div "Social Security" at bounding box center [39, 215] width 29 height 6
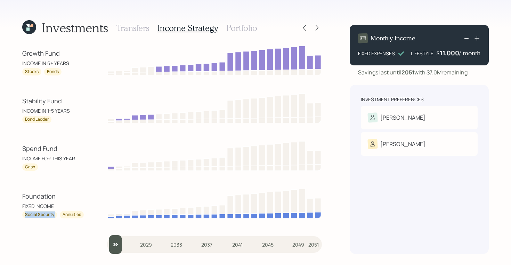
click at [31, 215] on div "Social Security" at bounding box center [39, 215] width 29 height 6
drag, startPoint x: 60, startPoint y: 149, endPoint x: 19, endPoint y: 146, distance: 41.1
click at [19, 146] on div "Investments Transfers Income Strategy Portfolio Growth Fund INCOME IN 6+ YEARS …" at bounding box center [255, 132] width 511 height 265
drag, startPoint x: 75, startPoint y: 159, endPoint x: 18, endPoint y: 159, distance: 56.6
click at [18, 159] on div "Investments Transfers Income Strategy Portfolio Growth Fund INCOME IN 6+ YEARS …" at bounding box center [255, 132] width 511 height 265
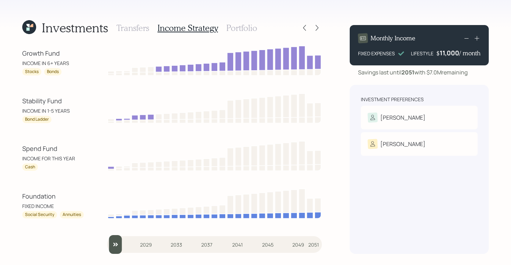
click at [28, 168] on div "Cash" at bounding box center [30, 167] width 10 height 6
drag, startPoint x: 74, startPoint y: 160, endPoint x: 16, endPoint y: 148, distance: 59.3
click at [16, 148] on div "Investments Transfers Income Strategy Portfolio Growth Fund INCOME IN 6+ YEARS …" at bounding box center [255, 132] width 511 height 265
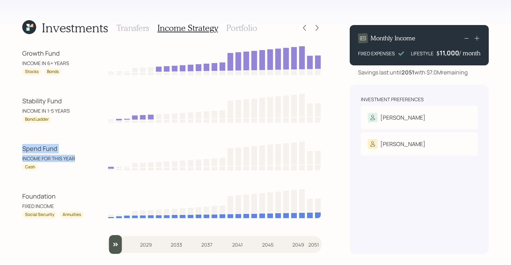
click at [49, 131] on div "Growth Fund INCOME IN 6+ YEARS Stocks Bonds Stability Fund INCOME IN 1-5 YEARS …" at bounding box center [172, 148] width 300 height 209
drag, startPoint x: 71, startPoint y: 110, endPoint x: 13, endPoint y: 103, distance: 58.1
click at [13, 103] on div "Investments Transfers Income Strategy Portfolio Growth Fund INCOME IN 6+ YEARS …" at bounding box center [255, 132] width 511 height 265
click at [32, 101] on div "Stability Fund" at bounding box center [53, 100] width 63 height 9
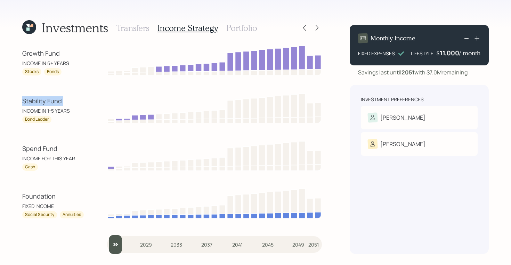
click at [32, 101] on div "Stability Fund" at bounding box center [53, 100] width 63 height 9
drag, startPoint x: 71, startPoint y: 112, endPoint x: 22, endPoint y: 111, distance: 48.3
click at [22, 111] on div "INCOME IN 1-5 YEARS" at bounding box center [53, 110] width 63 height 7
drag, startPoint x: 50, startPoint y: 118, endPoint x: 23, endPoint y: 120, distance: 26.8
click at [23, 120] on div "Bond Ladder" at bounding box center [36, 119] width 29 height 7
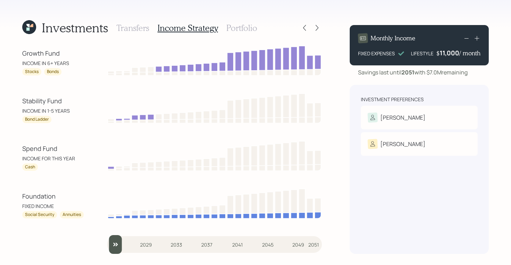
click at [36, 107] on div "Stability Fund INCOME IN 1-5 YEARS Bond Ladder" at bounding box center [53, 109] width 63 height 27
drag, startPoint x: 56, startPoint y: 148, endPoint x: 17, endPoint y: 147, distance: 39.3
click at [17, 147] on div "Investments Transfers Income Strategy Portfolio Growth Fund INCOME IN 6+ YEARS …" at bounding box center [255, 132] width 511 height 265
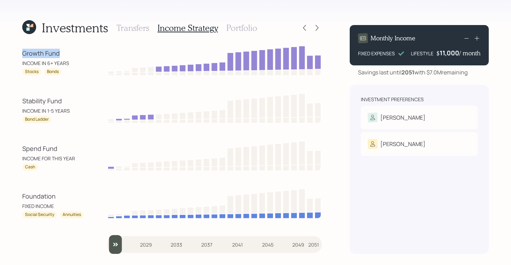
drag, startPoint x: 59, startPoint y: 54, endPoint x: 16, endPoint y: 53, distance: 43.8
click at [16, 53] on div "Investments Transfers Income Strategy Portfolio Growth Fund INCOME IN 6+ YEARS …" at bounding box center [255, 132] width 511 height 265
drag, startPoint x: 50, startPoint y: 120, endPoint x: 22, endPoint y: 119, distance: 28.5
click at [22, 119] on div "Investments Transfers Income Strategy Portfolio Growth Fund INCOME IN 6+ YEARS …" at bounding box center [255, 132] width 511 height 265
click at [55, 116] on div "Bond Ladder" at bounding box center [53, 119] width 63 height 7
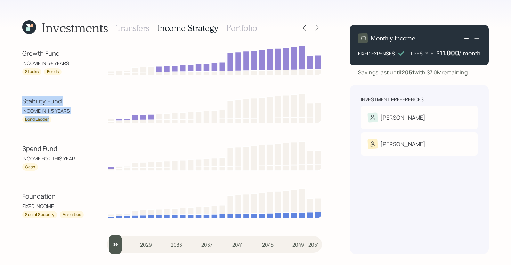
drag, startPoint x: 52, startPoint y: 121, endPoint x: 16, endPoint y: 103, distance: 40.4
click at [16, 103] on div "Investments Transfers Income Strategy Portfolio Growth Fund INCOME IN 6+ YEARS …" at bounding box center [255, 132] width 511 height 265
click at [54, 111] on div "INCOME IN 1-5 YEARS" at bounding box center [53, 110] width 63 height 7
click at [63, 106] on div "Stability Fund INCOME IN 1-5 YEARS Bond Ladder" at bounding box center [53, 109] width 63 height 27
click at [63, 110] on div "INCOME IN 1-5 YEARS" at bounding box center [53, 110] width 63 height 7
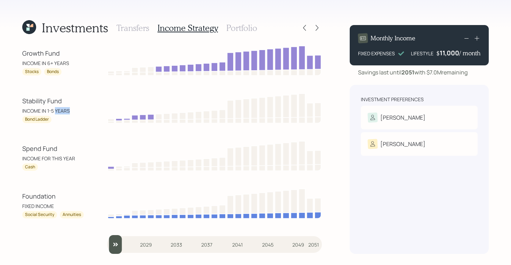
click at [63, 110] on div "INCOME IN 1-5 YEARS" at bounding box center [53, 110] width 63 height 7
click at [56, 59] on div "Growth Fund INCOME IN 6+ YEARS Stocks Bonds" at bounding box center [53, 62] width 63 height 27
drag, startPoint x: 68, startPoint y: 64, endPoint x: 20, endPoint y: 57, distance: 48.4
click at [20, 57] on div "Investments Transfers Income Strategy Portfolio Growth Fund INCOME IN 6+ YEARS …" at bounding box center [255, 132] width 511 height 265
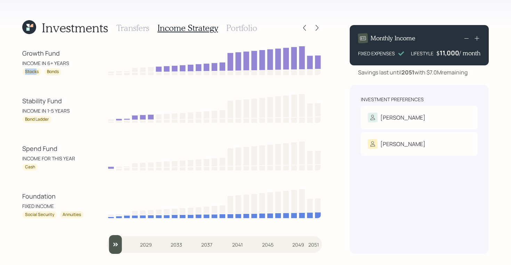
drag, startPoint x: 37, startPoint y: 72, endPoint x: 24, endPoint y: 72, distance: 12.9
click at [24, 72] on div "Stocks" at bounding box center [31, 71] width 19 height 7
drag, startPoint x: 48, startPoint y: 72, endPoint x: 65, endPoint y: 72, distance: 16.7
click at [65, 72] on div "Stocks Bonds" at bounding box center [53, 71] width 63 height 7
drag, startPoint x: 59, startPoint y: 73, endPoint x: 30, endPoint y: 73, distance: 29.9
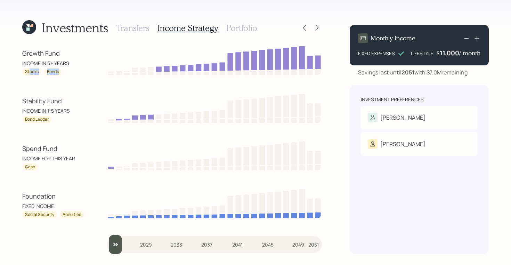
click at [30, 73] on div "Stocks Bonds" at bounding box center [53, 71] width 63 height 7
click at [30, 73] on div "Stocks" at bounding box center [32, 72] width 14 height 6
click at [243, 25] on h3 "Portfolio" at bounding box center [241, 28] width 31 height 10
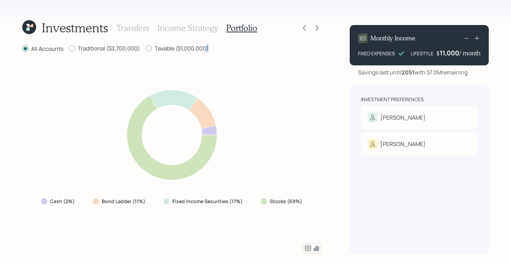
drag, startPoint x: 207, startPoint y: 47, endPoint x: 141, endPoint y: 57, distance: 66.4
click at [141, 57] on div "All Accounts Traditional ($3,700,000) Taxable ($1,000,000) Cash (2%) Bond Ladde…" at bounding box center [172, 148] width 300 height 209
drag, startPoint x: 210, startPoint y: 49, endPoint x: 156, endPoint y: 44, distance: 54.5
click at [156, 44] on div "Investments Transfers Income Strategy Portfolio All Accounts Traditional ($3,70…" at bounding box center [172, 136] width 300 height 234
click at [94, 50] on label "Traditional ($3,700,000)" at bounding box center [104, 48] width 71 height 8
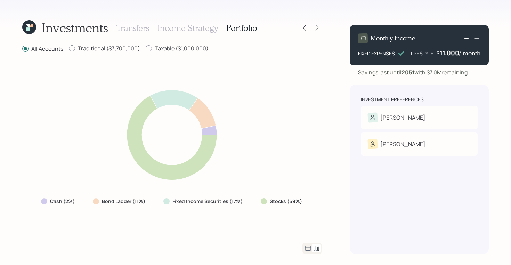
click at [69, 49] on input "Traditional ($3,700,000)" at bounding box center [68, 48] width 0 height 0
radio input "true"
radio input "false"
drag, startPoint x: 139, startPoint y: 47, endPoint x: 71, endPoint y: 50, distance: 67.8
click at [71, 50] on label "Traditional ($3,700,000)" at bounding box center [104, 49] width 71 height 8
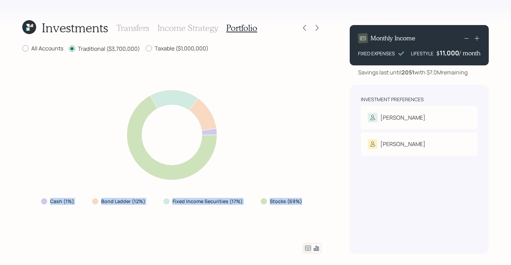
drag, startPoint x: 303, startPoint y: 202, endPoint x: 46, endPoint y: 202, distance: 257.5
click at [46, 202] on div "Cash (1%) Bond Ladder (12%) Fixed Income Securities (17%) Stocks (69%)" at bounding box center [171, 201] width 273 height 13
click at [305, 247] on icon at bounding box center [308, 247] width 6 height 5
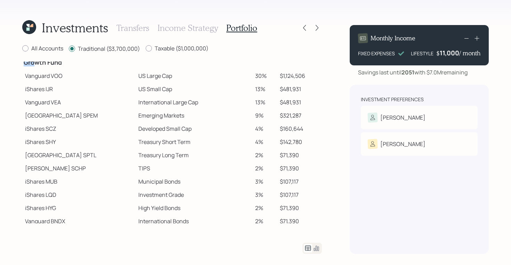
scroll to position [112, 0]
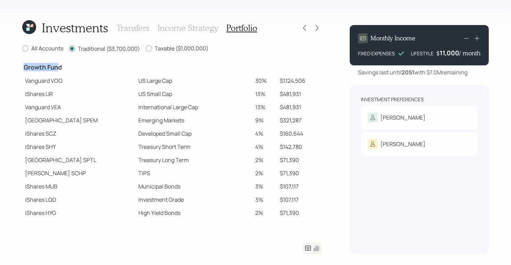
drag, startPoint x: 25, startPoint y: 63, endPoint x: 60, endPoint y: 67, distance: 36.1
click at [60, 67] on h4 "Growth Fund" at bounding box center [79, 68] width 110 height 8
click at [36, 82] on td "Vanguard VOO" at bounding box center [78, 80] width 113 height 13
drag, startPoint x: 25, startPoint y: 96, endPoint x: 44, endPoint y: 98, distance: 18.9
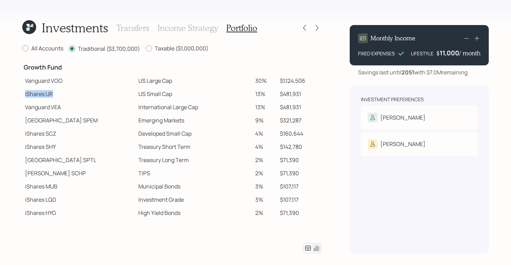
click at [44, 98] on td "iShares IJR" at bounding box center [78, 93] width 113 height 13
drag, startPoint x: 25, startPoint y: 118, endPoint x: 56, endPoint y: 119, distance: 30.2
click at [56, 119] on td "State Street SPEM" at bounding box center [78, 120] width 113 height 13
drag, startPoint x: 25, startPoint y: 171, endPoint x: 44, endPoint y: 174, distance: 19.1
click at [44, 174] on td "Schwab SCHP" at bounding box center [78, 172] width 113 height 13
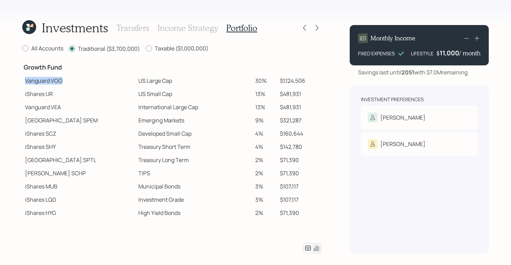
drag, startPoint x: 24, startPoint y: 80, endPoint x: 63, endPoint y: 81, distance: 38.6
click at [63, 81] on td "Vanguard VOO" at bounding box center [78, 80] width 113 height 13
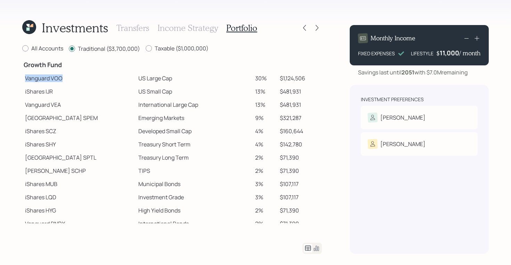
click at [93, 79] on td "Vanguard VOO" at bounding box center [78, 78] width 113 height 13
drag, startPoint x: 27, startPoint y: 77, endPoint x: 150, endPoint y: 80, distance: 122.7
click at [150, 80] on tr "Vanguard VOO US Large Cap 30% $1,124,506" at bounding box center [172, 78] width 300 height 13
click at [144, 80] on td "US Large Cap" at bounding box center [194, 78] width 117 height 13
drag, startPoint x: 112, startPoint y: 77, endPoint x: 148, endPoint y: 80, distance: 35.9
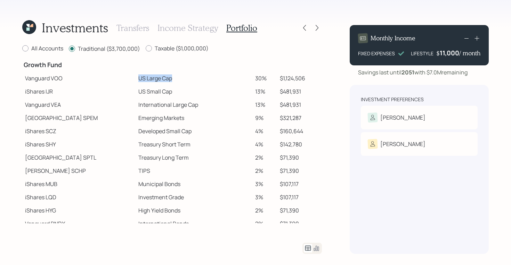
click at [148, 80] on td "US Large Cap" at bounding box center [194, 78] width 117 height 13
drag, startPoint x: 110, startPoint y: 91, endPoint x: 150, endPoint y: 92, distance: 39.6
click at [150, 92] on td "US Small Cap" at bounding box center [194, 91] width 117 height 13
drag, startPoint x: 112, startPoint y: 106, endPoint x: 178, endPoint y: 106, distance: 65.7
click at [178, 106] on td "International Large Cap" at bounding box center [194, 104] width 117 height 13
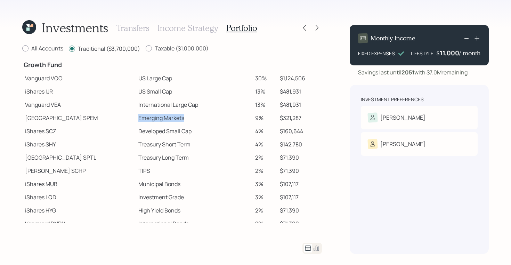
drag, startPoint x: 111, startPoint y: 118, endPoint x: 171, endPoint y: 118, distance: 59.4
click at [171, 118] on td "Emerging Markets" at bounding box center [194, 117] width 117 height 13
drag, startPoint x: 111, startPoint y: 131, endPoint x: 172, endPoint y: 132, distance: 60.8
click at [172, 132] on td "Developed Small Cap" at bounding box center [194, 130] width 117 height 13
drag, startPoint x: 24, startPoint y: 66, endPoint x: 67, endPoint y: 67, distance: 43.1
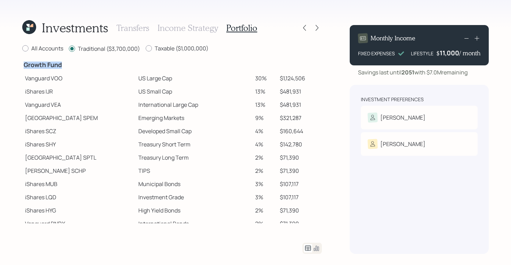
click at [67, 67] on h4 "Growth Fund" at bounding box center [79, 65] width 110 height 8
drag, startPoint x: 25, startPoint y: 77, endPoint x: 148, endPoint y: 80, distance: 122.7
click at [148, 80] on tr "Vanguard VOO US Large Cap 30% $1,124,506" at bounding box center [172, 78] width 300 height 13
drag, startPoint x: 53, startPoint y: 92, endPoint x: 46, endPoint y: 91, distance: 7.7
click at [46, 91] on td "iShares IJR" at bounding box center [78, 91] width 113 height 13
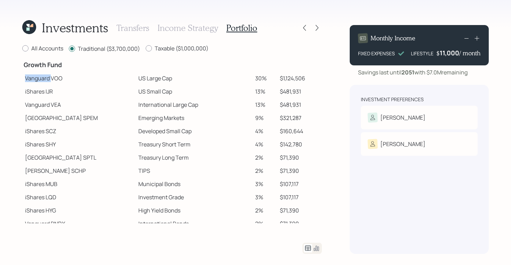
drag, startPoint x: 25, startPoint y: 76, endPoint x: 52, endPoint y: 81, distance: 27.1
click at [52, 81] on td "Vanguard VOO" at bounding box center [78, 78] width 113 height 13
drag, startPoint x: 23, startPoint y: 92, endPoint x: 46, endPoint y: 93, distance: 22.3
click at [46, 93] on td "iShares IJR" at bounding box center [78, 91] width 113 height 13
drag, startPoint x: 25, startPoint y: 106, endPoint x: 49, endPoint y: 106, distance: 24.3
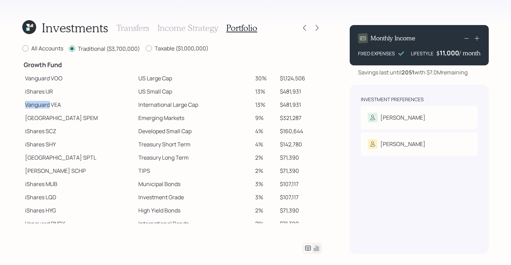
click at [49, 106] on td "Vanguard VEA" at bounding box center [78, 104] width 113 height 13
drag, startPoint x: 26, startPoint y: 117, endPoint x: 60, endPoint y: 117, distance: 33.7
click at [60, 117] on td "State Street SPEM" at bounding box center [78, 117] width 113 height 13
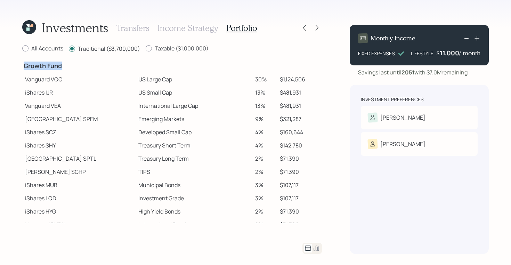
drag, startPoint x: 24, startPoint y: 65, endPoint x: 61, endPoint y: 66, distance: 36.9
click at [61, 66] on h4 "Growth Fund" at bounding box center [79, 66] width 110 height 8
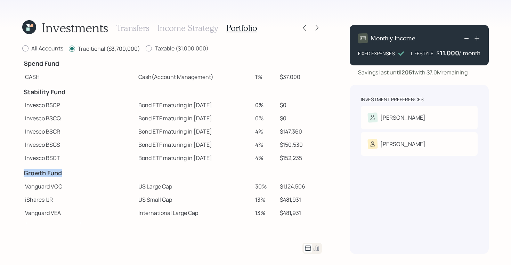
scroll to position [0, 0]
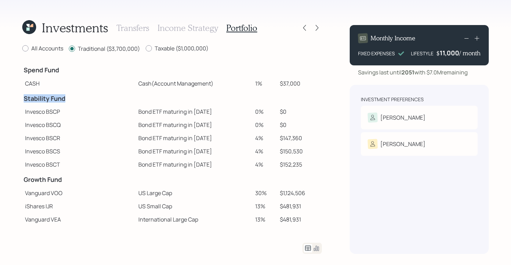
drag, startPoint x: 24, startPoint y: 97, endPoint x: 75, endPoint y: 100, distance: 51.8
click at [75, 100] on h4 "Stability Fund" at bounding box center [79, 99] width 110 height 8
drag, startPoint x: 112, startPoint y: 113, endPoint x: 178, endPoint y: 114, distance: 66.0
click at [178, 114] on td "Bond ETF maturing in 2025" at bounding box center [194, 111] width 117 height 13
drag, startPoint x: 112, startPoint y: 125, endPoint x: 185, endPoint y: 127, distance: 72.3
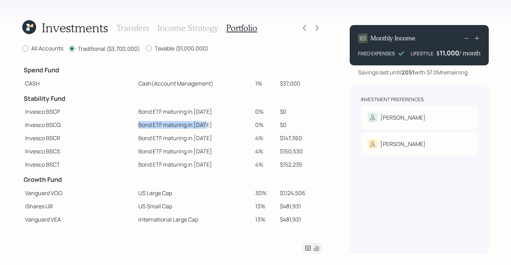
click at [185, 127] on td "Bond ETF maturing in 2026" at bounding box center [194, 124] width 117 height 13
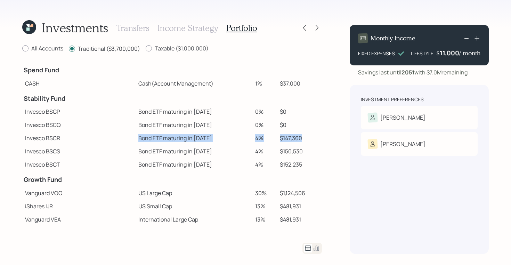
drag, startPoint x: 111, startPoint y: 138, endPoint x: 297, endPoint y: 142, distance: 185.6
click at [297, 142] on tr "Invesco BSCR Bond ETF maturing in 2027 4% $147,360" at bounding box center [172, 137] width 300 height 13
drag, startPoint x: 25, startPoint y: 139, endPoint x: 113, endPoint y: 136, distance: 87.6
click at [113, 136] on tr "Invesco BSCR Bond ETF maturing in 2027 4% $147,360" at bounding box center [172, 137] width 300 height 13
drag, startPoint x: 111, startPoint y: 138, endPoint x: 180, endPoint y: 138, distance: 68.8
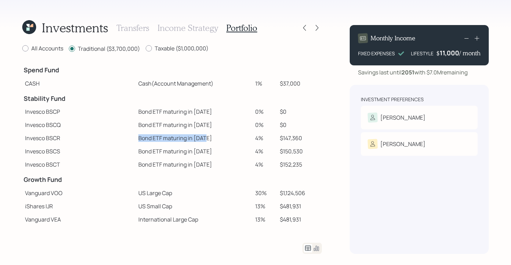
click at [180, 138] on td "Bond ETF maturing in 2027" at bounding box center [194, 137] width 117 height 13
drag, startPoint x: 246, startPoint y: 137, endPoint x: 300, endPoint y: 139, distance: 53.5
click at [300, 139] on tr "Invesco BSCR Bond ETF maturing in 2027 4% $147,360" at bounding box center [172, 137] width 300 height 13
drag, startPoint x: 297, startPoint y: 138, endPoint x: 242, endPoint y: 137, distance: 54.9
click at [242, 137] on tr "Invesco BSCR Bond ETF maturing in 2027 4% $147,360" at bounding box center [172, 137] width 300 height 13
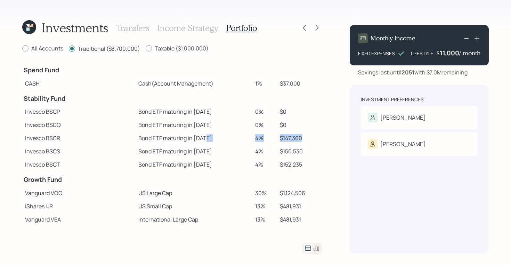
click at [295, 139] on td "$147,360" at bounding box center [299, 137] width 45 height 13
drag, startPoint x: 295, startPoint y: 139, endPoint x: 111, endPoint y: 137, distance: 184.5
click at [111, 137] on tr "Invesco BSCR Bond ETF maturing in 2027 4% $147,360" at bounding box center [172, 137] width 300 height 13
drag, startPoint x: 25, startPoint y: 194, endPoint x: 143, endPoint y: 196, distance: 117.8
click at [143, 196] on tr "Vanguard VOO US Large Cap 30% $1,124,506" at bounding box center [172, 192] width 300 height 13
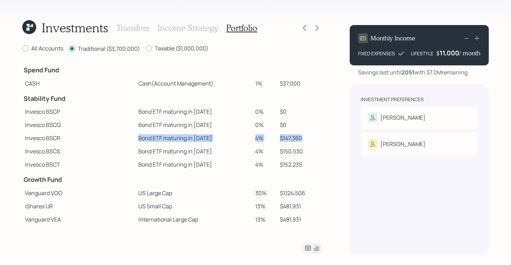
drag, startPoint x: 111, startPoint y: 137, endPoint x: 297, endPoint y: 138, distance: 185.9
click at [297, 138] on tr "Invesco BSCR Bond ETF maturing in 2027 4% $147,360" at bounding box center [172, 137] width 300 height 13
click at [262, 139] on td "4%" at bounding box center [264, 137] width 25 height 13
click at [318, 27] on icon at bounding box center [316, 27] width 7 height 7
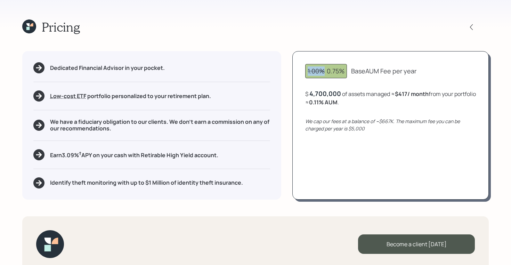
drag, startPoint x: 325, startPoint y: 73, endPoint x: 307, endPoint y: 72, distance: 18.1
click at [307, 72] on div "1.00% 0.75%" at bounding box center [326, 71] width 42 height 14
drag, startPoint x: 327, startPoint y: 71, endPoint x: 418, endPoint y: 73, distance: 90.7
click at [418, 73] on div "1.00% 0.75% Base AUM Fee per year" at bounding box center [390, 71] width 171 height 14
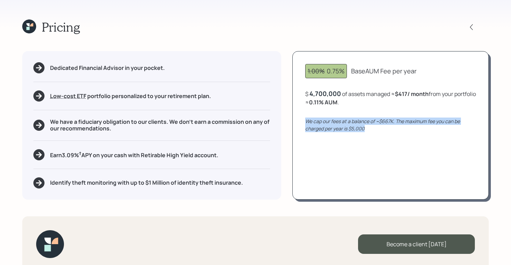
drag, startPoint x: 368, startPoint y: 130, endPoint x: 302, endPoint y: 122, distance: 66.2
click at [302, 122] on div "1.00% 0.75% Base AUM Fee per year $ 4,700,000 of assets managed ≈ $417 / month …" at bounding box center [390, 125] width 196 height 148
click at [420, 121] on icon "We cap our fees at a balance of ~$667K. The maximum fee you can be charged per …" at bounding box center [382, 125] width 155 height 14
drag, startPoint x: 366, startPoint y: 129, endPoint x: 346, endPoint y: 129, distance: 19.8
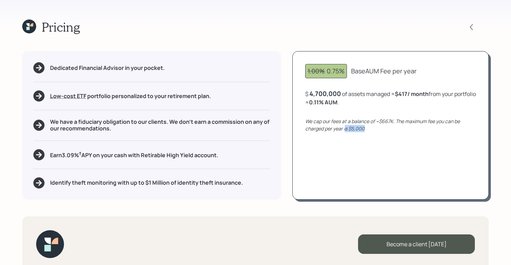
click at [346, 129] on div "We cap our fees at a balance of ~$667K. The maximum fee you can be charged per …" at bounding box center [390, 124] width 171 height 15
drag, startPoint x: 327, startPoint y: 72, endPoint x: 344, endPoint y: 70, distance: 17.1
click at [344, 70] on div "1.00% 0.75%" at bounding box center [326, 70] width 37 height 9
drag, startPoint x: 363, startPoint y: 101, endPoint x: 333, endPoint y: 104, distance: 30.3
click at [333, 104] on div "$ 4,700,000 of assets managed ≈ $417 / month from your portfolio ≈ 0.11 % AUM ." at bounding box center [390, 97] width 171 height 17
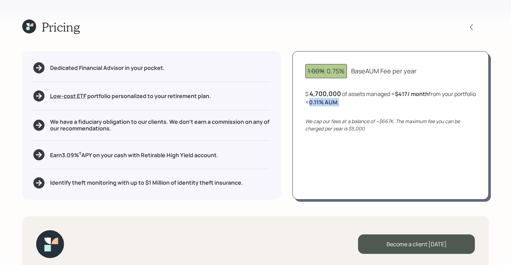
click at [322, 91] on div "4,700,000" at bounding box center [325, 93] width 32 height 8
click at [322, 91] on div "4700000" at bounding box center [323, 93] width 28 height 8
click at [366, 103] on div "$ 4,700,000 of assets managed ≈ $417 / month from your portfolio ≈ 0.11 % AUM ." at bounding box center [390, 97] width 171 height 17
click at [320, 93] on div "4,700,000" at bounding box center [325, 93] width 32 height 8
click at [320, 93] on div "4700000" at bounding box center [323, 93] width 28 height 8
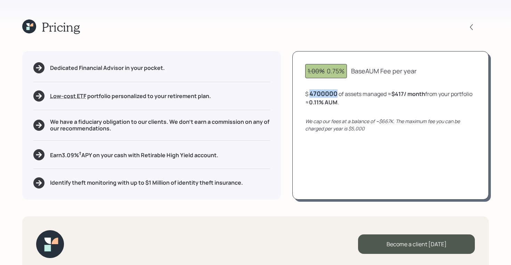
click at [320, 93] on div "4700000" at bounding box center [323, 93] width 28 height 8
click at [333, 119] on icon "We cap our fees at a balance of ~$667K. The maximum fee you can be charged per …" at bounding box center [382, 125] width 155 height 14
click at [327, 92] on div "1,000,000" at bounding box center [324, 93] width 31 height 8
click at [345, 111] on div "1.00% 0.75% Base AUM Fee per year $ 10,000,000 of assets managed ≈ $417 / month…" at bounding box center [390, 125] width 196 height 148
drag, startPoint x: 367, startPoint y: 102, endPoint x: 334, endPoint y: 103, distance: 33.0
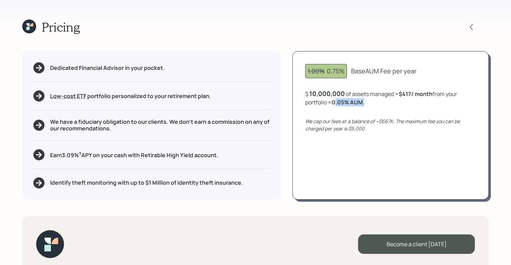
click at [334, 103] on div "$ 10,000,000 of assets managed ≈ $417 / month from your portfolio ≈ 0.05 % AUM ." at bounding box center [390, 97] width 171 height 17
drag, startPoint x: 400, startPoint y: 94, endPoint x: 428, endPoint y: 94, distance: 28.5
click at [428, 94] on div "$ 10,000,000 of assets managed ≈ $417 / month from your portfolio ≈ 0.05 % AUM ." at bounding box center [390, 97] width 171 height 17
click at [316, 93] on div "10,000,000" at bounding box center [326, 93] width 35 height 8
click at [316, 93] on div "10000000" at bounding box center [325, 93] width 32 height 8
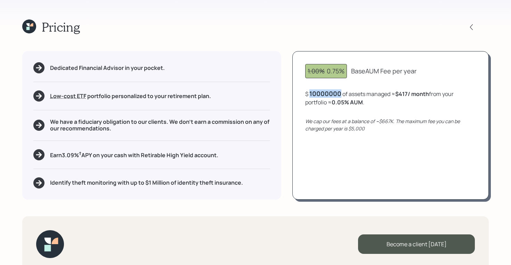
click at [316, 93] on div "10000000" at bounding box center [325, 93] width 32 height 8
click at [343, 110] on div "1.00% 0.75% Base AUM Fee per year $ 1,000,000 of assets managed ≈ $417 / month …" at bounding box center [390, 125] width 196 height 148
drag, startPoint x: 400, startPoint y: 93, endPoint x: 421, endPoint y: 93, distance: 21.5
click at [421, 93] on b "$417 / month" at bounding box center [411, 94] width 34 height 8
drag, startPoint x: 358, startPoint y: 103, endPoint x: 331, endPoint y: 103, distance: 27.1
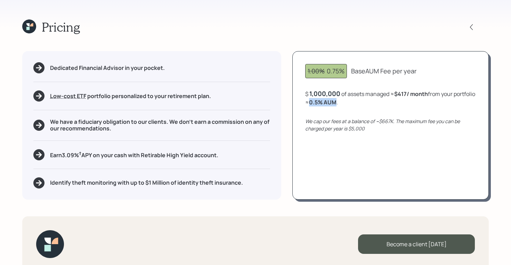
click at [331, 103] on div "$ 1,000,000 of assets managed ≈ $417 / month from your portfolio ≈ 0.5 % AUM ." at bounding box center [390, 97] width 171 height 17
click at [310, 90] on div "1000000" at bounding box center [323, 93] width 28 height 8
click at [331, 103] on div "$ 5000000 of assets managed ≈ $417 / month from your portfolio ≈ 0.5 % AUM ." at bounding box center [390, 97] width 171 height 17
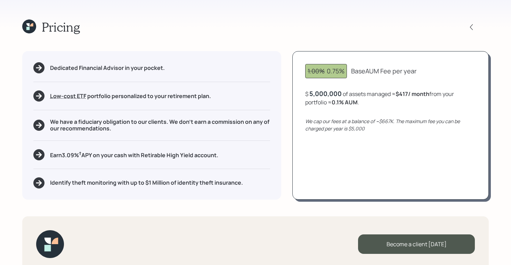
click at [32, 30] on icon at bounding box center [29, 26] width 14 height 14
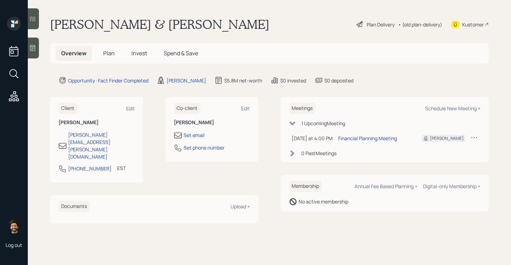
click at [104, 56] on span "Plan" at bounding box center [108, 53] width 11 height 8
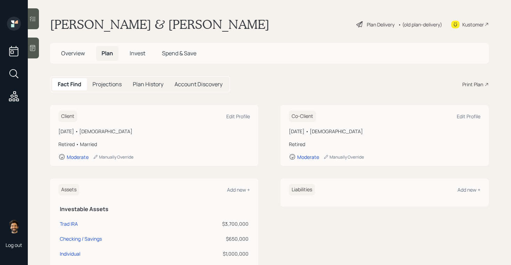
click at [81, 55] on span "Overview" at bounding box center [73, 53] width 24 height 8
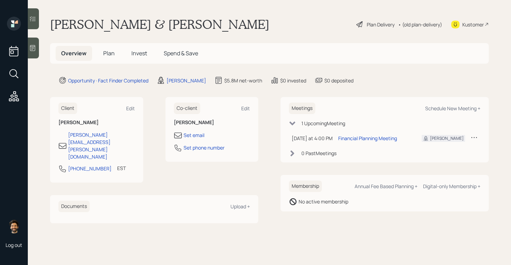
click at [108, 52] on span "Plan" at bounding box center [108, 53] width 11 height 8
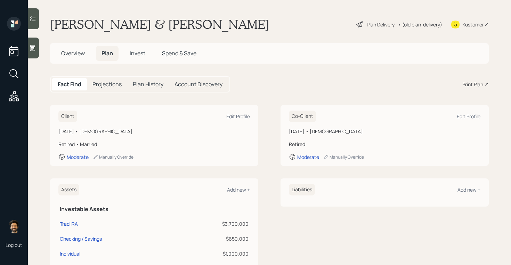
click at [469, 83] on div "Print Plan" at bounding box center [472, 84] width 21 height 7
click at [469, 26] on div "Kustomer" at bounding box center [473, 24] width 22 height 7
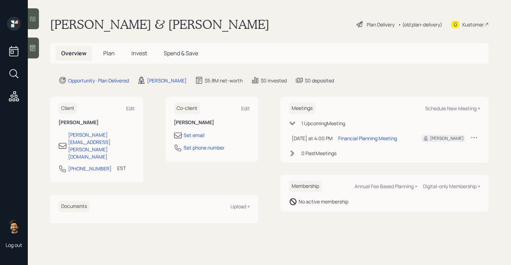
click at [420, 22] on div "• (old plan-delivery)" at bounding box center [420, 24] width 44 height 7
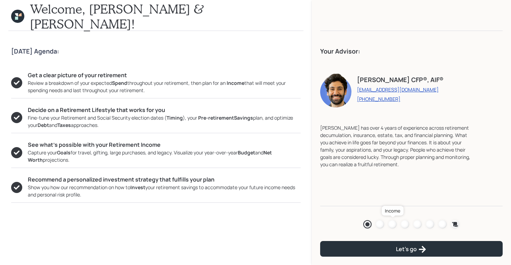
click at [392, 222] on div at bounding box center [392, 224] width 8 height 8
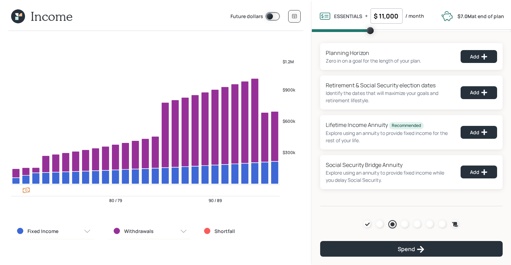
click at [20, 15] on icon at bounding box center [20, 14] width 3 height 3
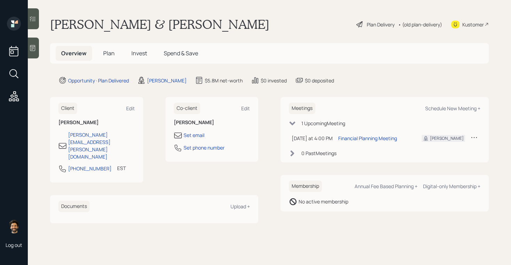
click at [142, 54] on span "Invest" at bounding box center [139, 53] width 16 height 8
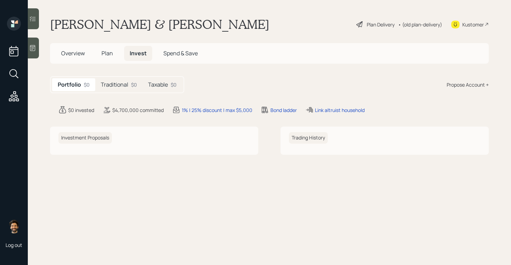
click at [108, 54] on span "Plan" at bounding box center [106, 53] width 11 height 8
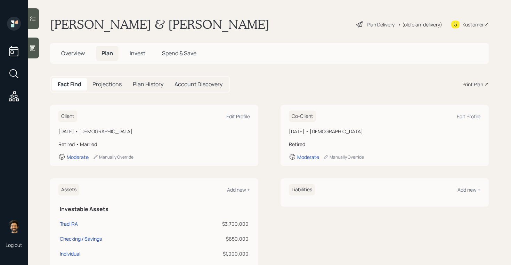
click at [134, 50] on span "Invest" at bounding box center [138, 53] width 16 height 8
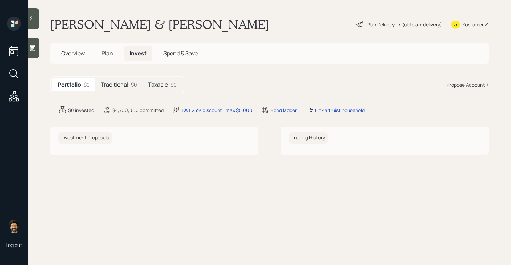
click at [109, 53] on span "Plan" at bounding box center [106, 53] width 11 height 8
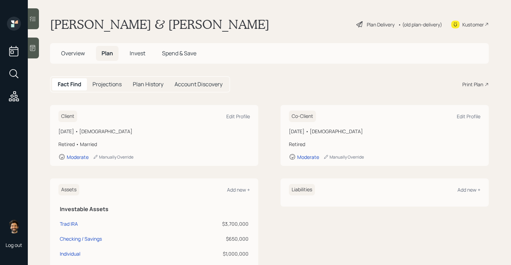
click at [75, 49] on h5 "Overview" at bounding box center [73, 53] width 35 height 15
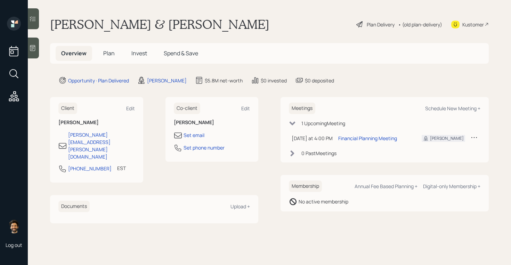
click at [113, 54] on span "Plan" at bounding box center [108, 53] width 11 height 8
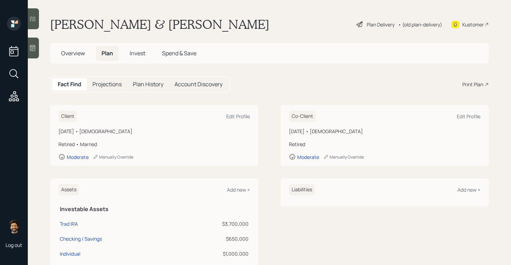
click at [79, 54] on span "Overview" at bounding box center [73, 53] width 24 height 8
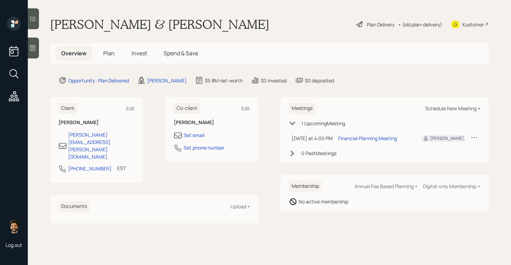
click at [442, 110] on div "Schedule New Meeting +" at bounding box center [452, 108] width 55 height 7
select select "f14b762f-c7c2-4b89-9227-8fa891345eea"
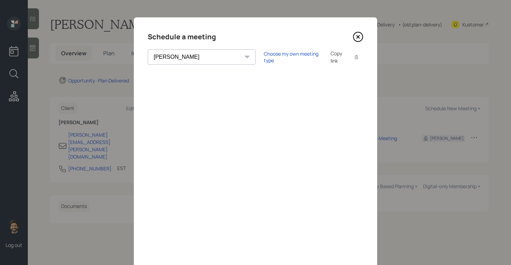
click at [355, 36] on icon at bounding box center [358, 37] width 10 height 10
